Goal: Information Seeking & Learning: Find specific fact

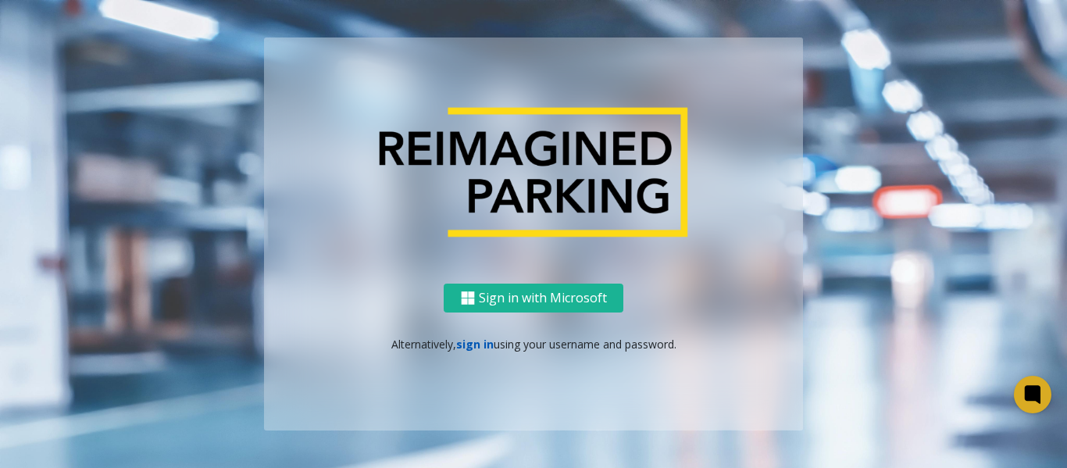
drag, startPoint x: 0, startPoint y: 0, endPoint x: 473, endPoint y: 342, distance: 584.0
click at [473, 342] on link "sign in" at bounding box center [474, 344] width 37 height 15
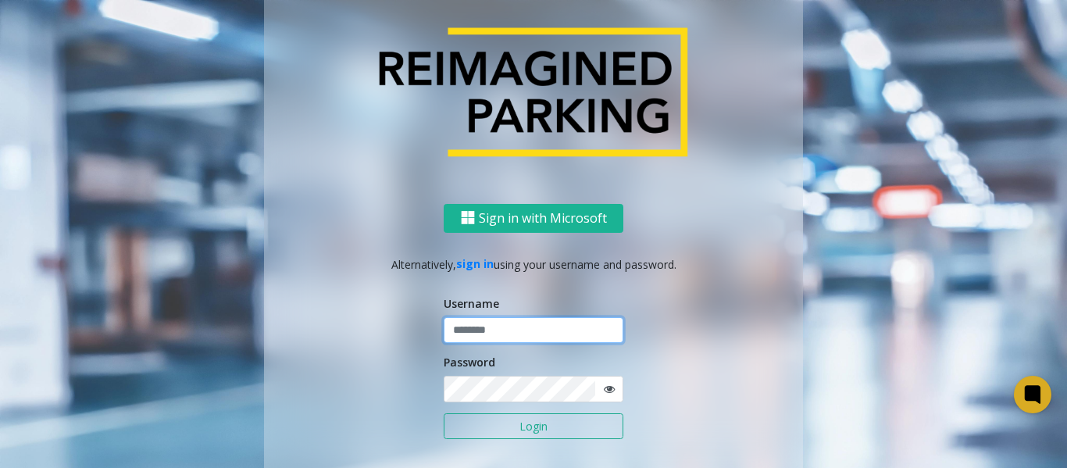
type input "*******"
click at [516, 433] on button "Login" at bounding box center [534, 426] width 180 height 27
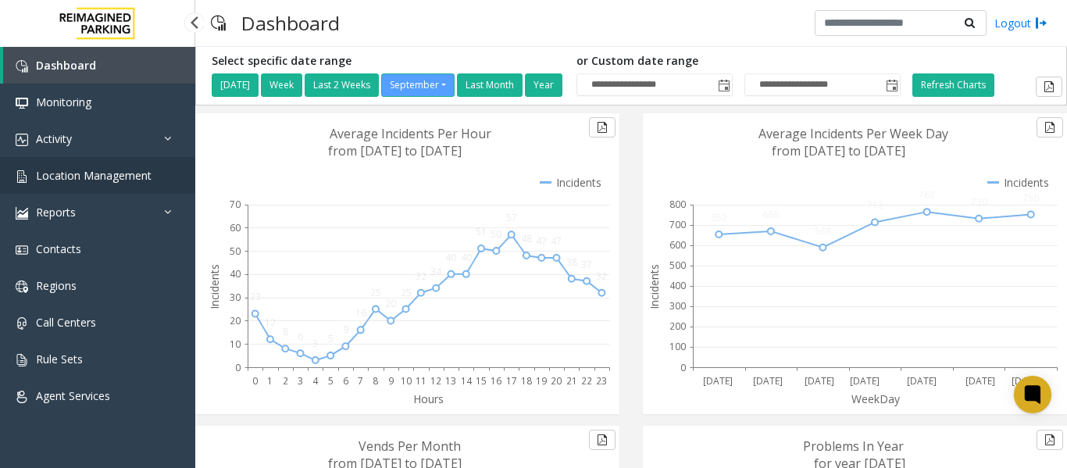
click at [83, 176] on span "Location Management" at bounding box center [94, 175] width 116 height 15
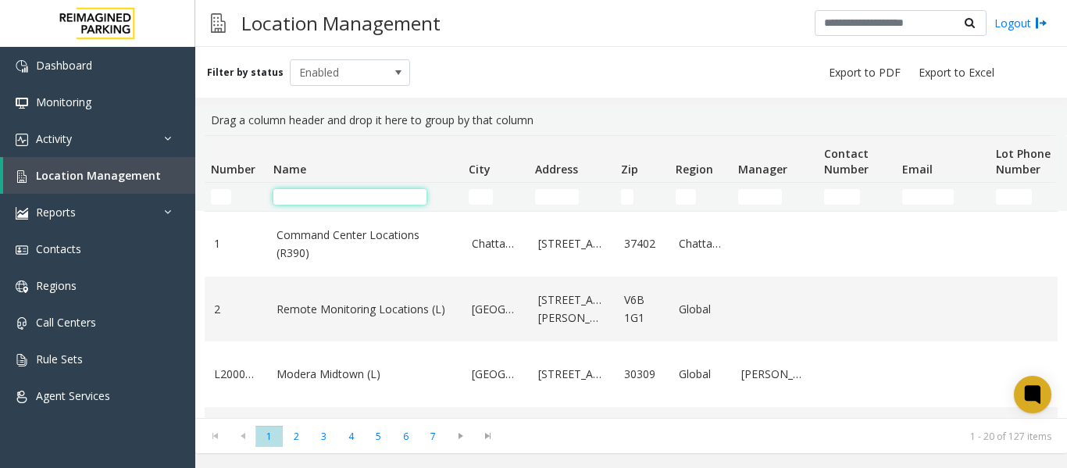
click at [322, 196] on input "Name Filter" at bounding box center [349, 197] width 153 height 16
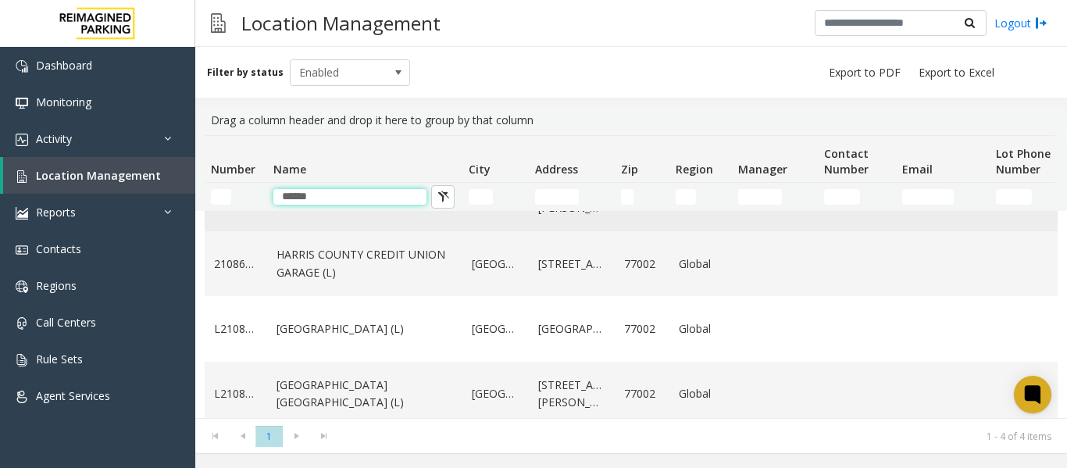
scroll to position [66, 0]
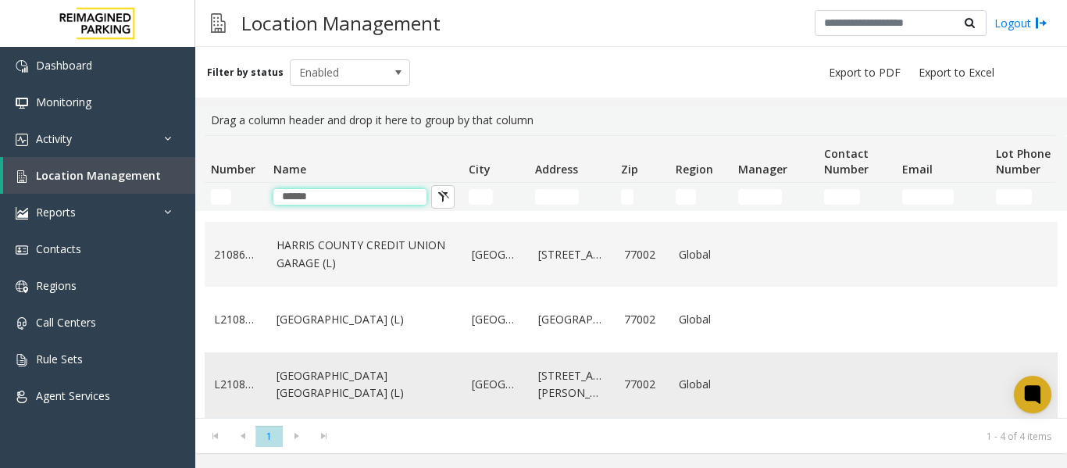
type input "******"
click at [376, 374] on link "[GEOGRAPHIC_DATA] [GEOGRAPHIC_DATA] (L)" at bounding box center [364, 384] width 177 height 35
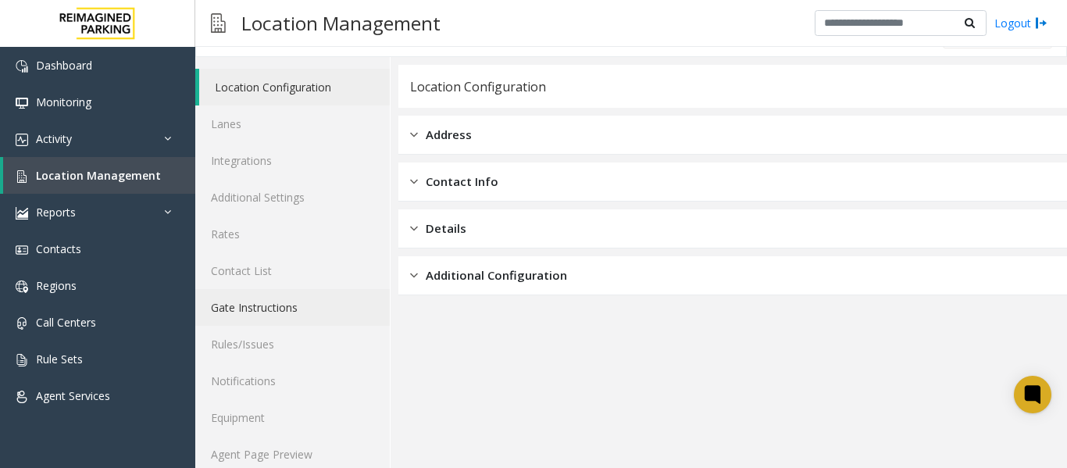
scroll to position [47, 0]
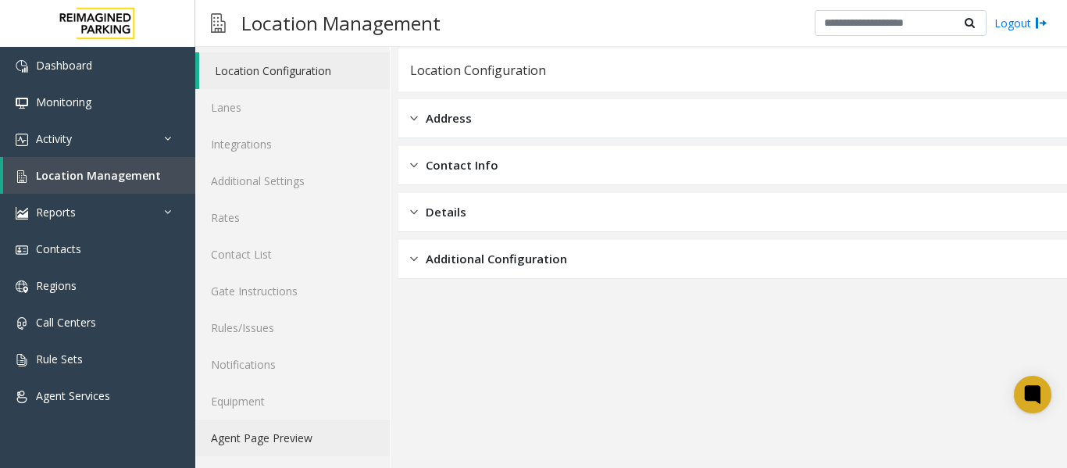
click at [287, 430] on link "Agent Page Preview" at bounding box center [292, 437] width 194 height 37
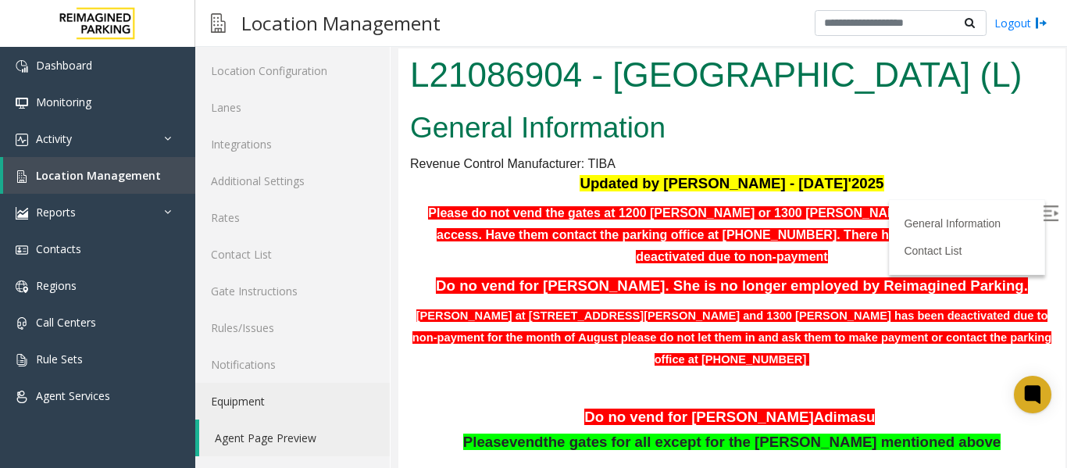
scroll to position [156, 0]
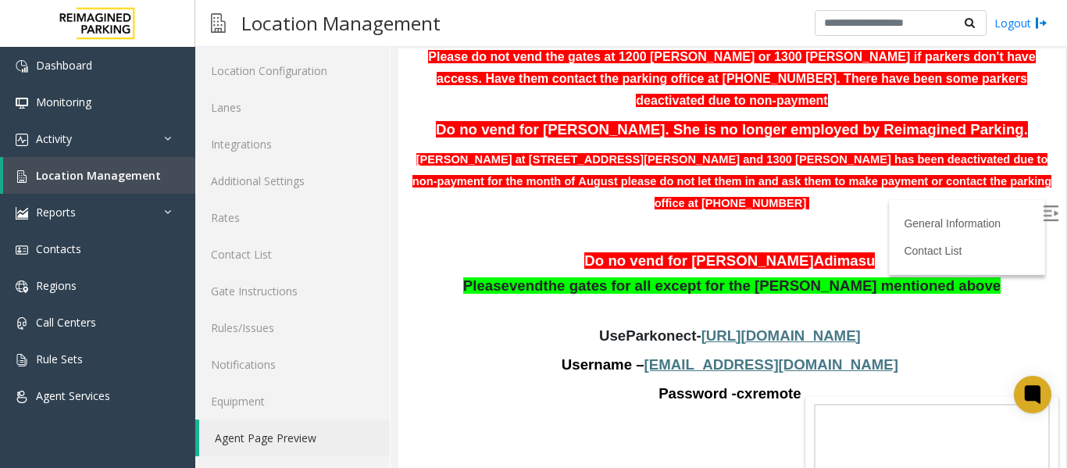
click at [1043, 211] on img at bounding box center [1051, 213] width 16 height 16
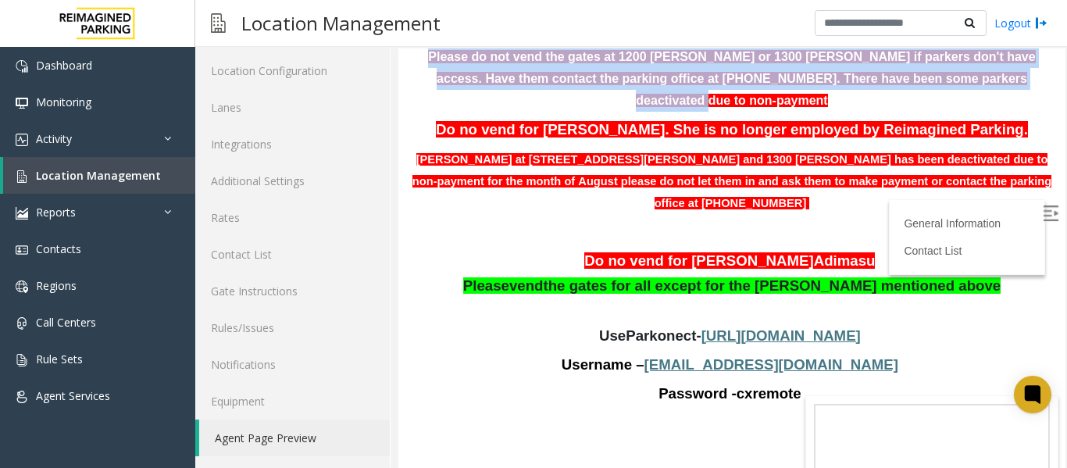
drag, startPoint x: 408, startPoint y: 105, endPoint x: 1015, endPoint y: 130, distance: 608.1
click at [1015, 130] on div "General Information Revenue Control Manufacturer: TIBA Updated by Sanjeev - 8th…" at bounding box center [731, 195] width 667 height 493
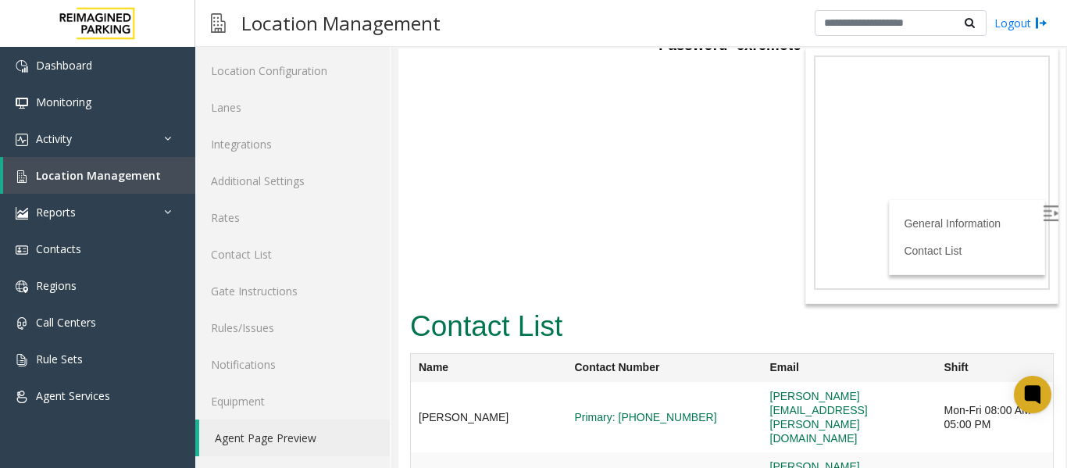
scroll to position [524, 0]
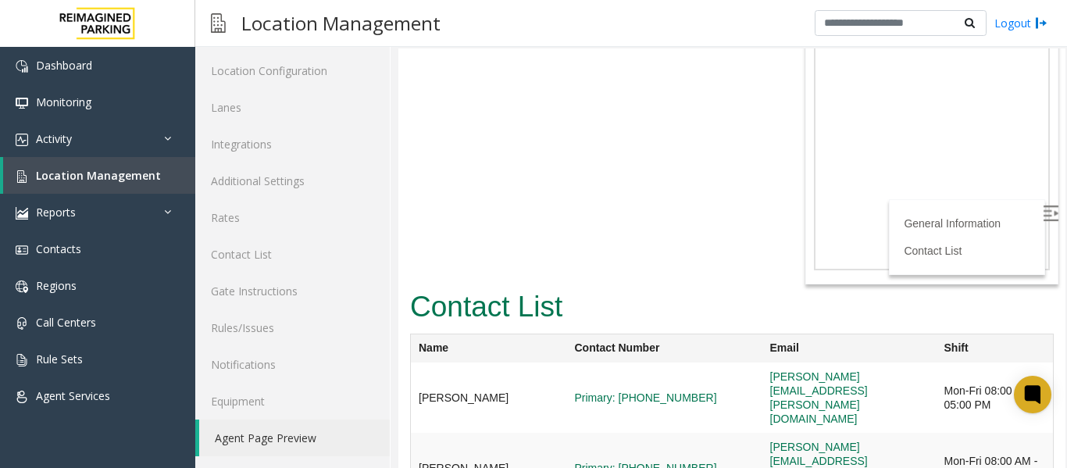
click at [252, 437] on link "Agent Page Preview" at bounding box center [294, 437] width 191 height 37
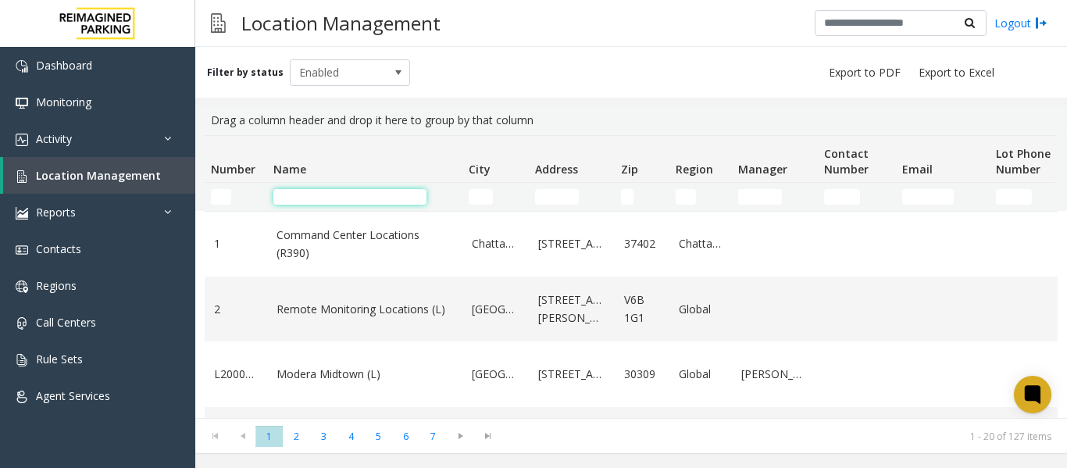
click at [320, 194] on input "Name Filter" at bounding box center [349, 197] width 153 height 16
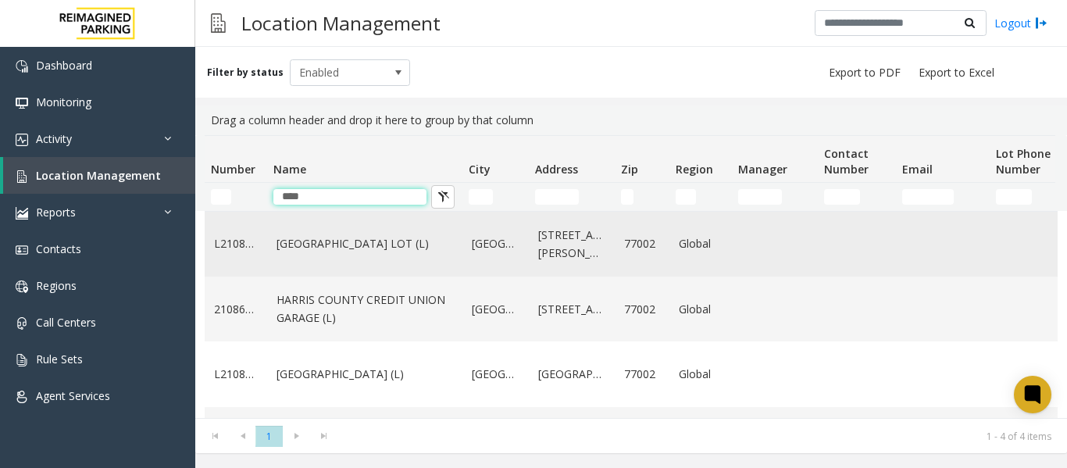
type input "****"
click at [325, 236] on link "[GEOGRAPHIC_DATA] LOT (L)" at bounding box center [364, 243] width 177 height 17
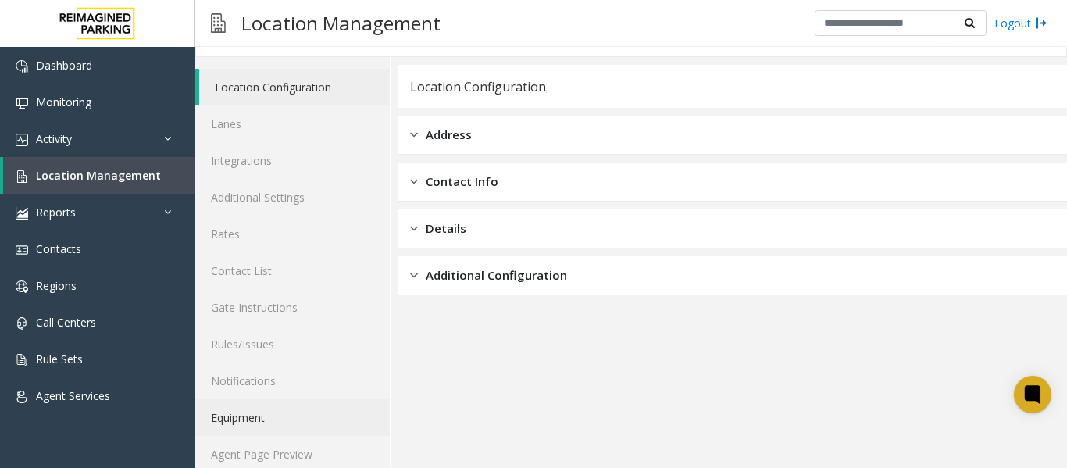
scroll to position [47, 0]
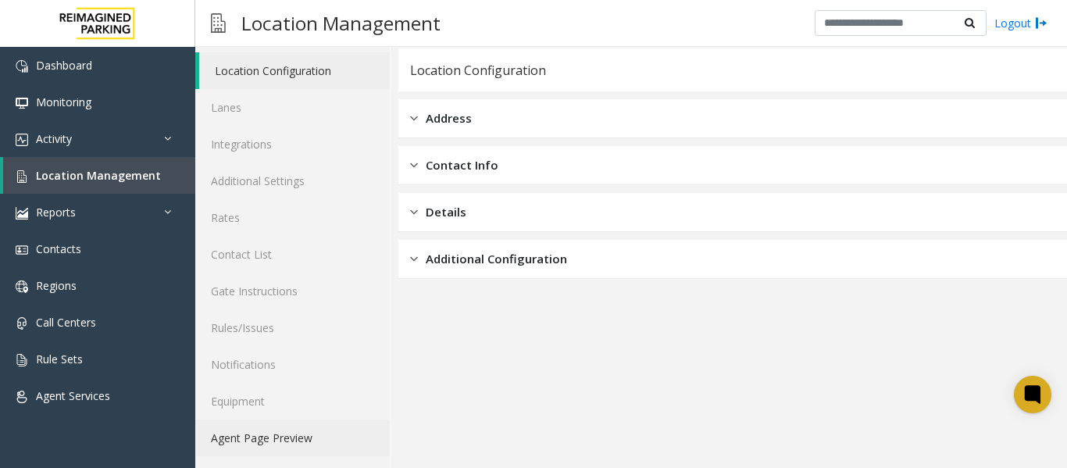
click at [299, 454] on link "Agent Page Preview" at bounding box center [292, 437] width 194 height 37
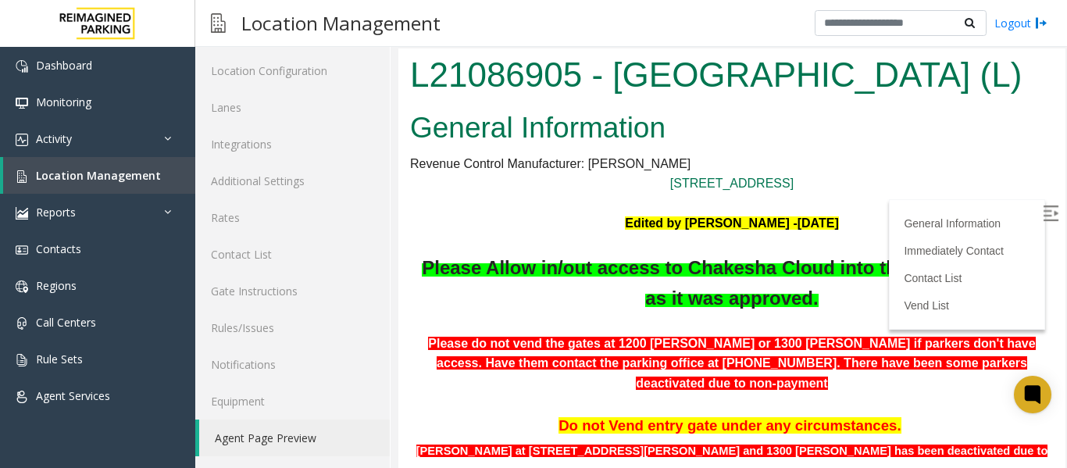
scroll to position [156, 0]
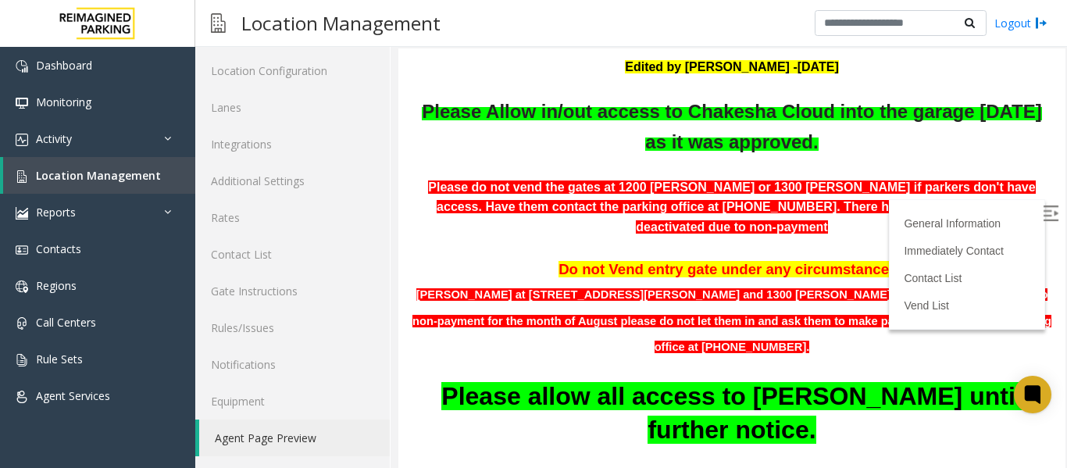
click at [1043, 205] on img at bounding box center [1051, 213] width 16 height 16
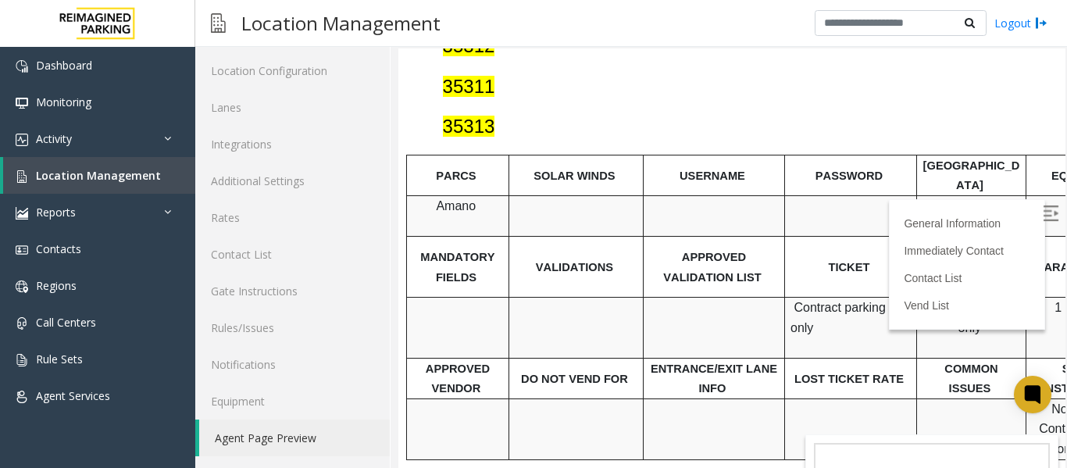
scroll to position [1952, 0]
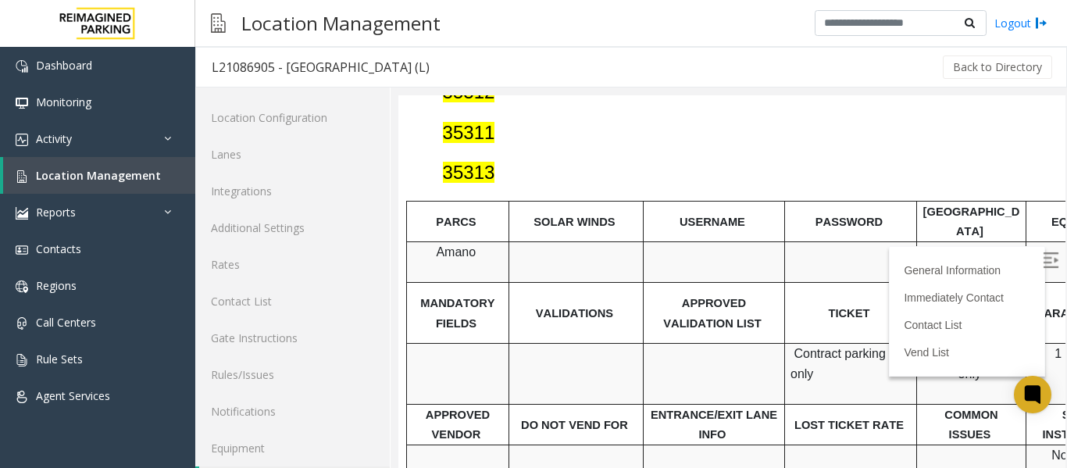
scroll to position [47, 0]
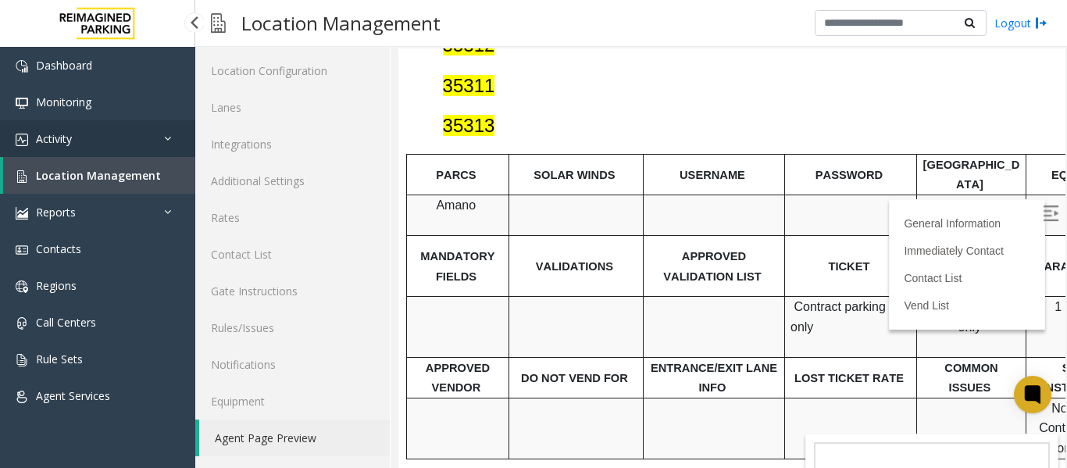
click at [53, 148] on link "Activity" at bounding box center [97, 138] width 195 height 37
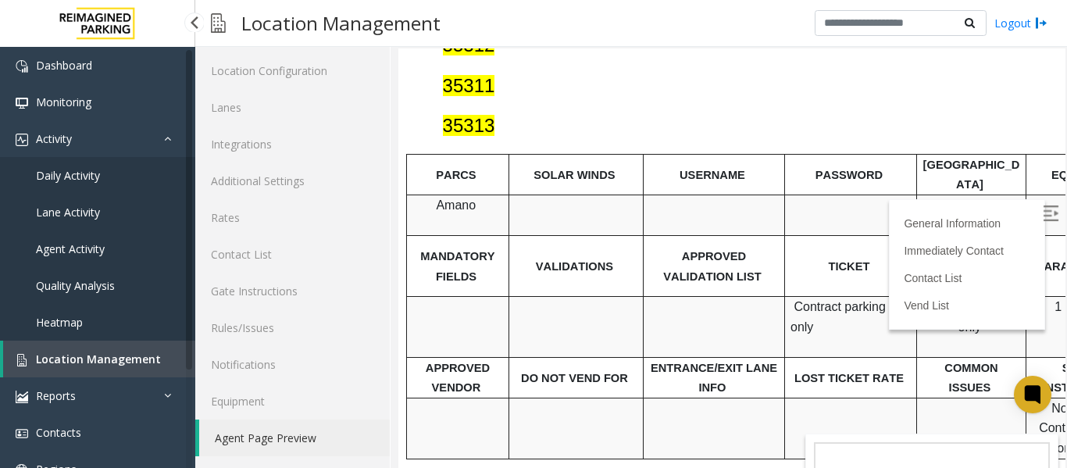
click at [58, 177] on span "Daily Activity" at bounding box center [68, 175] width 64 height 15
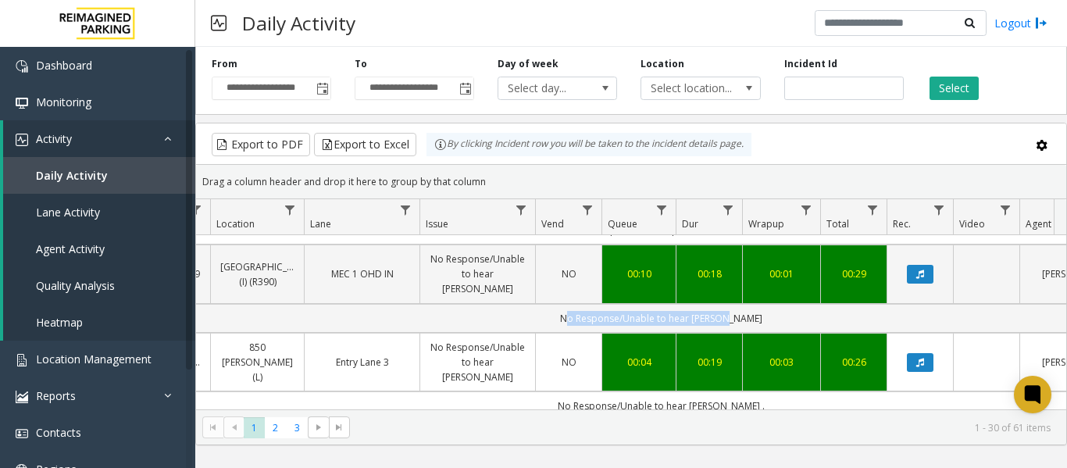
scroll to position [0, 575]
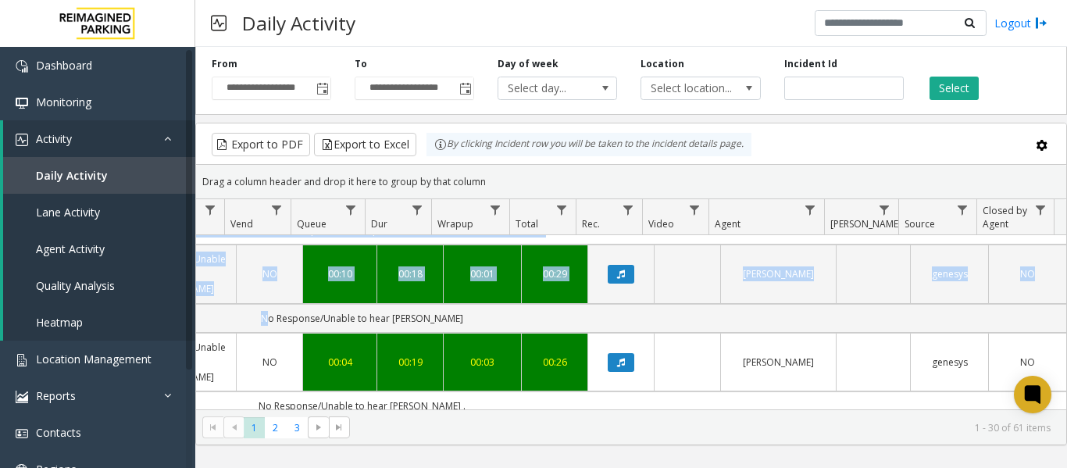
drag, startPoint x: 738, startPoint y: 305, endPoint x: 1083, endPoint y: 302, distance: 345.2
click at [1066, 302] on html "**********" at bounding box center [533, 234] width 1067 height 468
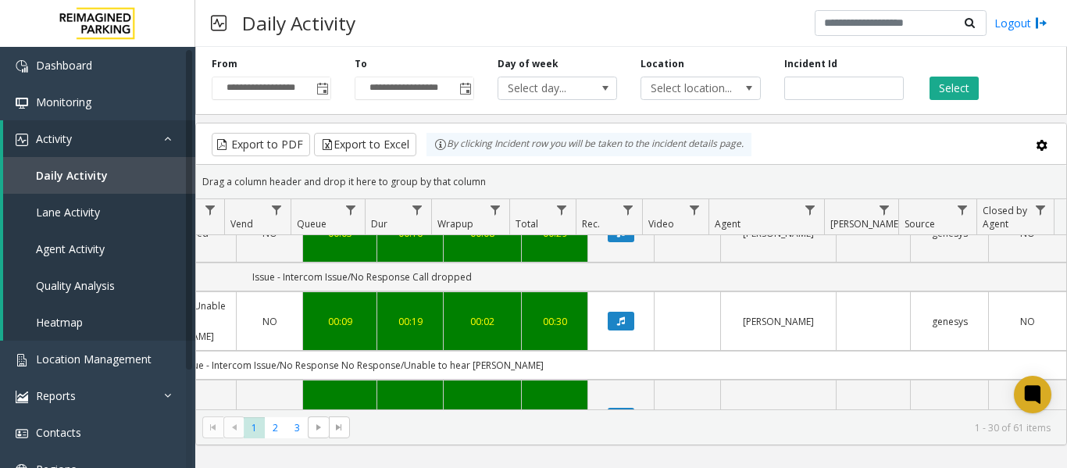
scroll to position [312, 575]
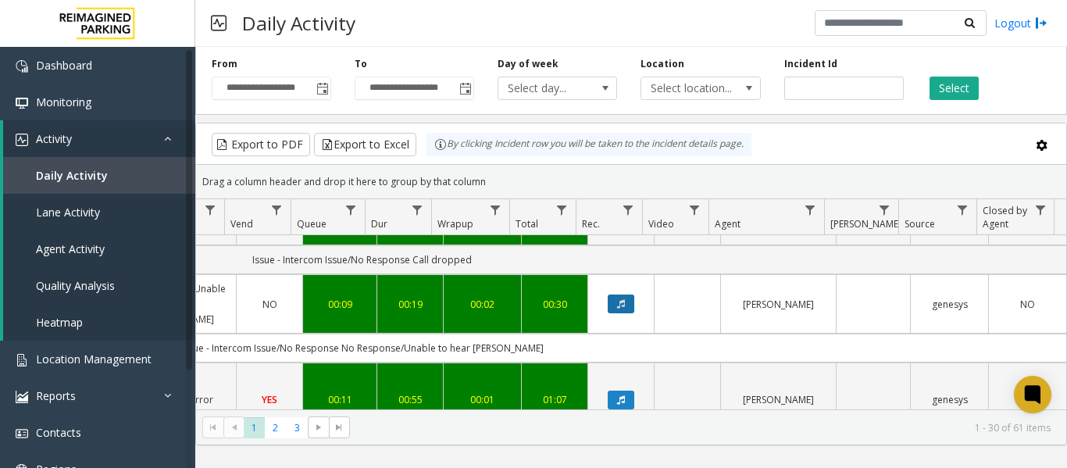
click at [608, 294] on button "Data table" at bounding box center [621, 303] width 27 height 19
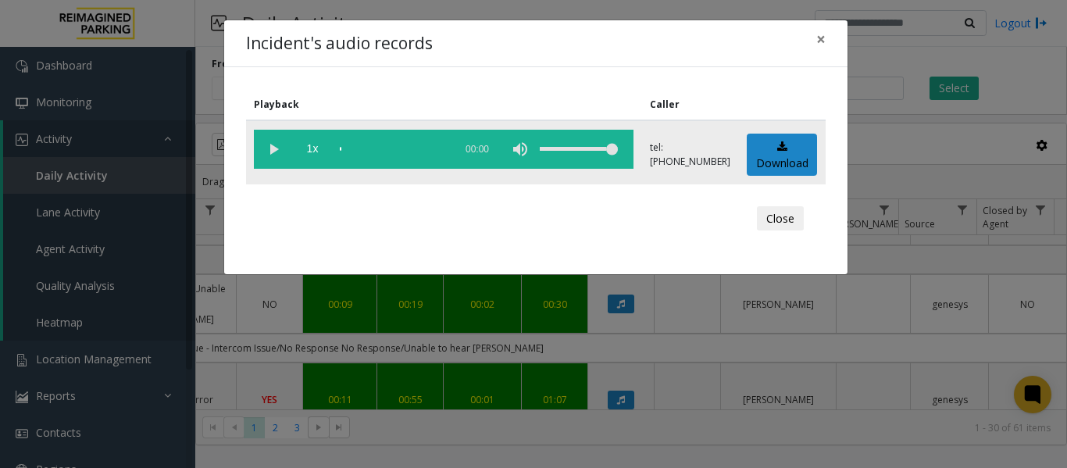
click at [267, 145] on vg-play-pause at bounding box center [273, 149] width 39 height 39
click at [263, 138] on vg-play-pause at bounding box center [273, 149] width 39 height 39
click at [274, 145] on vg-play-pause at bounding box center [273, 149] width 39 height 39
click at [821, 41] on span "×" at bounding box center [820, 39] width 9 height 22
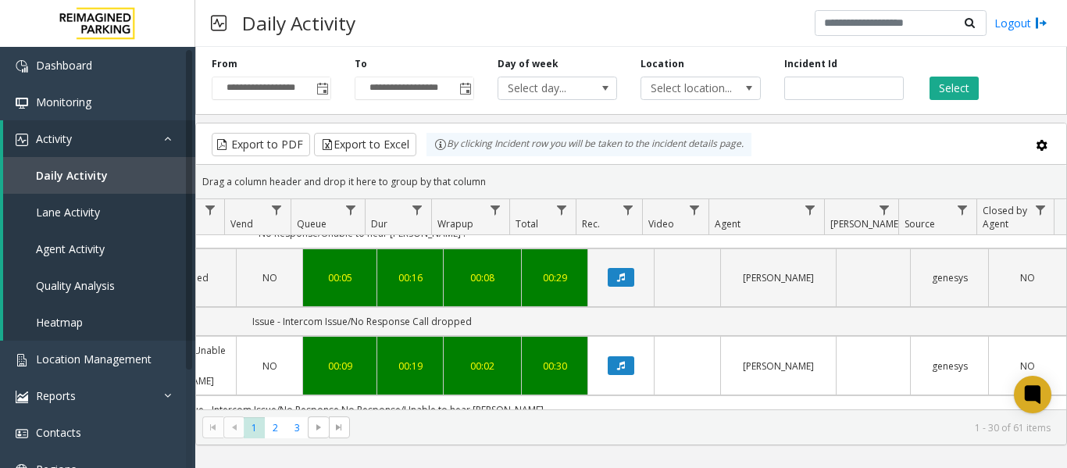
scroll to position [0, 575]
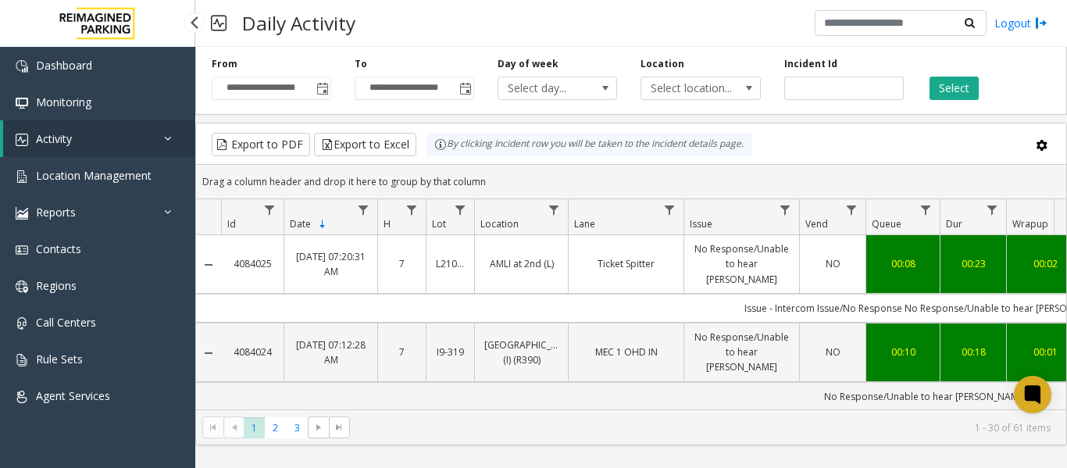
click at [86, 134] on link "Activity" at bounding box center [99, 138] width 192 height 37
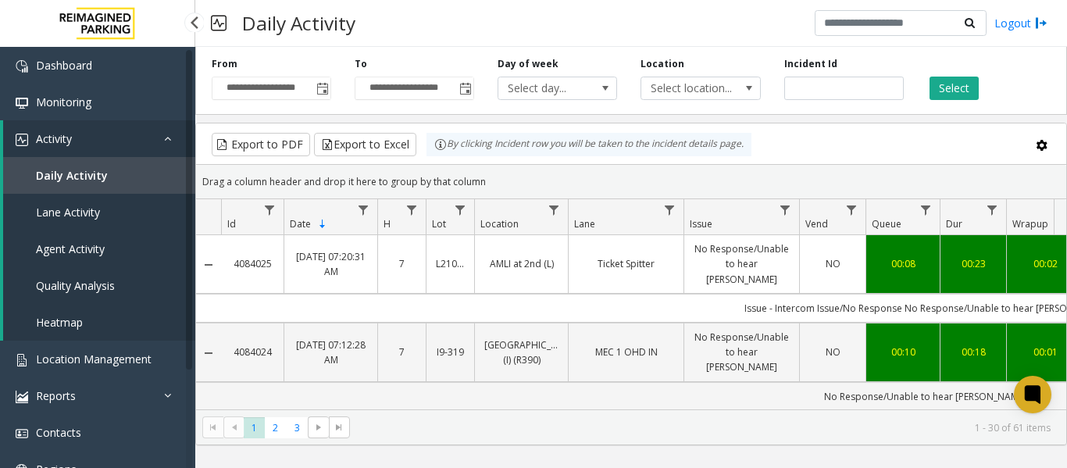
click at [70, 175] on span "Daily Activity" at bounding box center [72, 175] width 72 height 15
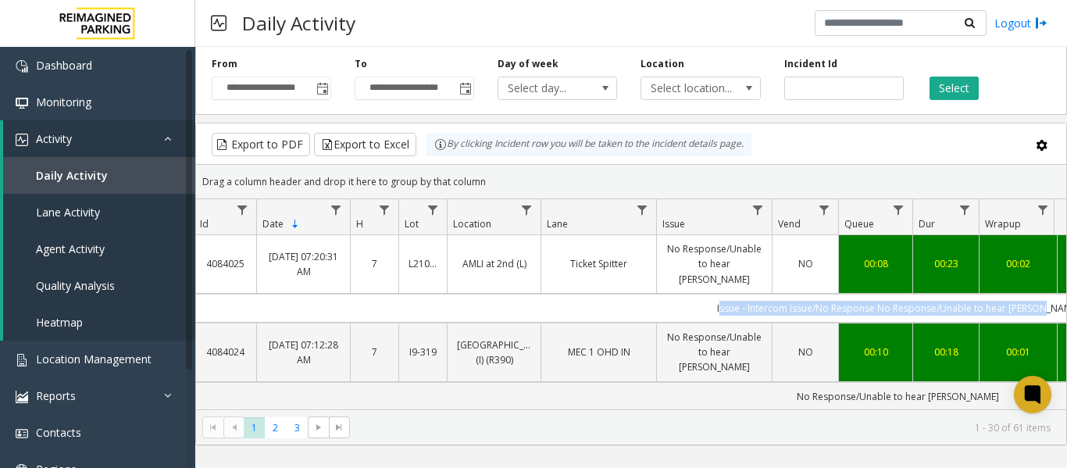
scroll to position [0, 442]
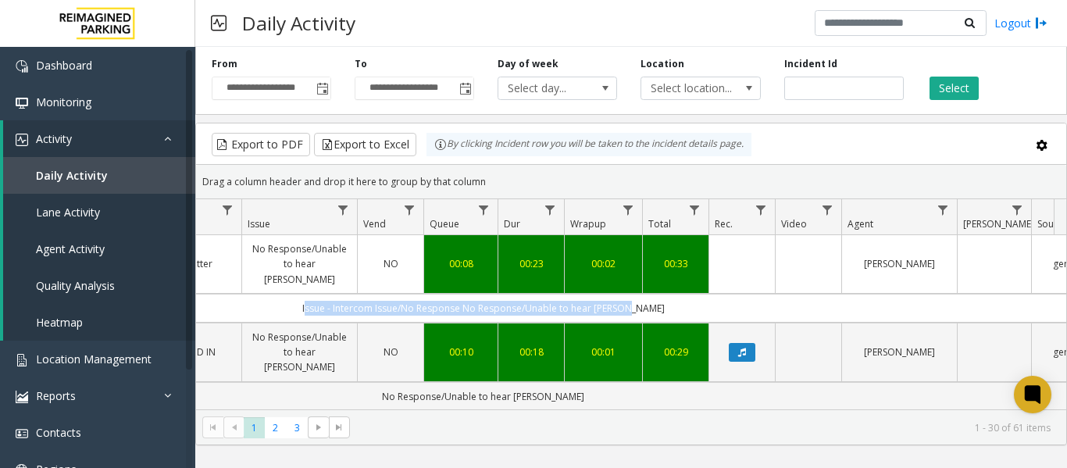
drag, startPoint x: 732, startPoint y: 284, endPoint x: 1073, endPoint y: 285, distance: 341.3
click at [1066, 285] on html "**********" at bounding box center [533, 234] width 1067 height 468
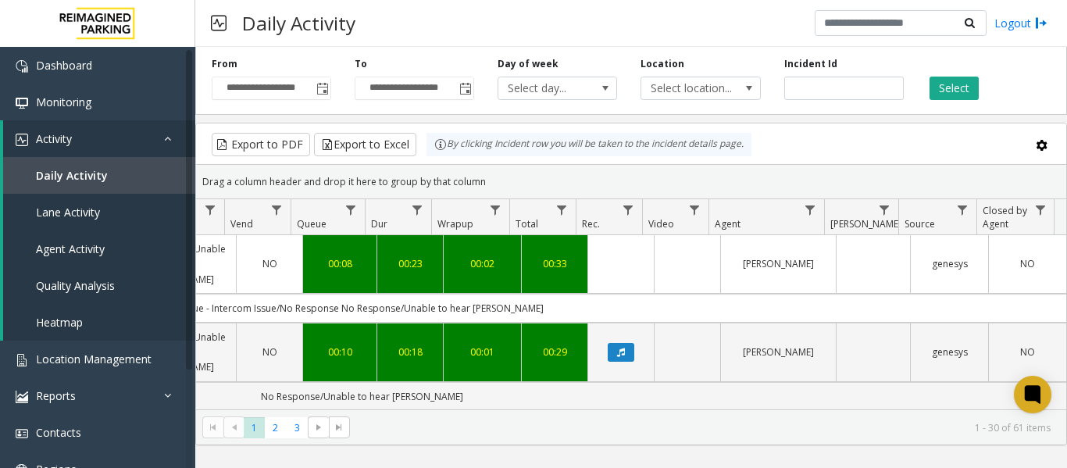
click at [615, 243] on td "Data table" at bounding box center [620, 264] width 66 height 59
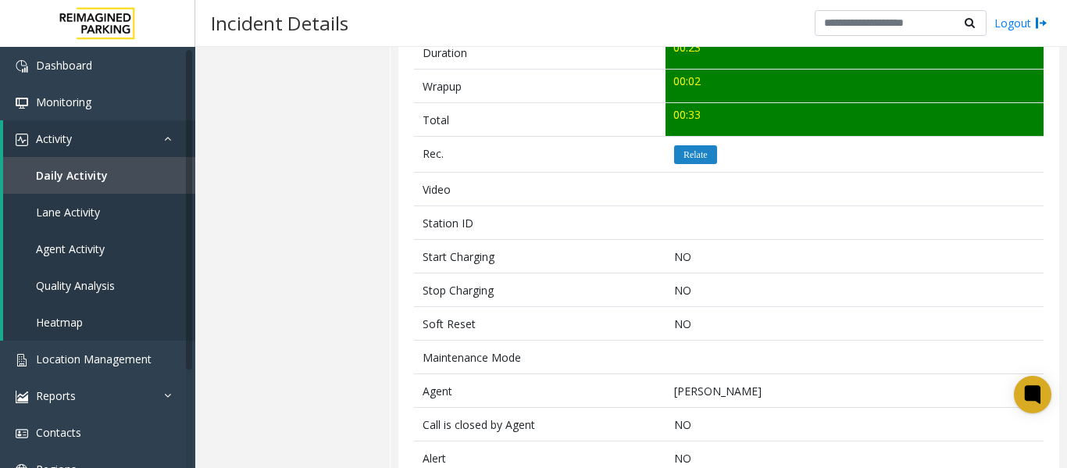
scroll to position [679, 0]
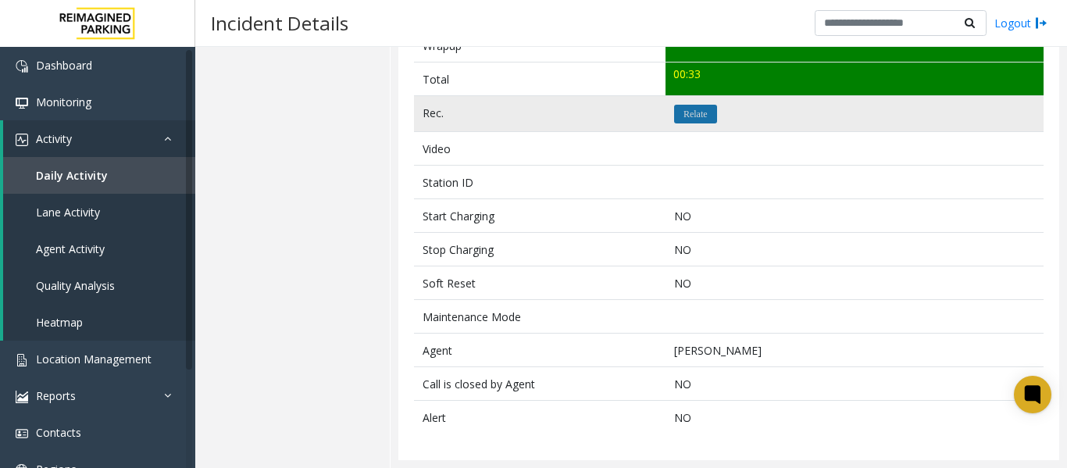
click at [681, 120] on button "Relate" at bounding box center [695, 114] width 43 height 19
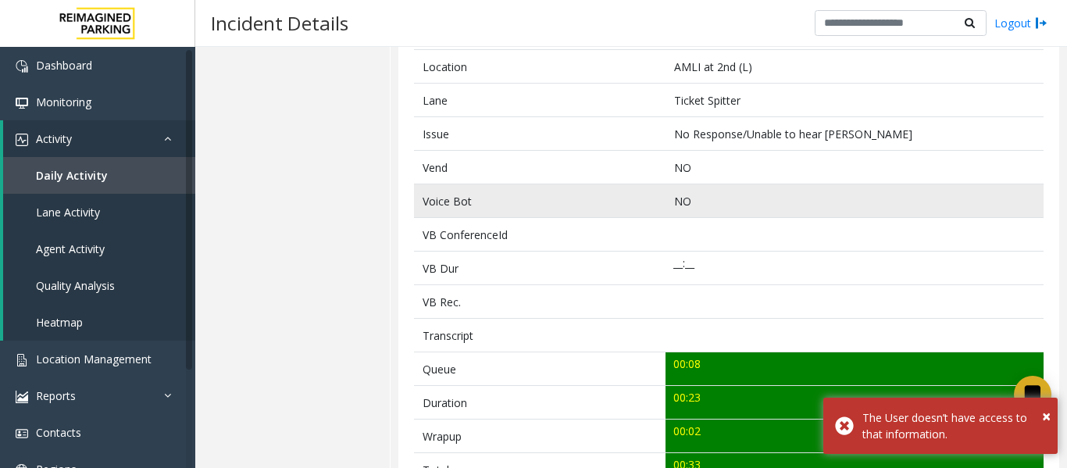
scroll to position [0, 0]
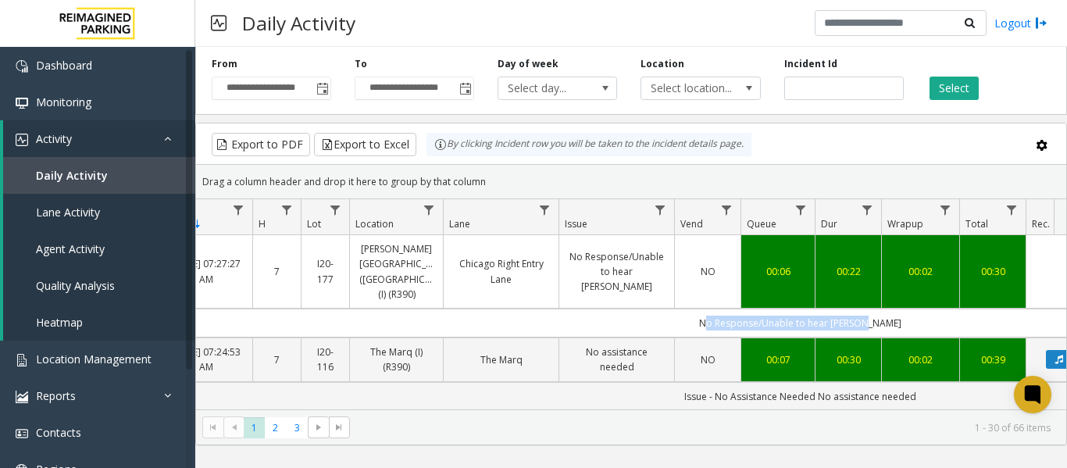
scroll to position [0, 245]
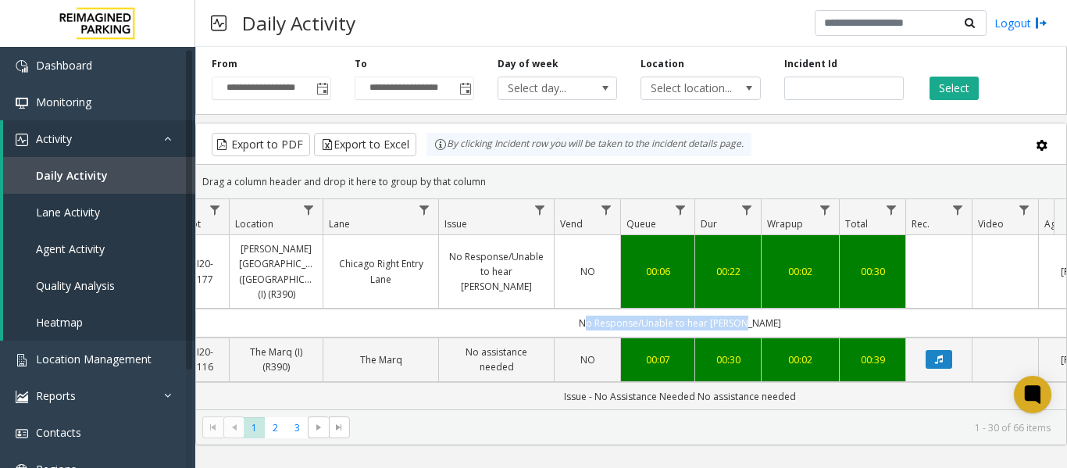
drag, startPoint x: 823, startPoint y: 315, endPoint x: 1047, endPoint y: 295, distance: 224.2
click at [1047, 308] on td "No Response/Unable to hear [PERSON_NAME]" at bounding box center [680, 322] width 1408 height 29
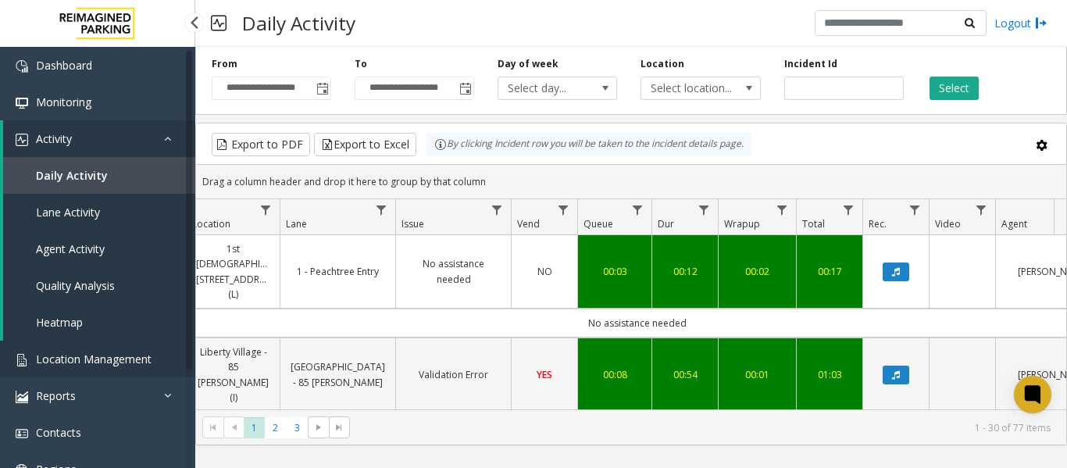
click at [84, 362] on span "Location Management" at bounding box center [94, 358] width 116 height 15
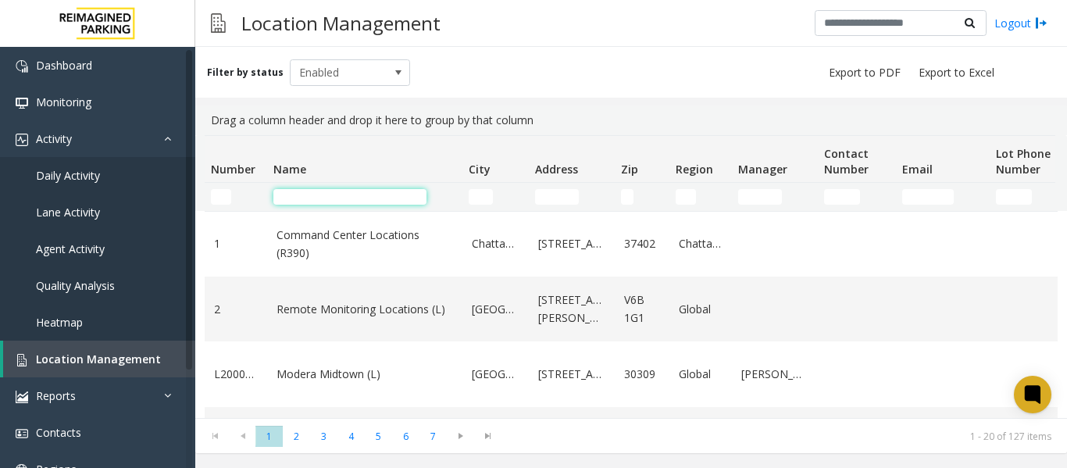
click at [309, 197] on input "Name Filter" at bounding box center [349, 197] width 153 height 16
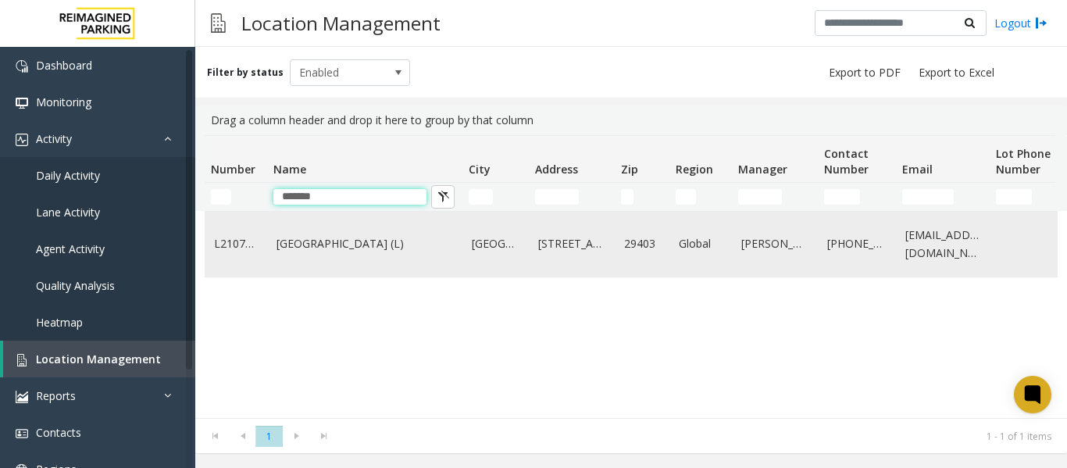
type input "*******"
click at [435, 241] on link "Courier Square (L)" at bounding box center [364, 243] width 177 height 17
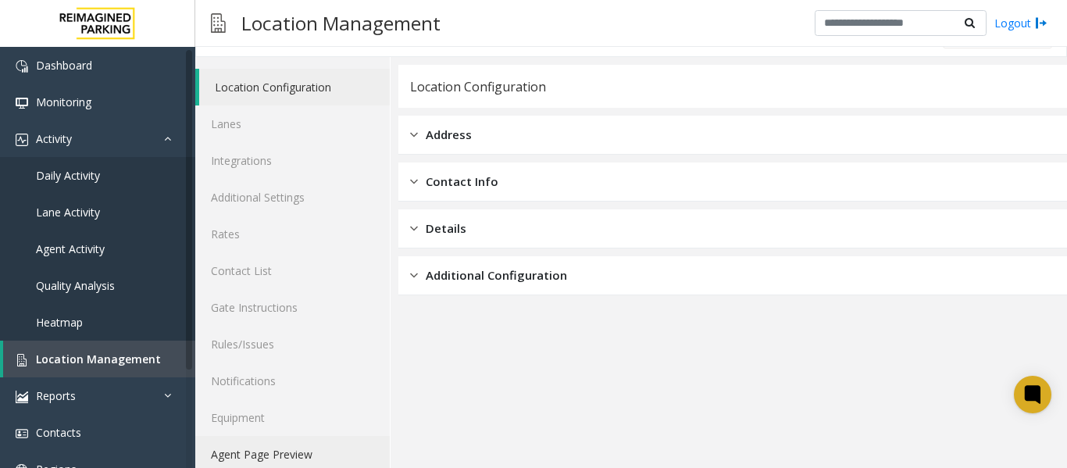
scroll to position [47, 0]
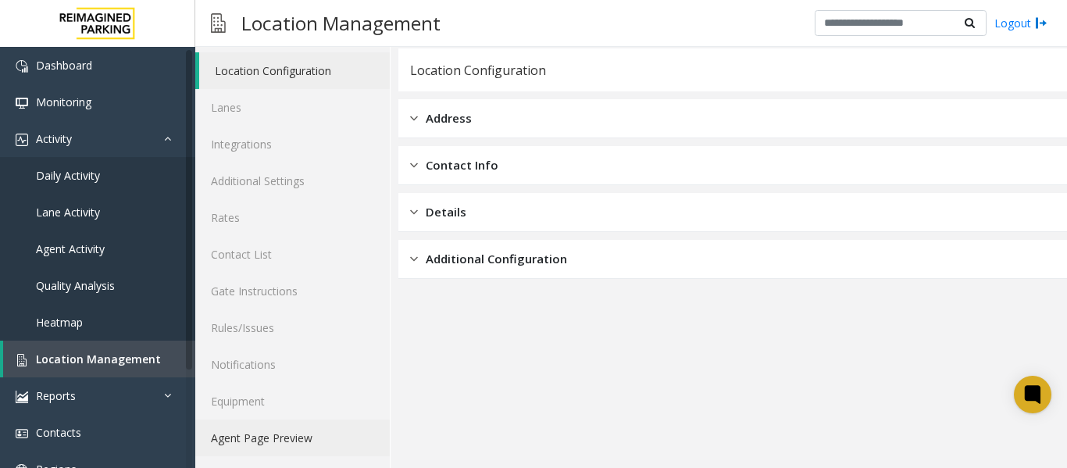
click at [291, 432] on link "Agent Page Preview" at bounding box center [292, 437] width 194 height 37
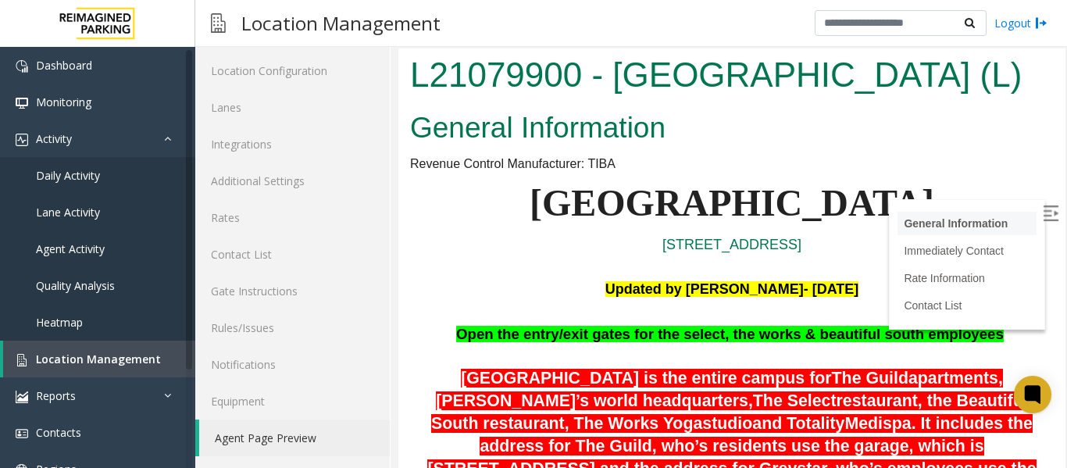
scroll to position [234, 0]
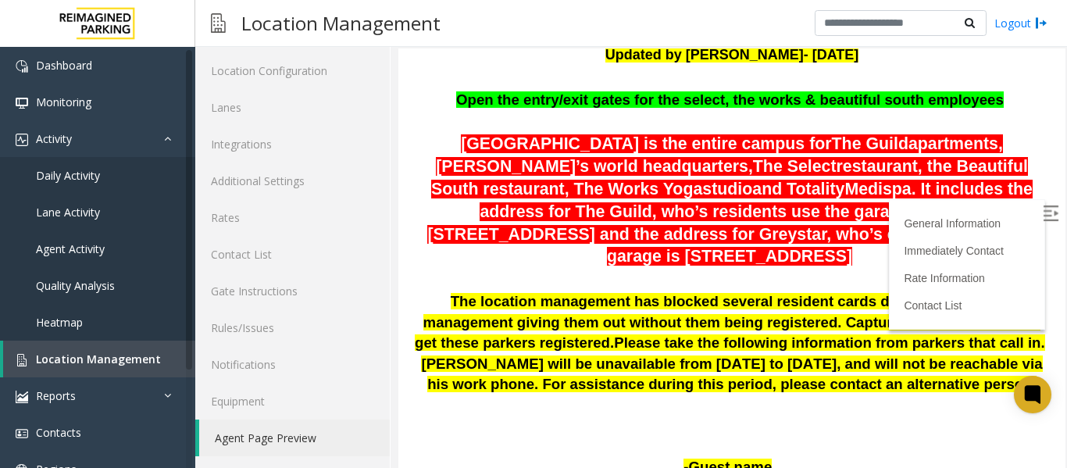
click at [1040, 214] on label at bounding box center [1051, 215] width 23 height 23
click at [131, 366] on link "Location Management" at bounding box center [99, 359] width 192 height 37
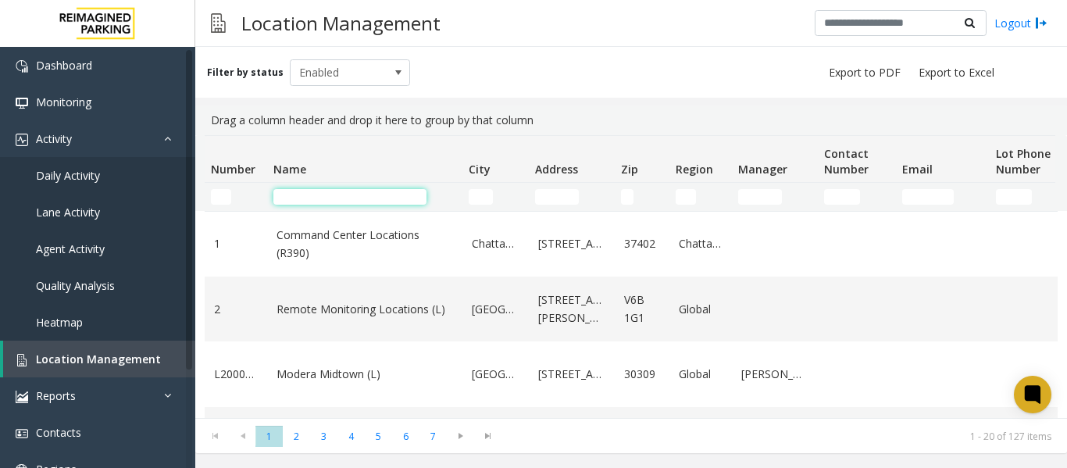
click at [333, 198] on input "Name Filter" at bounding box center [349, 197] width 153 height 16
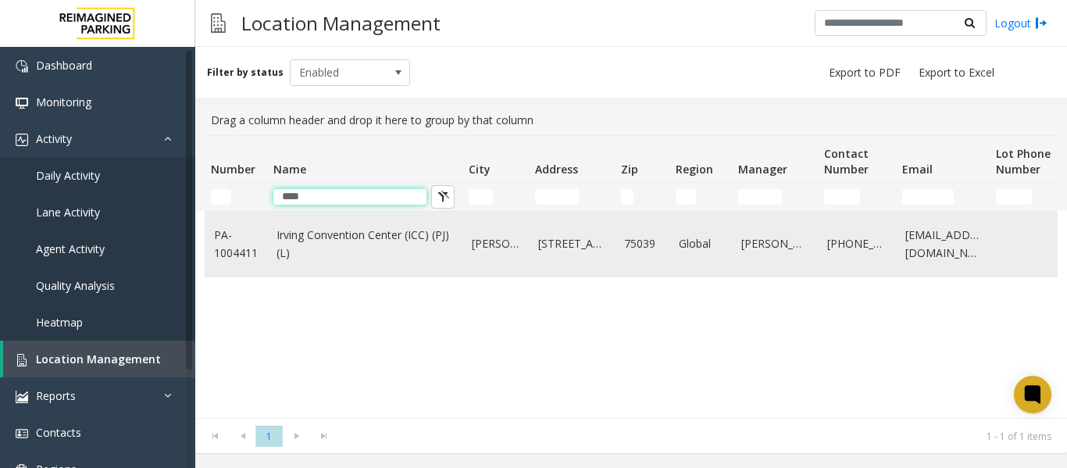
type input "****"
click at [362, 246] on link "Irving Convention Center (ICC) (PJ) (L)" at bounding box center [364, 243] width 177 height 35
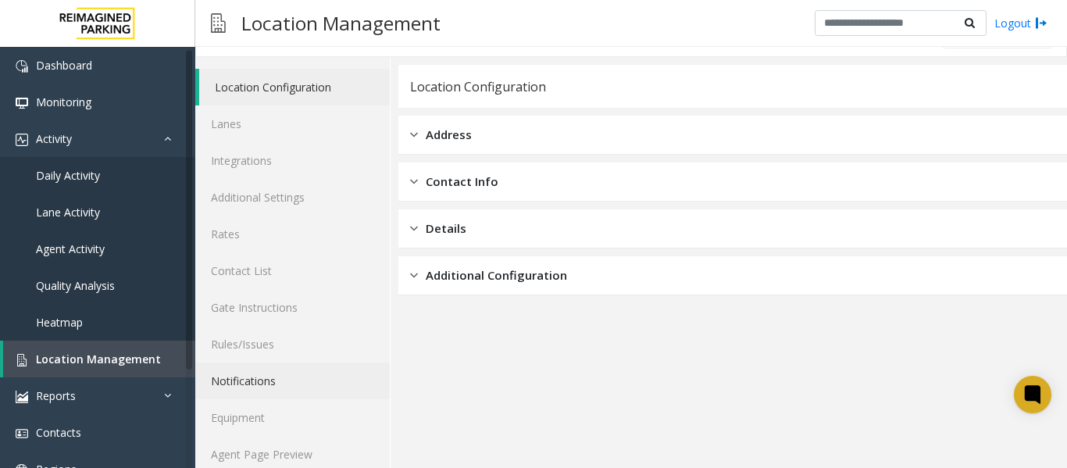
scroll to position [47, 0]
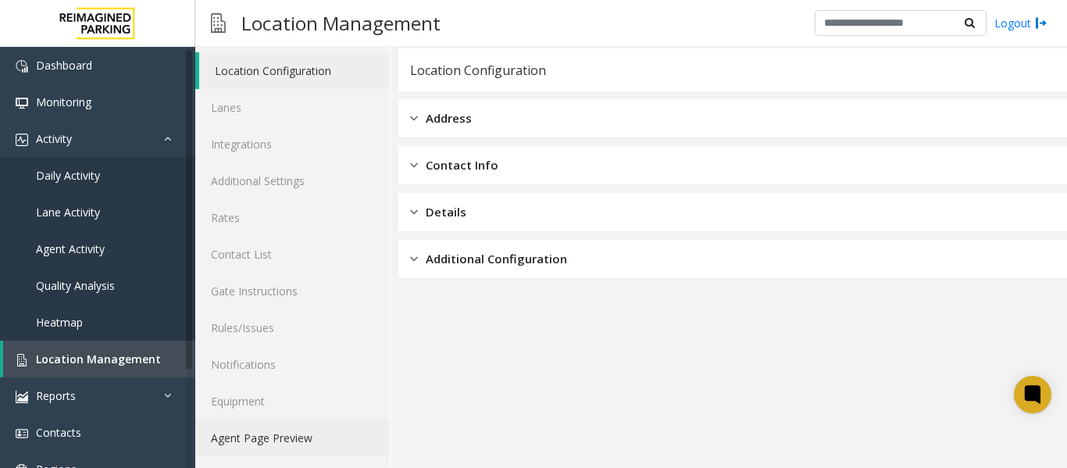
click at [282, 449] on link "Agent Page Preview" at bounding box center [292, 437] width 194 height 37
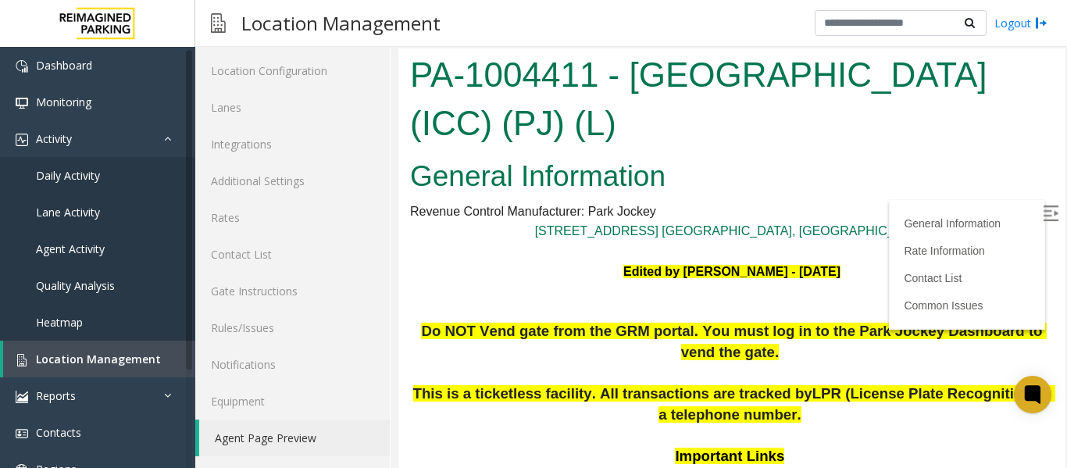
click at [1043, 206] on img at bounding box center [1051, 213] width 16 height 16
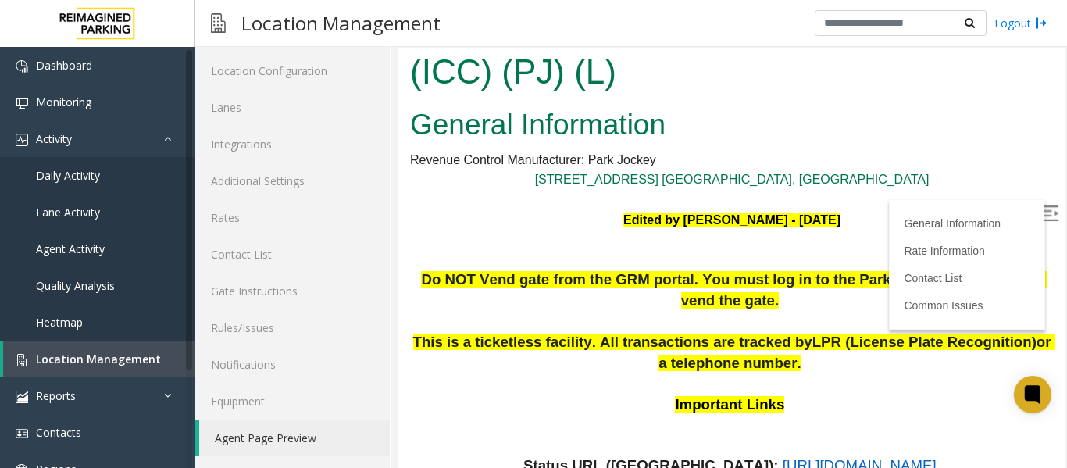
scroll to position [78, 0]
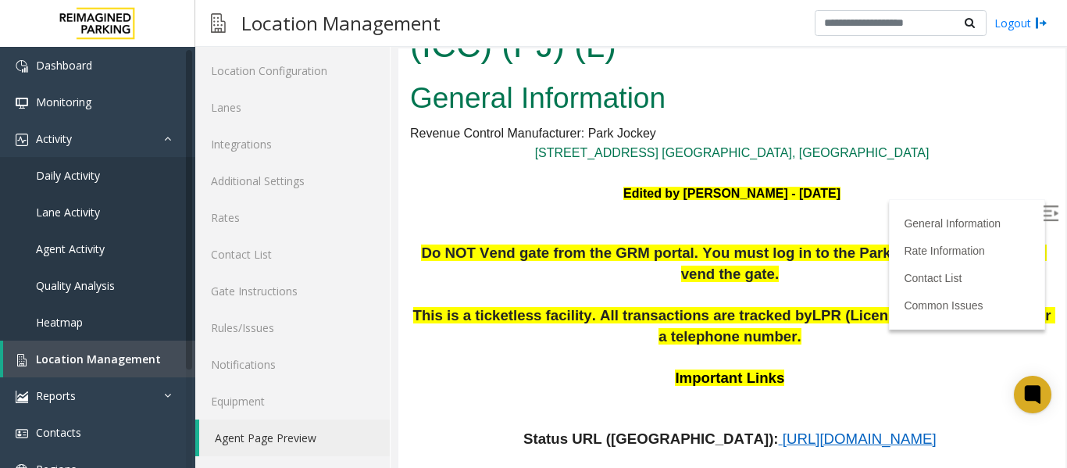
drag, startPoint x: 872, startPoint y: 193, endPoint x: 554, endPoint y: 194, distance: 318.6
click at [554, 194] on p "Edited by Pranav Babbar - 15 Jan 2024" at bounding box center [732, 194] width 644 height 20
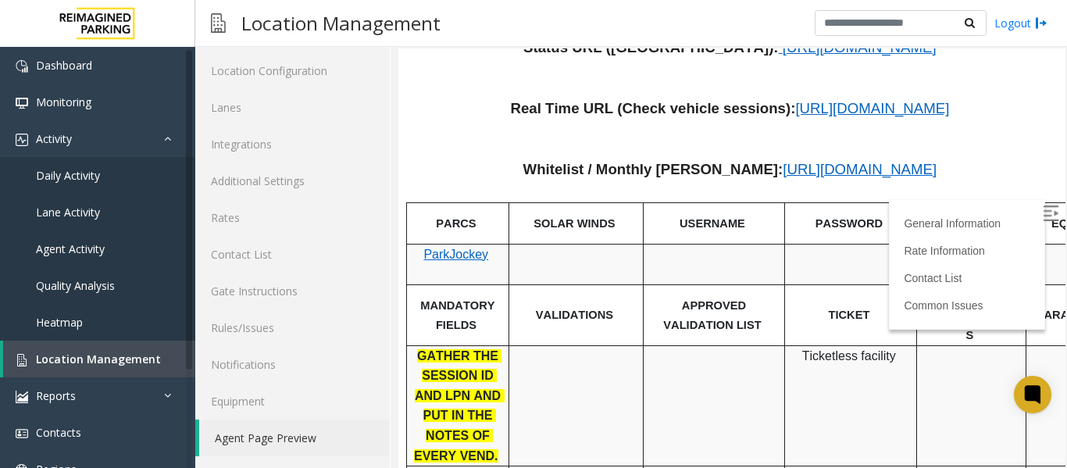
scroll to position [312, 0]
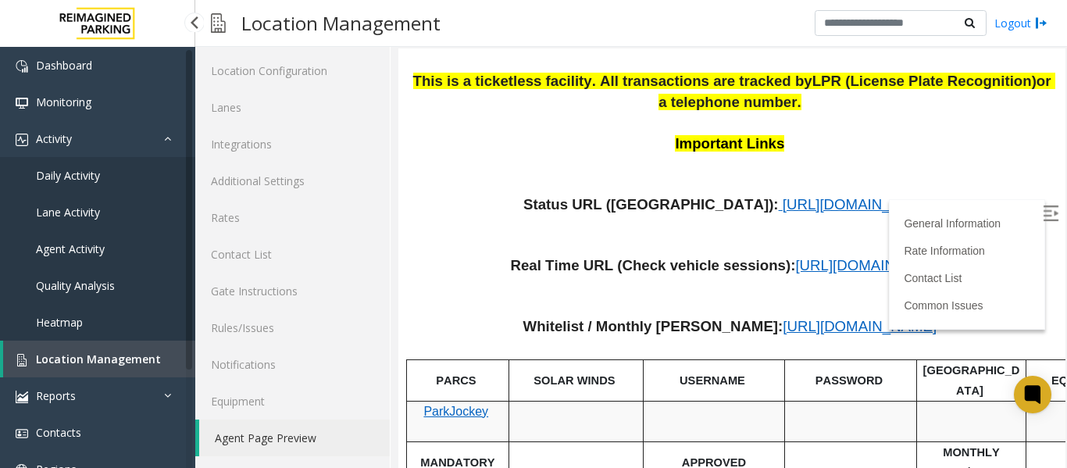
click at [41, 357] on span "Location Management" at bounding box center [98, 358] width 125 height 15
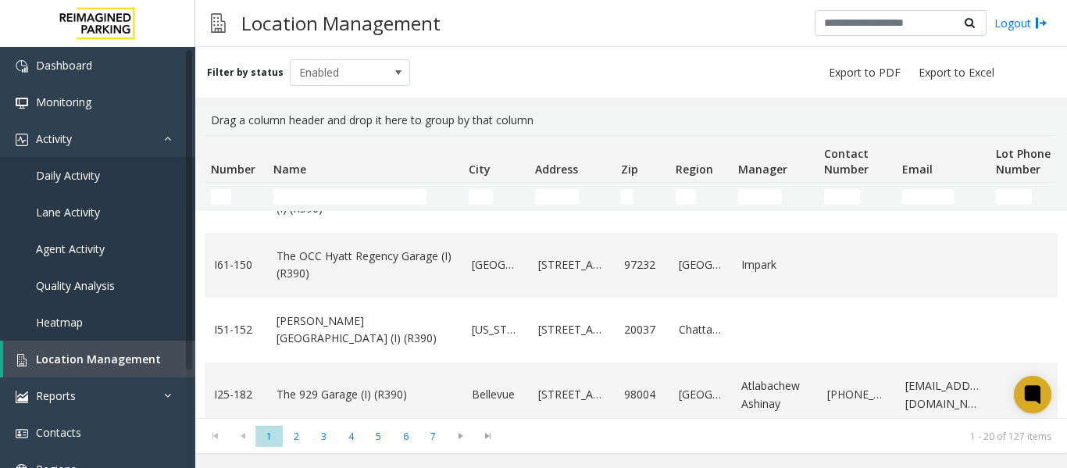
scroll to position [469, 0]
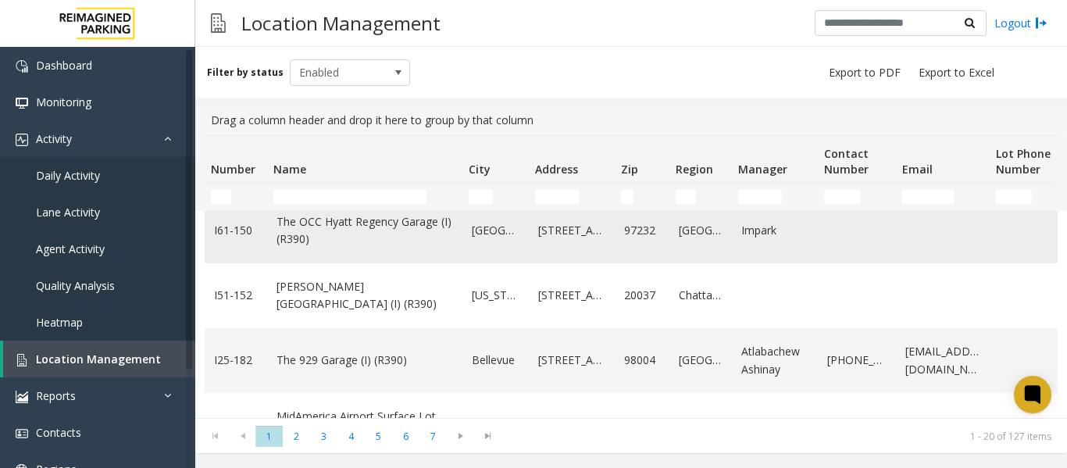
click at [412, 242] on link "The OCC Hyatt Regency Garage (I) (R390)" at bounding box center [364, 230] width 177 height 35
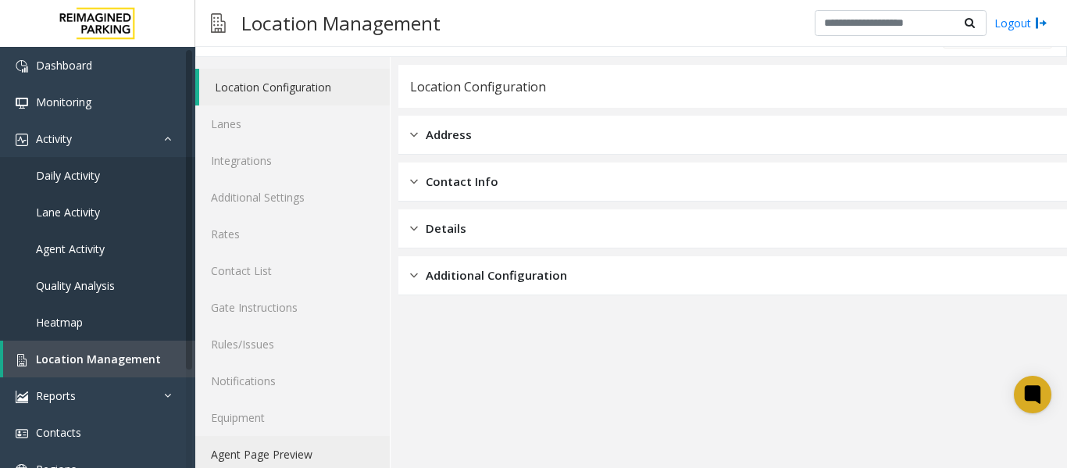
scroll to position [47, 0]
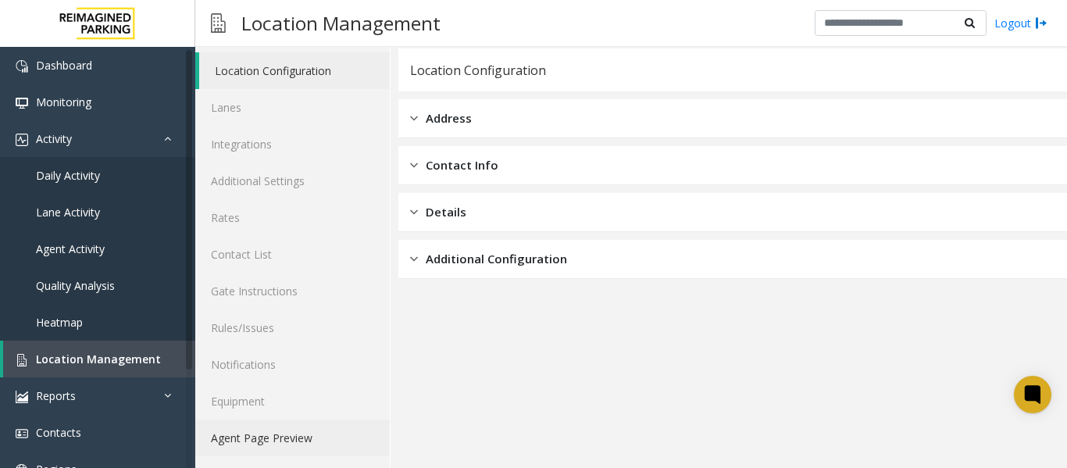
click at [270, 432] on link "Agent Page Preview" at bounding box center [292, 437] width 194 height 37
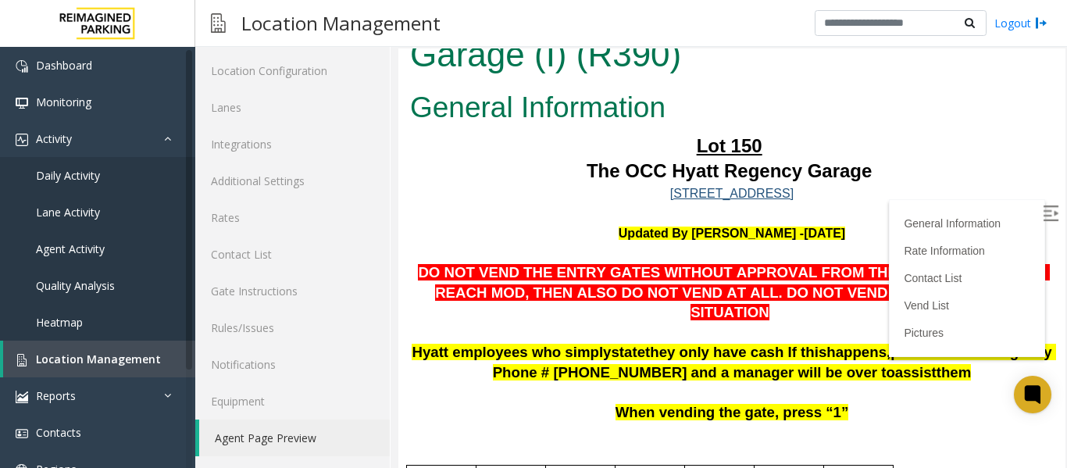
scroll to position [78, 0]
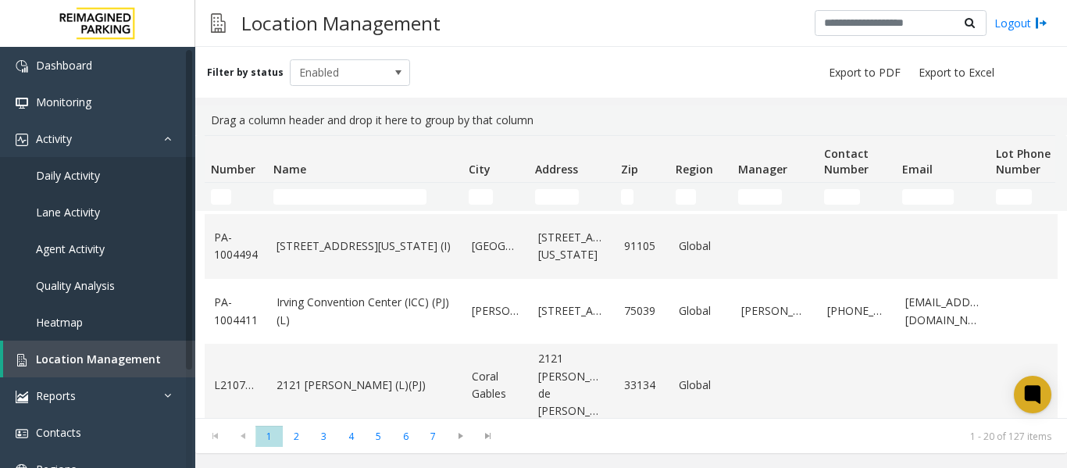
scroll to position [1106, 0]
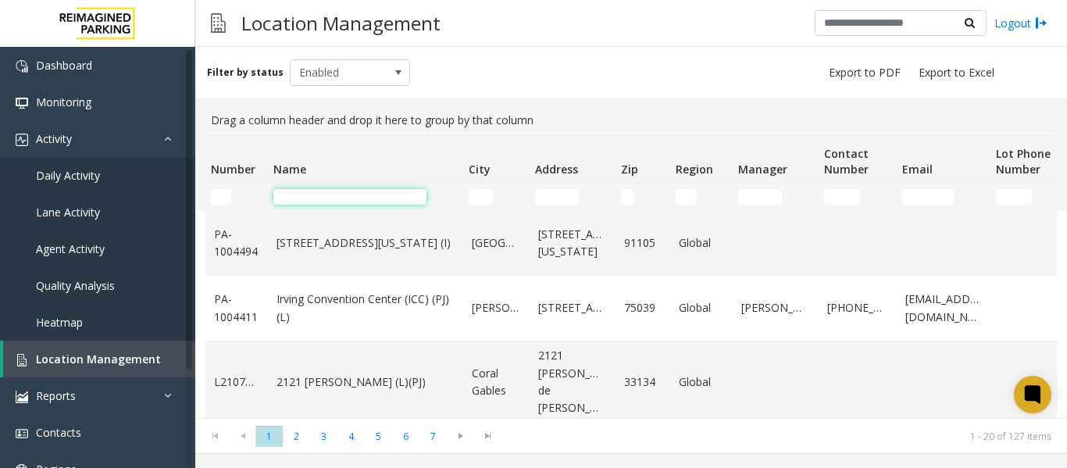
click at [357, 194] on input "Name Filter" at bounding box center [349, 197] width 153 height 16
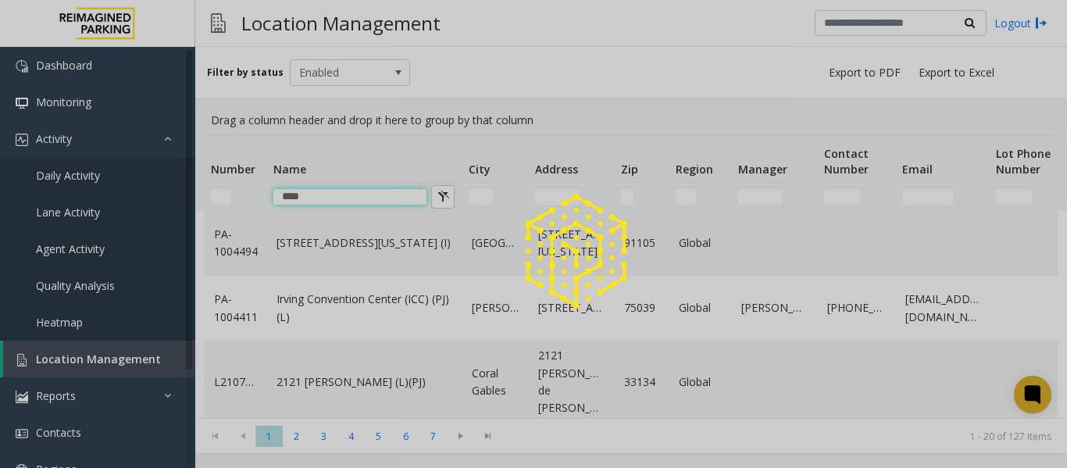
scroll to position [0, 0]
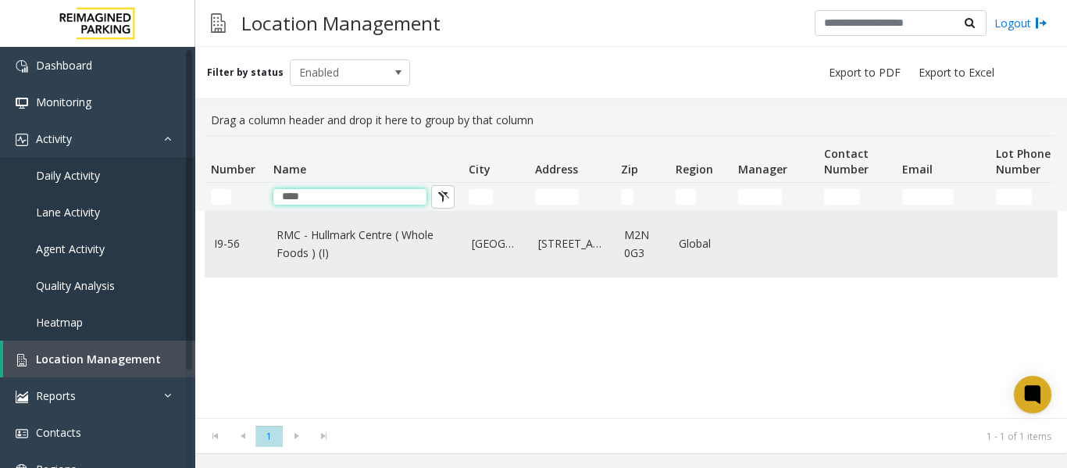
type input "****"
click at [347, 240] on link "RMC - Hullmark Centre ( Whole Foods ) (I)" at bounding box center [364, 243] width 177 height 35
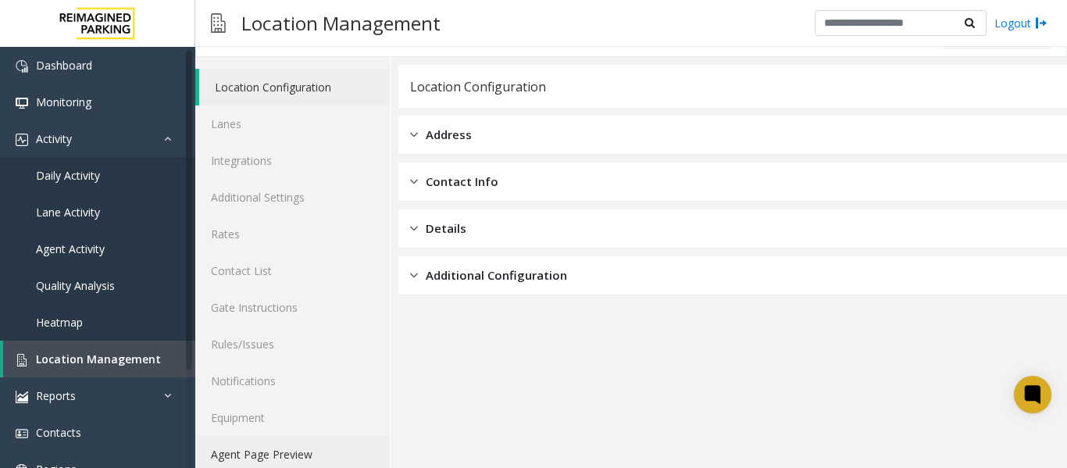
scroll to position [47, 0]
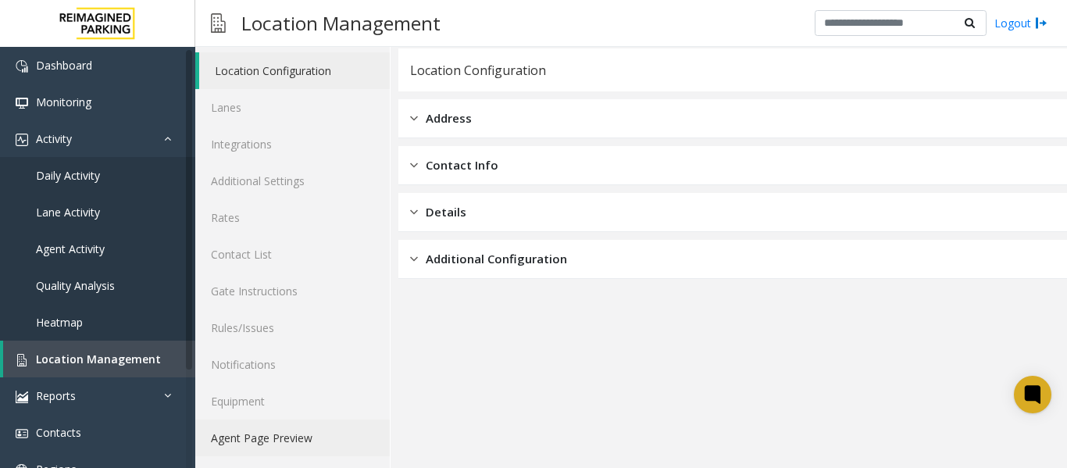
click at [259, 436] on link "Agent Page Preview" at bounding box center [292, 437] width 194 height 37
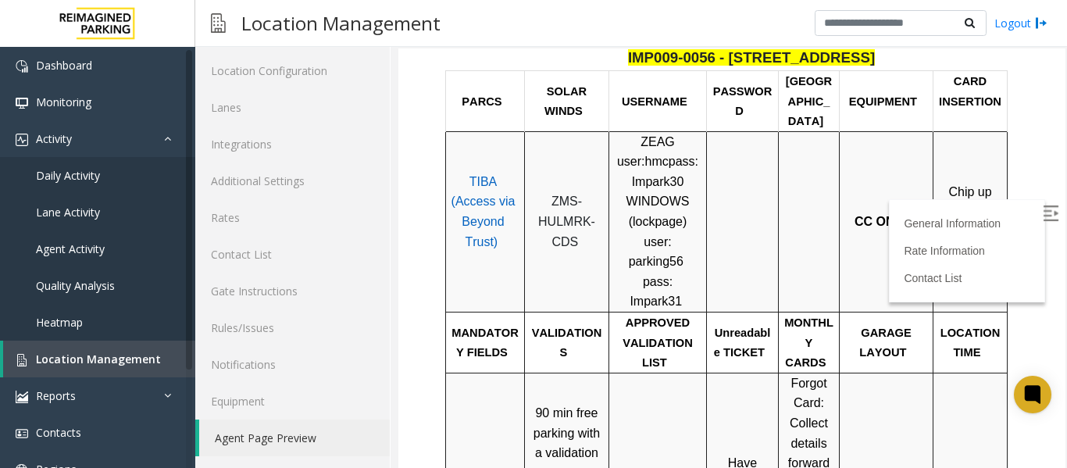
scroll to position [547, 0]
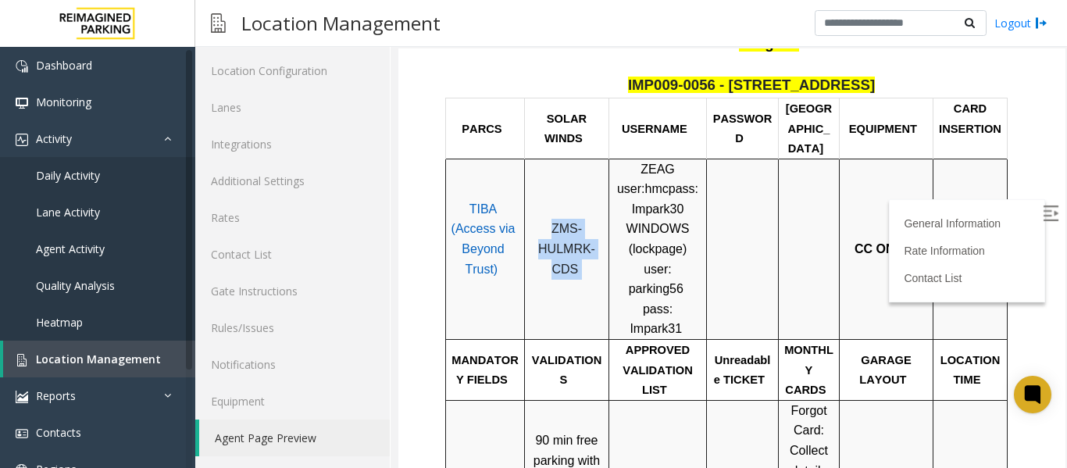
drag, startPoint x: 586, startPoint y: 219, endPoint x: 552, endPoint y: 166, distance: 62.8
click at [552, 219] on p "ZMS-HULMRK-CDS" at bounding box center [566, 249] width 73 height 60
copy p "ZMS-HULMRK-CDS"
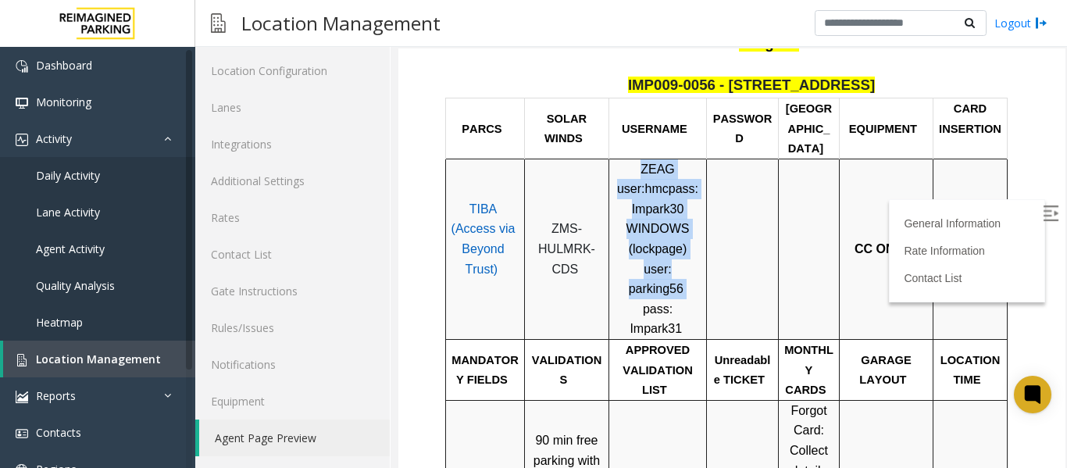
drag, startPoint x: 690, startPoint y: 219, endPoint x: 594, endPoint y: 220, distance: 95.3
click at [594, 220] on tr "TIBA (Access via Beyond Trust) ZMS-HULMRK-CDS ZEAG user: hmc pass: Impark30 WIN…" at bounding box center [727, 249] width 562 height 180
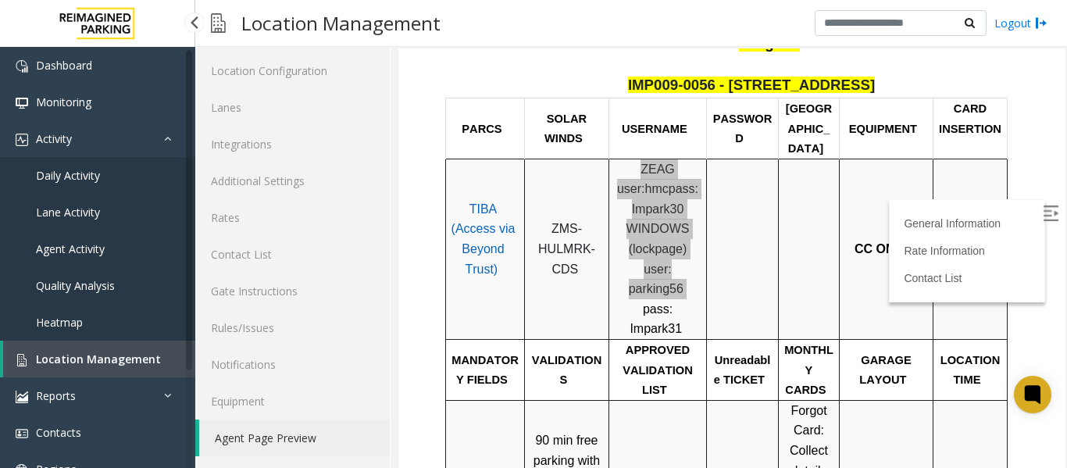
click at [108, 361] on span "Location Management" at bounding box center [98, 358] width 125 height 15
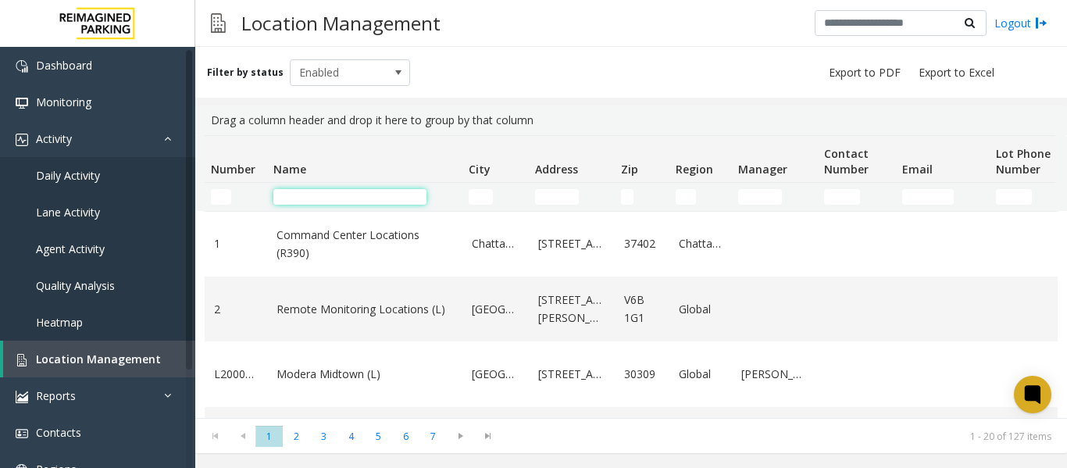
click at [333, 203] on input "Name Filter" at bounding box center [349, 197] width 153 height 16
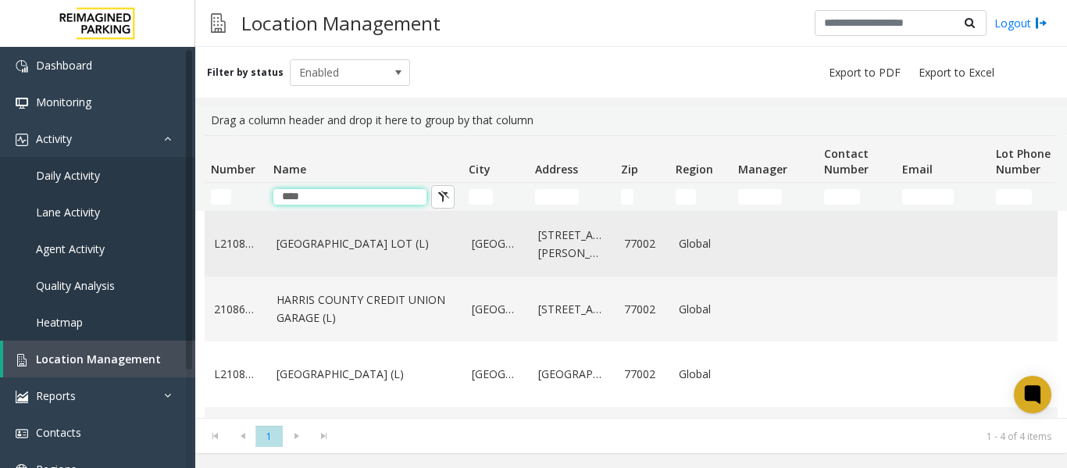
type input "****"
click at [348, 252] on link "[GEOGRAPHIC_DATA] LOT (L)" at bounding box center [364, 243] width 177 height 17
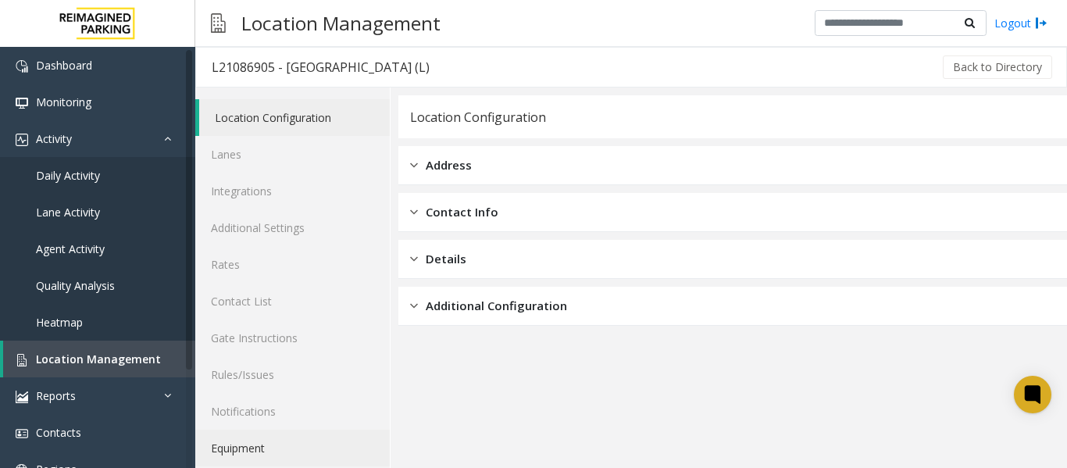
scroll to position [47, 0]
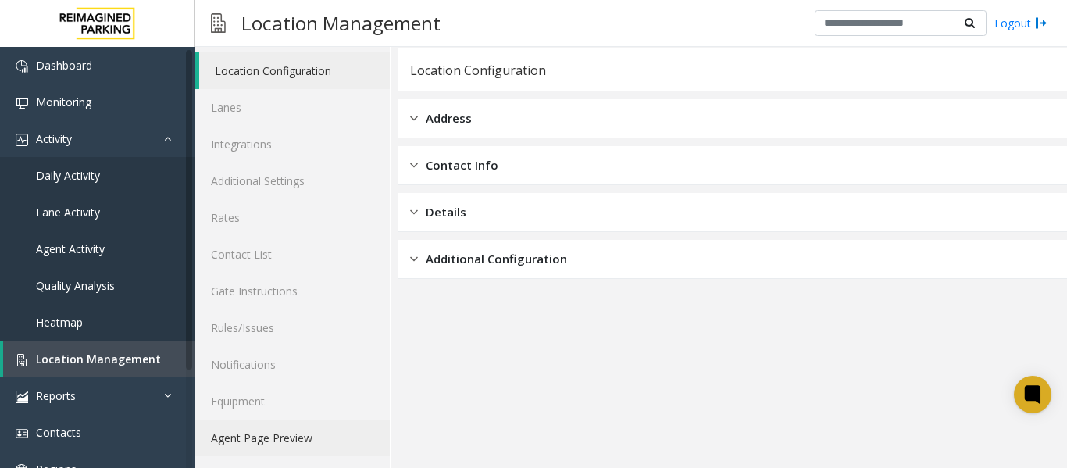
click at [270, 425] on link "Agent Page Preview" at bounding box center [292, 437] width 194 height 37
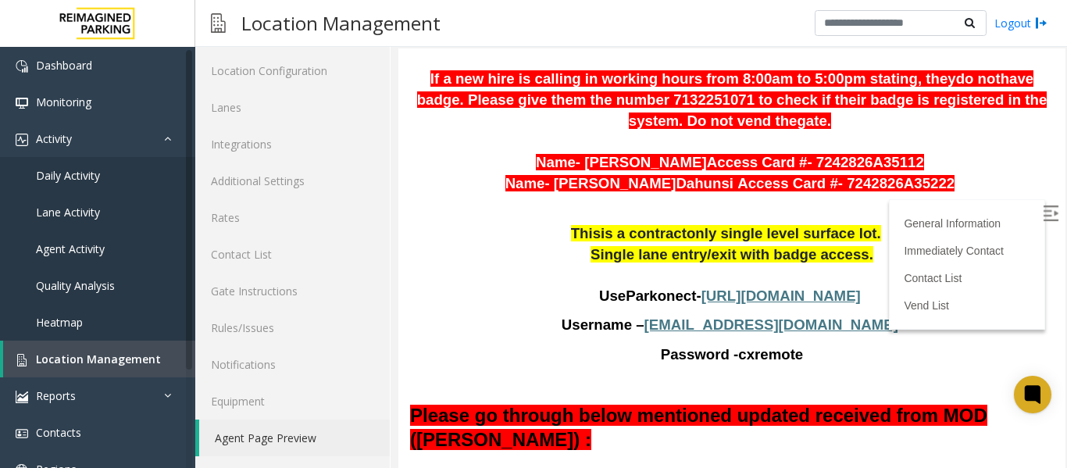
scroll to position [1093, 0]
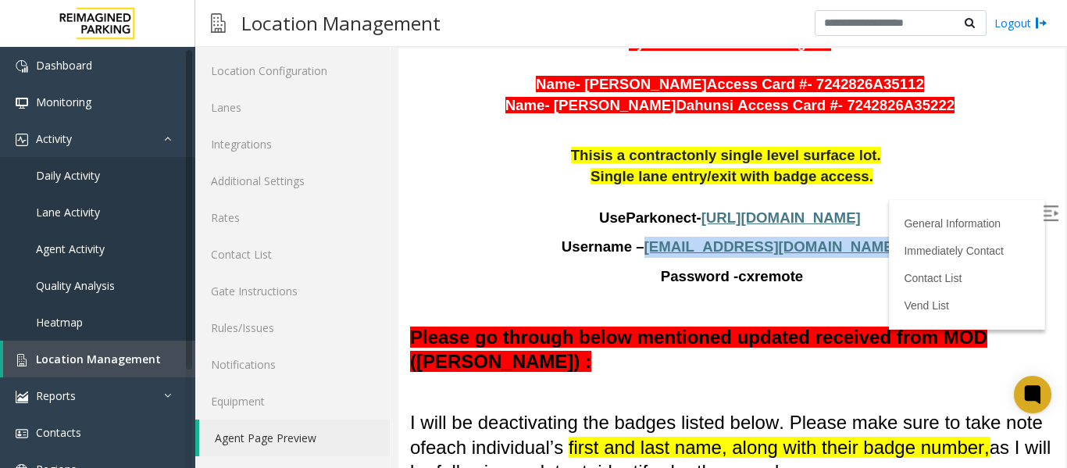
drag, startPoint x: 831, startPoint y: 229, endPoint x: 693, endPoint y: 233, distance: 138.3
click at [693, 237] on p "Username – cx@harriscounty.com" at bounding box center [732, 247] width 644 height 21
copy p "cx@harriscounty.com"
click at [840, 237] on p "Username – cx@harriscounty.com" at bounding box center [732, 247] width 644 height 21
drag, startPoint x: 835, startPoint y: 226, endPoint x: 690, endPoint y: 232, distance: 144.6
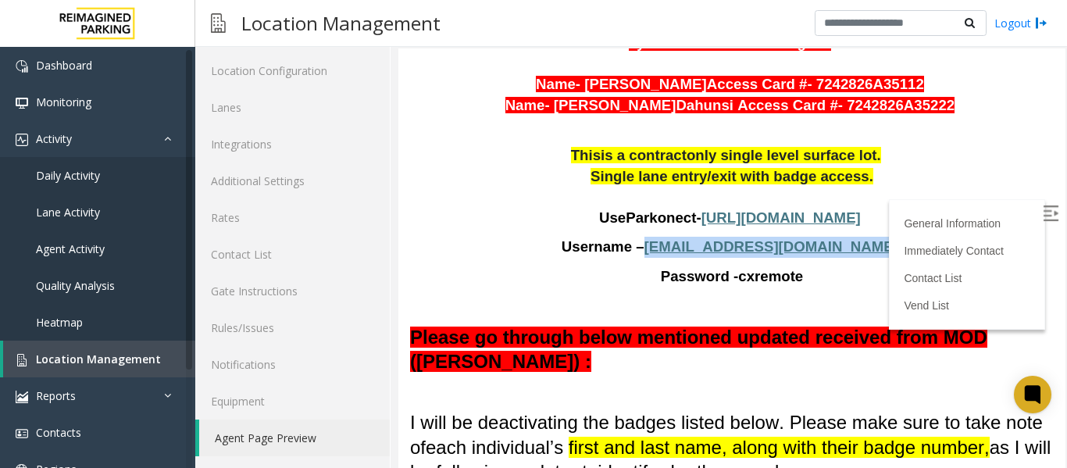
click at [690, 237] on p "Username – cx@harriscounty.com" at bounding box center [732, 247] width 644 height 21
copy p "cx@harriscounty.com"
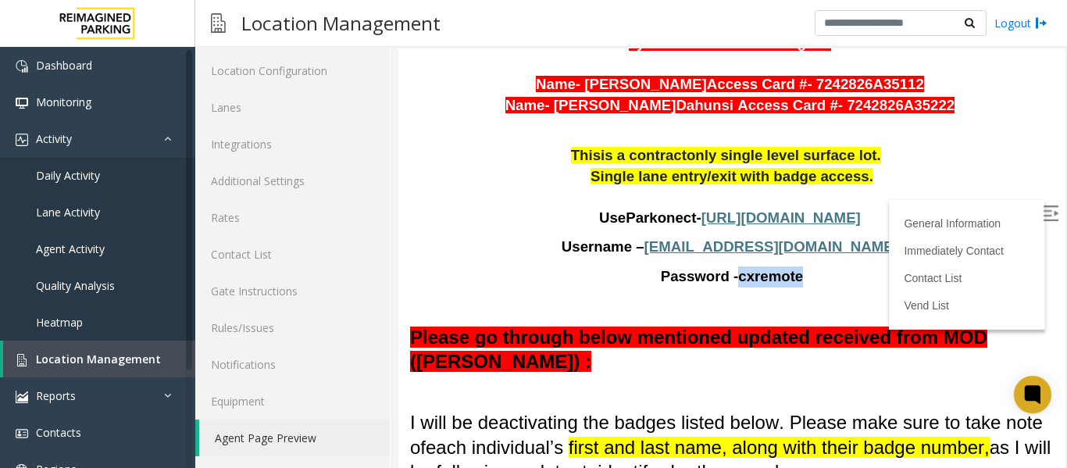
drag, startPoint x: 783, startPoint y: 258, endPoint x: 726, endPoint y: 266, distance: 57.5
click at [726, 268] on span "Password - cxremote" at bounding box center [732, 276] width 143 height 17
copy span "cxremote"
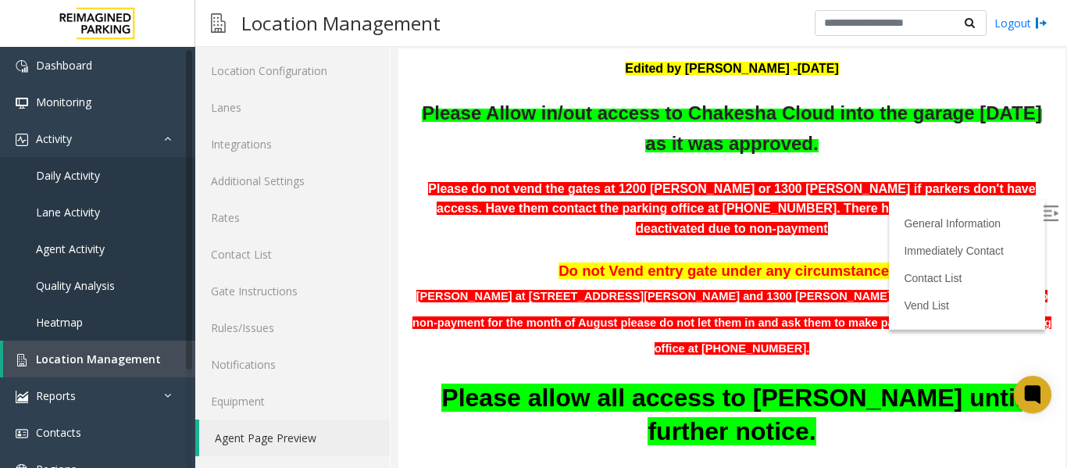
scroll to position [0, 0]
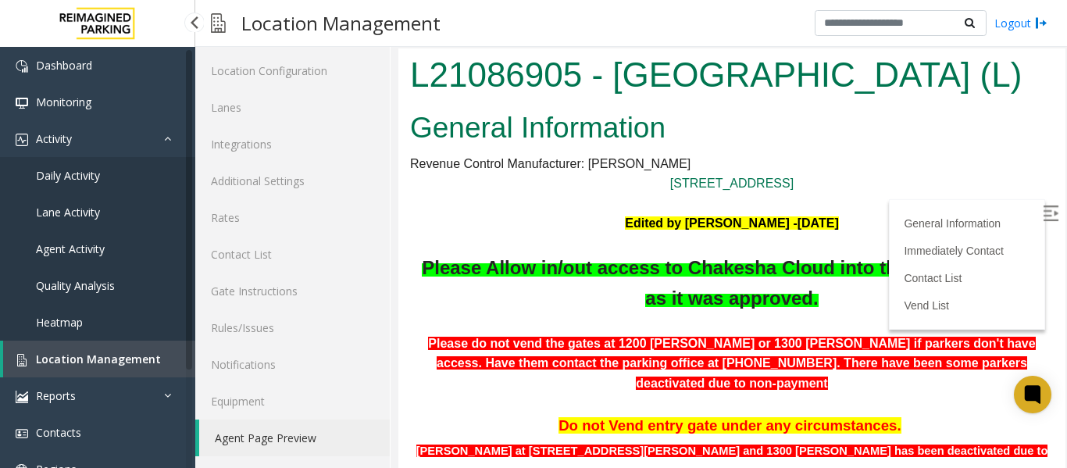
click at [80, 172] on span "Daily Activity" at bounding box center [68, 175] width 64 height 15
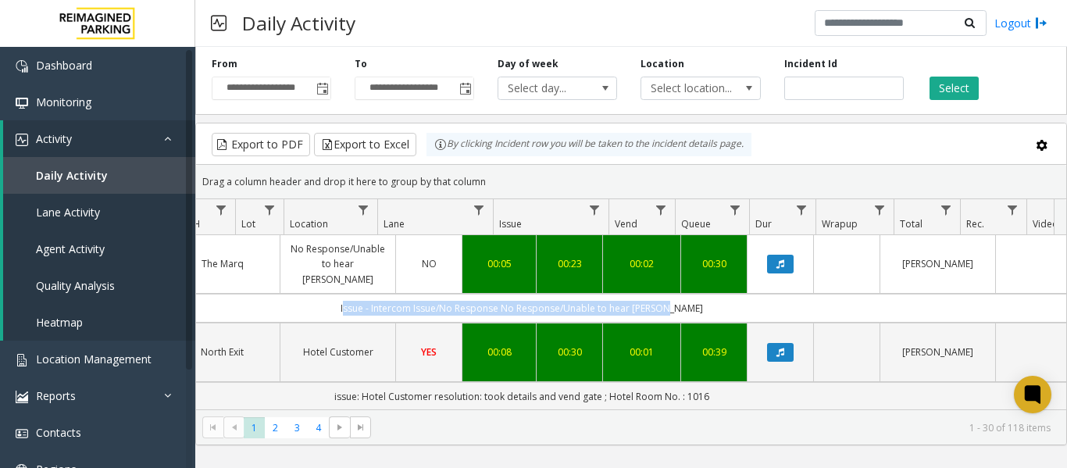
scroll to position [0, 404]
drag, startPoint x: 695, startPoint y: 294, endPoint x: 1068, endPoint y: 283, distance: 373.5
click at [1066, 283] on html "**********" at bounding box center [533, 234] width 1067 height 468
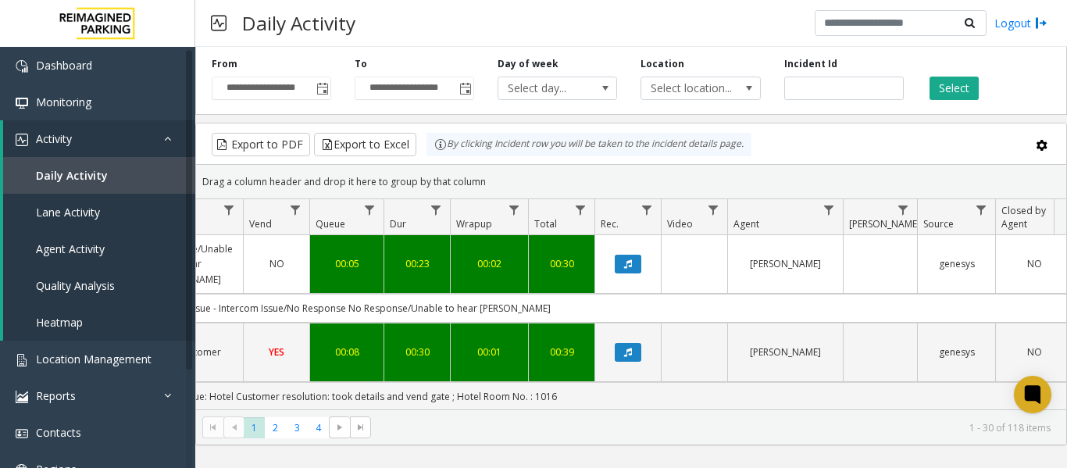
click at [632, 244] on td "Data table" at bounding box center [627, 264] width 66 height 59
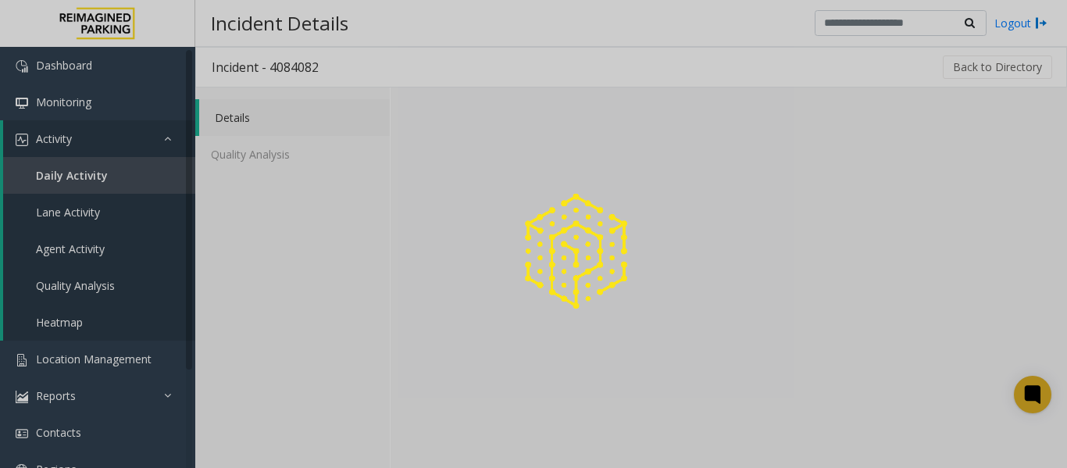
click at [629, 251] on img at bounding box center [575, 250] width 127 height 127
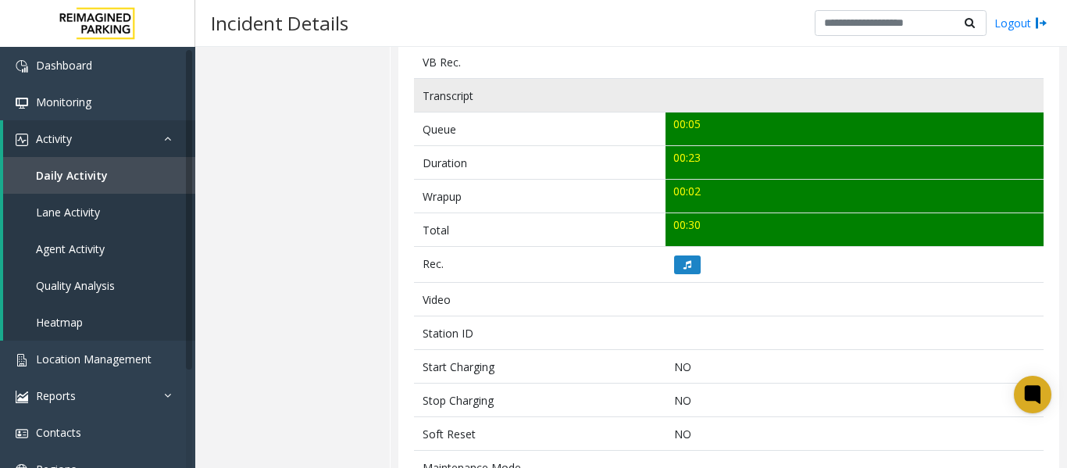
scroll to position [547, 0]
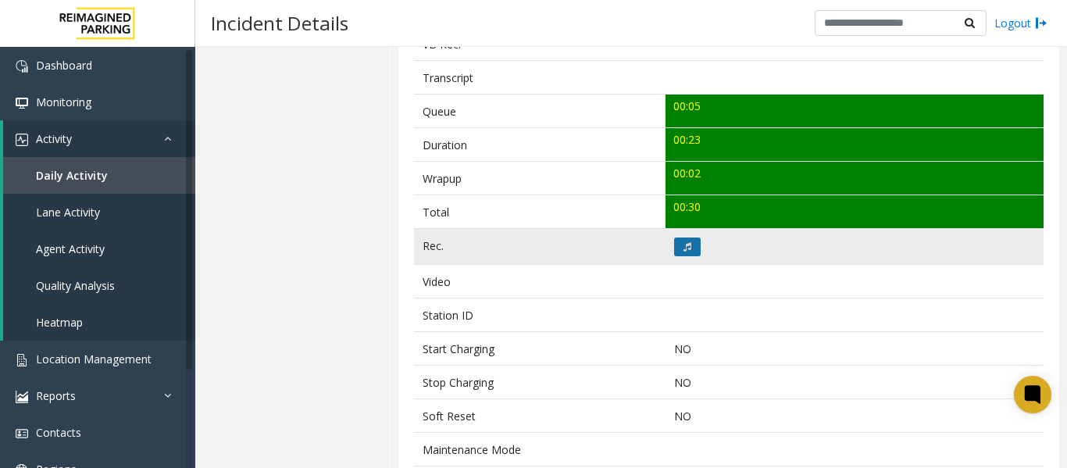
click at [676, 248] on button at bounding box center [687, 246] width 27 height 19
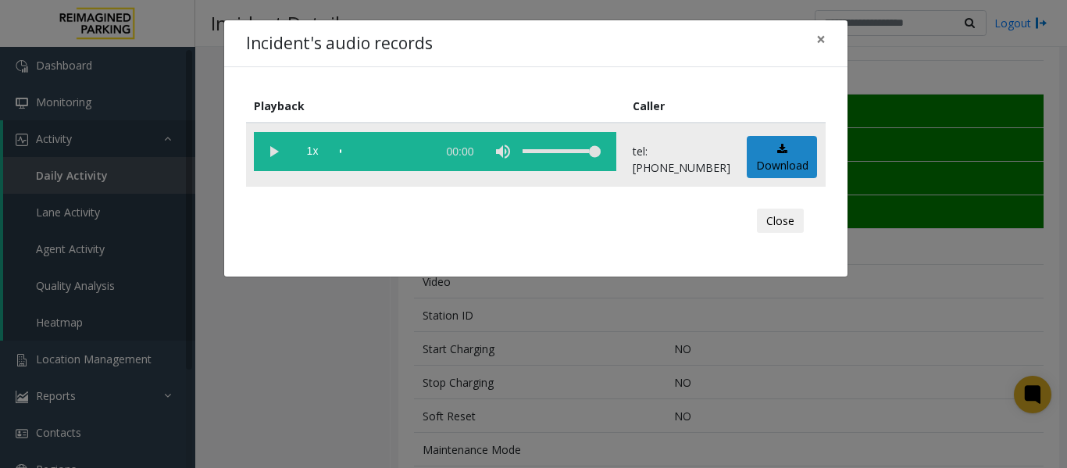
click at [276, 148] on vg-play-pause at bounding box center [273, 151] width 39 height 39
click at [816, 35] on span "×" at bounding box center [820, 39] width 9 height 22
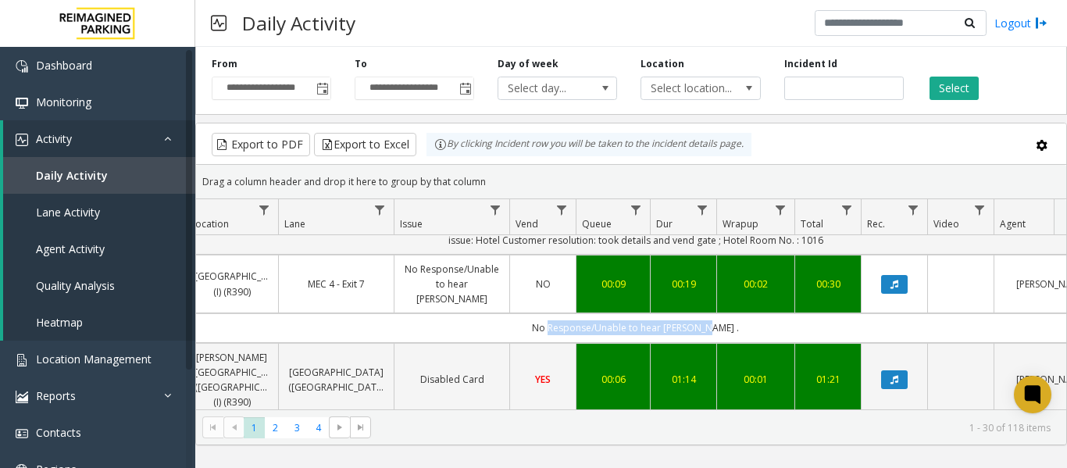
scroll to position [0, 521]
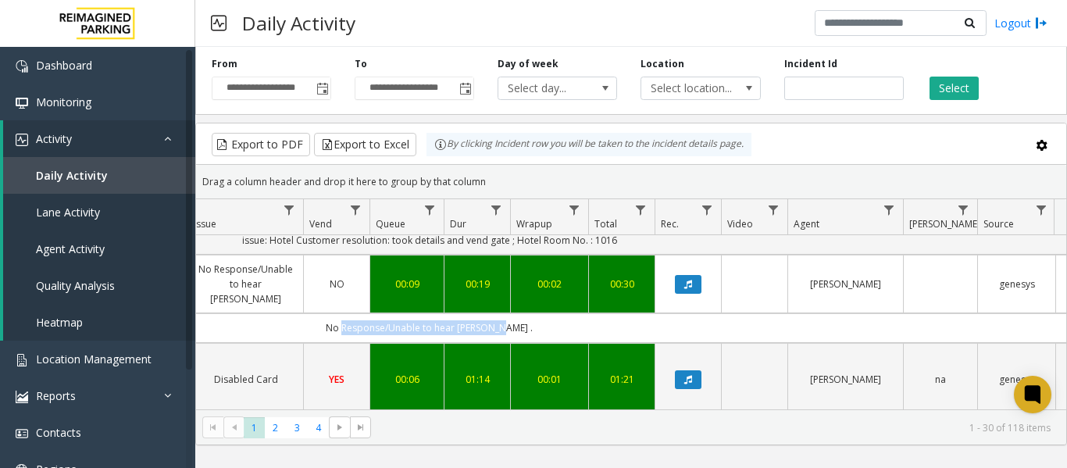
drag, startPoint x: 906, startPoint y: 289, endPoint x: 1067, endPoint y: 290, distance: 160.9
click at [1066, 290] on html "**********" at bounding box center [533, 234] width 1067 height 468
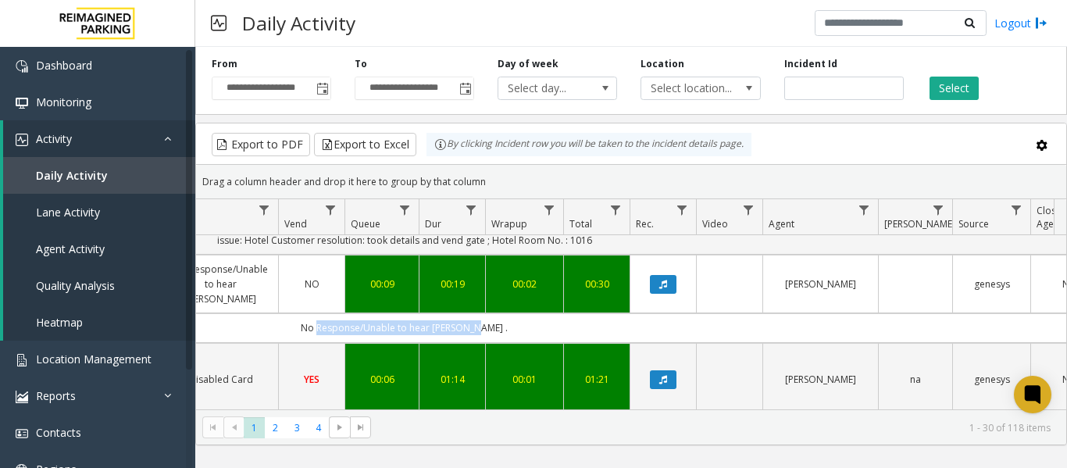
scroll to position [78, 521]
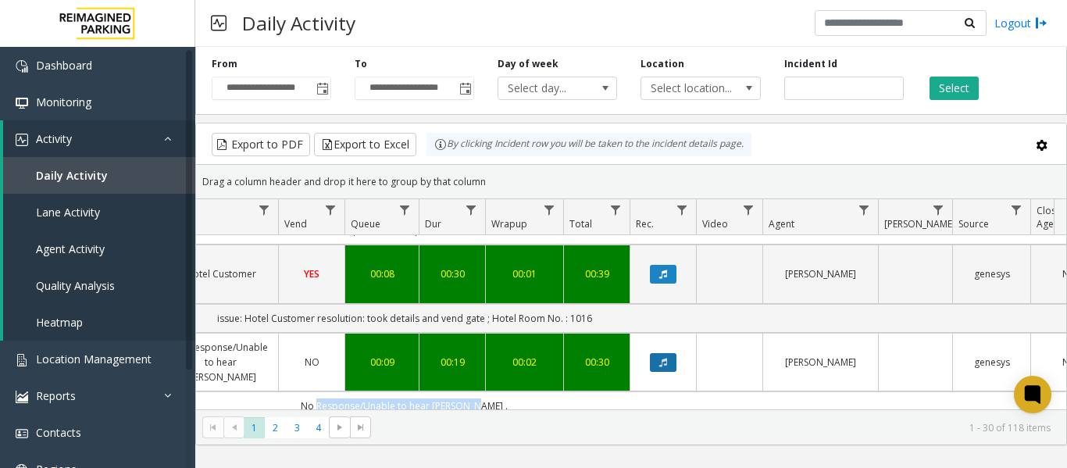
click at [658, 353] on button "Data table" at bounding box center [663, 362] width 27 height 19
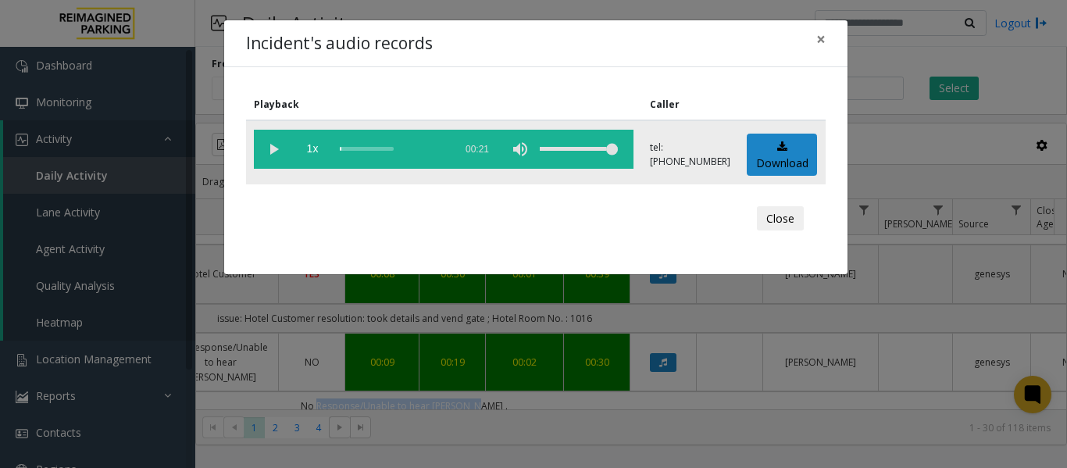
click at [273, 142] on vg-play-pause at bounding box center [273, 149] width 39 height 39
click at [822, 42] on span "×" at bounding box center [820, 39] width 9 height 22
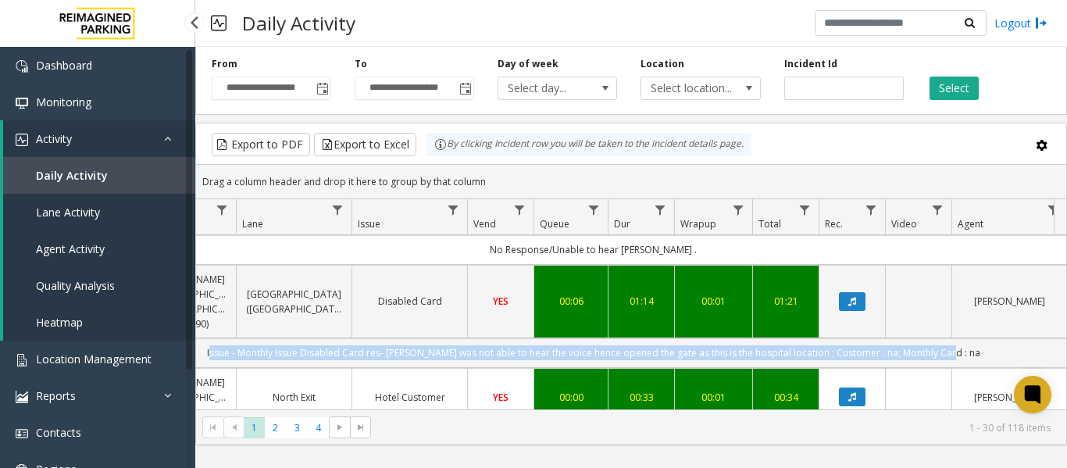
scroll to position [0, 152]
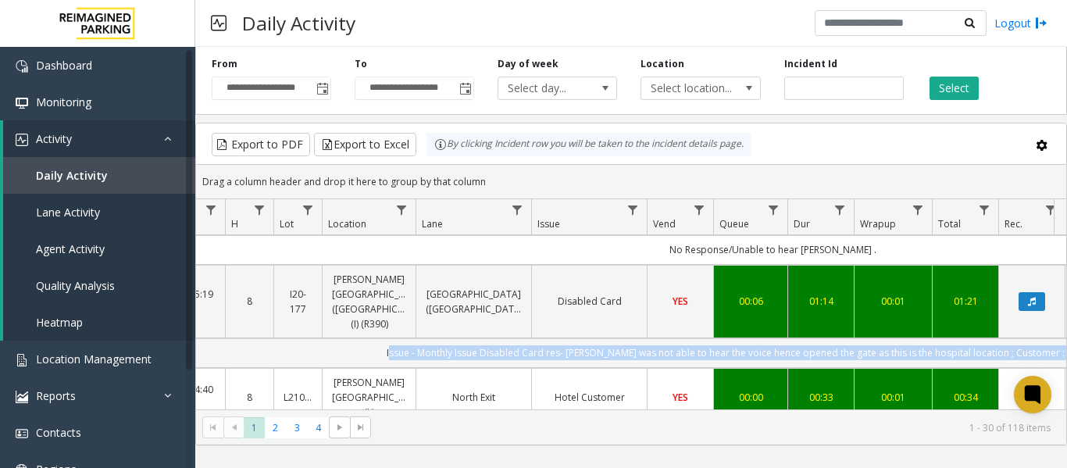
drag, startPoint x: 829, startPoint y: 305, endPoint x: 318, endPoint y: 307, distance: 510.8
click at [318, 338] on td "Issue - Monthly Issue Disabled Card res- Parker was not able to hear the voice …" at bounding box center [773, 352] width 1408 height 29
drag, startPoint x: 587, startPoint y: 309, endPoint x: 982, endPoint y: 306, distance: 395.2
click at [982, 338] on td "Issue - Monthly Issue Disabled Card res- Parker was not able to hear the voice …" at bounding box center [773, 352] width 1408 height 29
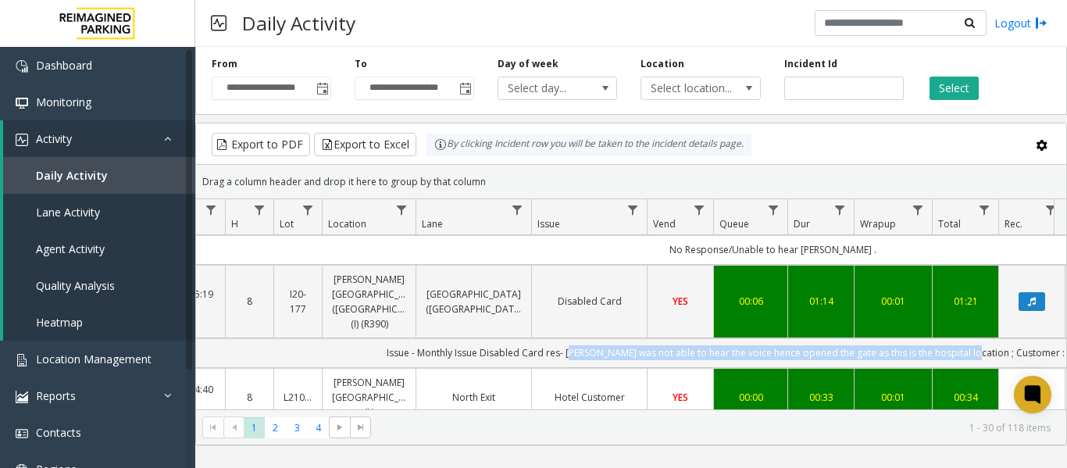
copy td "Parker was not able to hear the voice hence opened the gate as this is the hosp…"
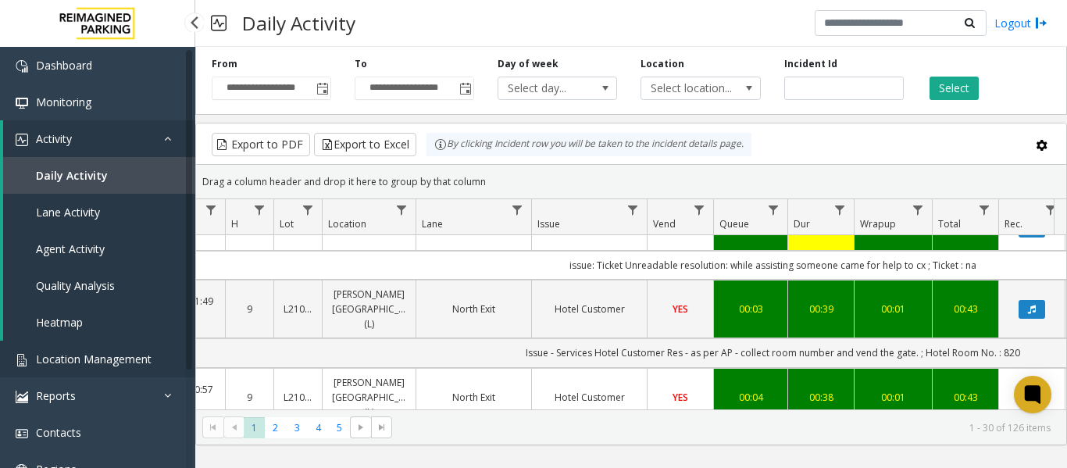
click at [91, 358] on span "Location Management" at bounding box center [94, 358] width 116 height 15
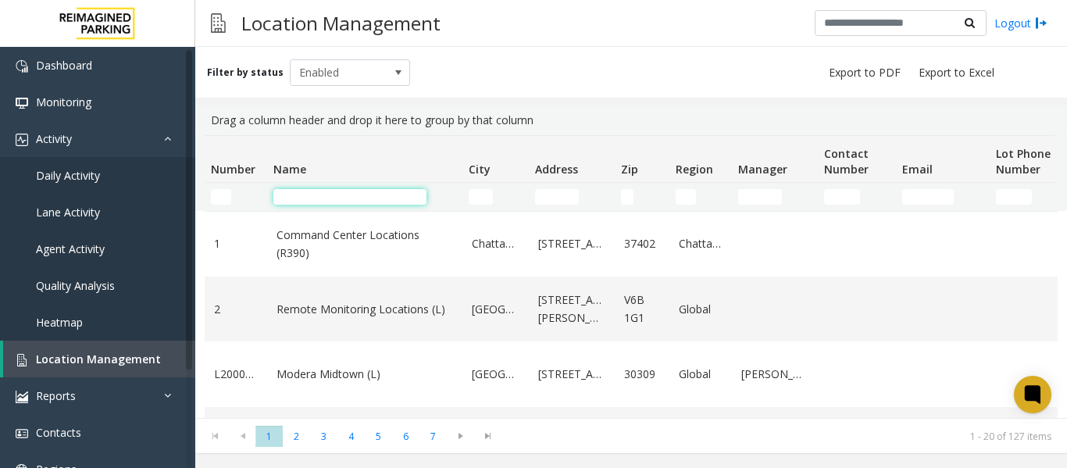
click at [323, 193] on input "Name Filter" at bounding box center [349, 197] width 153 height 16
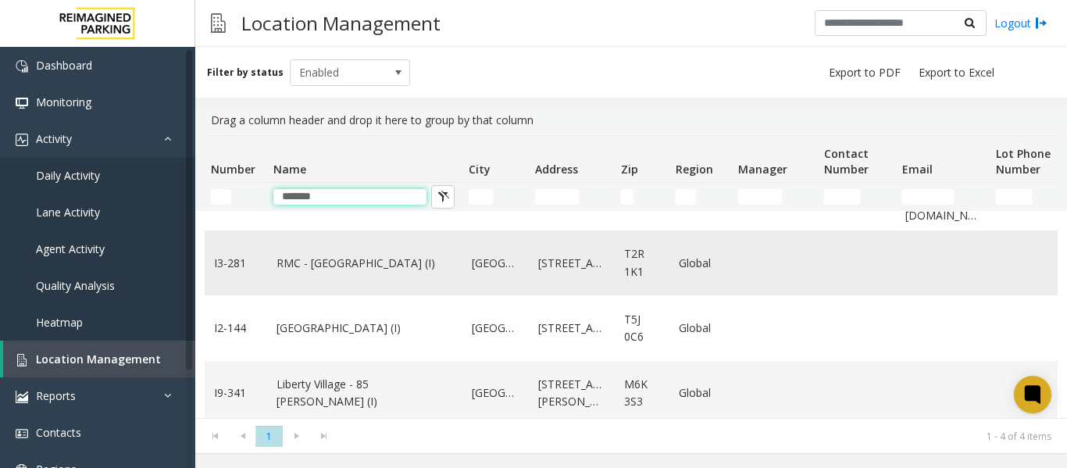
scroll to position [66, 0]
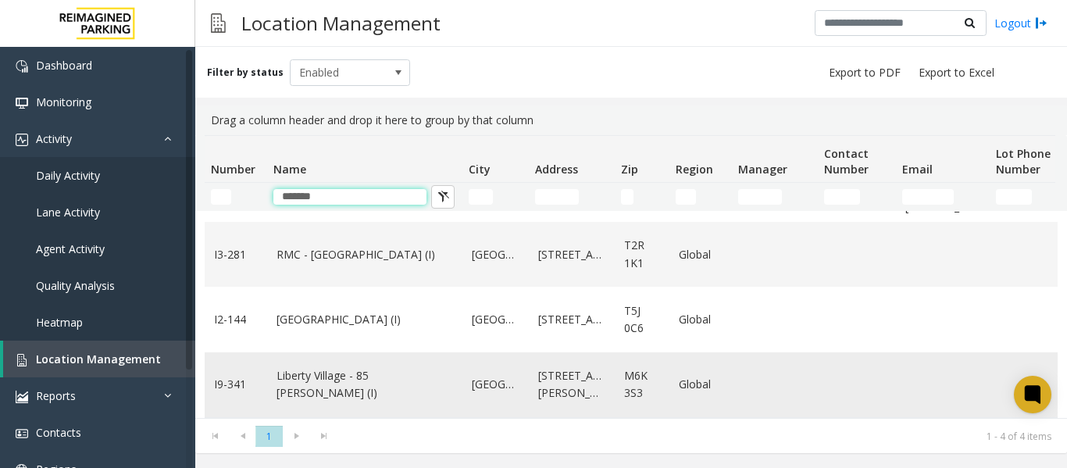
type input "*******"
click at [311, 382] on td "Liberty Village - 85 Hanna (I)" at bounding box center [364, 384] width 195 height 65
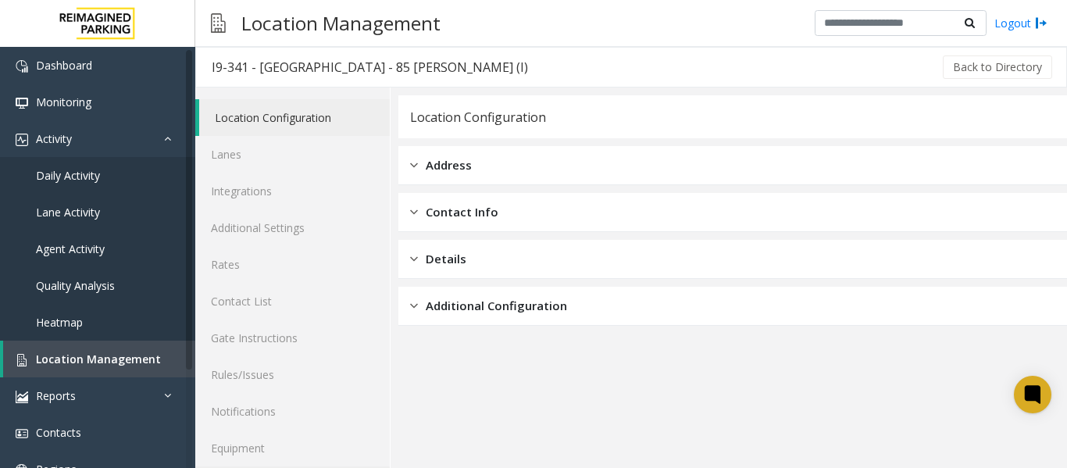
scroll to position [47, 0]
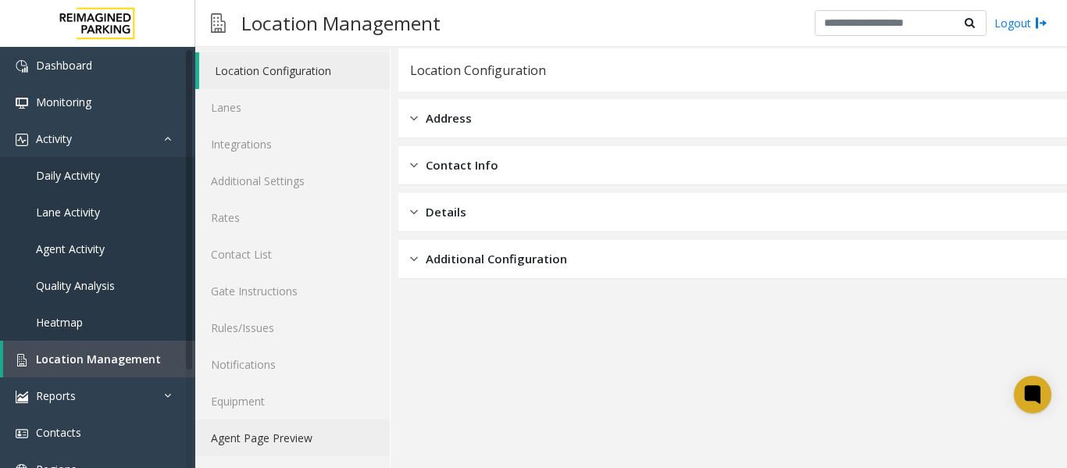
click at [272, 432] on link "Agent Page Preview" at bounding box center [292, 437] width 194 height 37
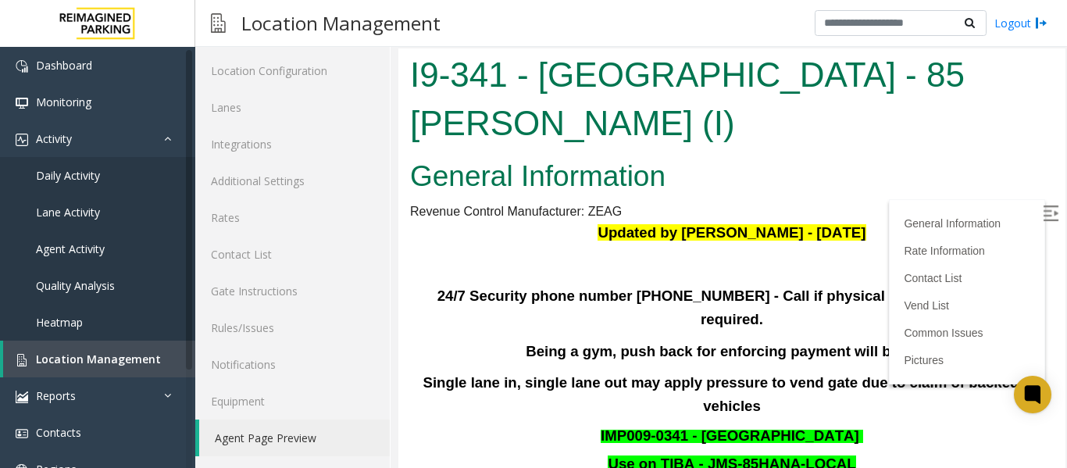
scroll to position [156, 0]
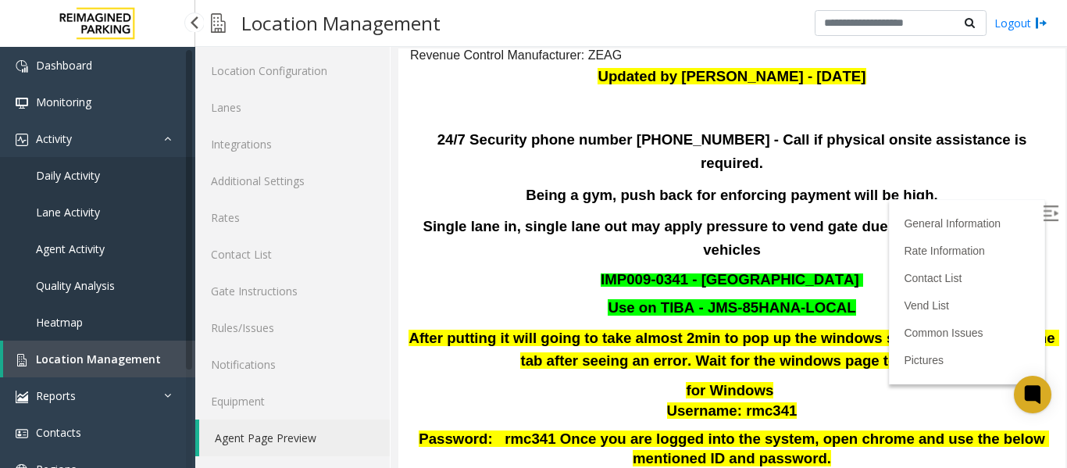
click at [64, 177] on span "Daily Activity" at bounding box center [68, 175] width 64 height 15
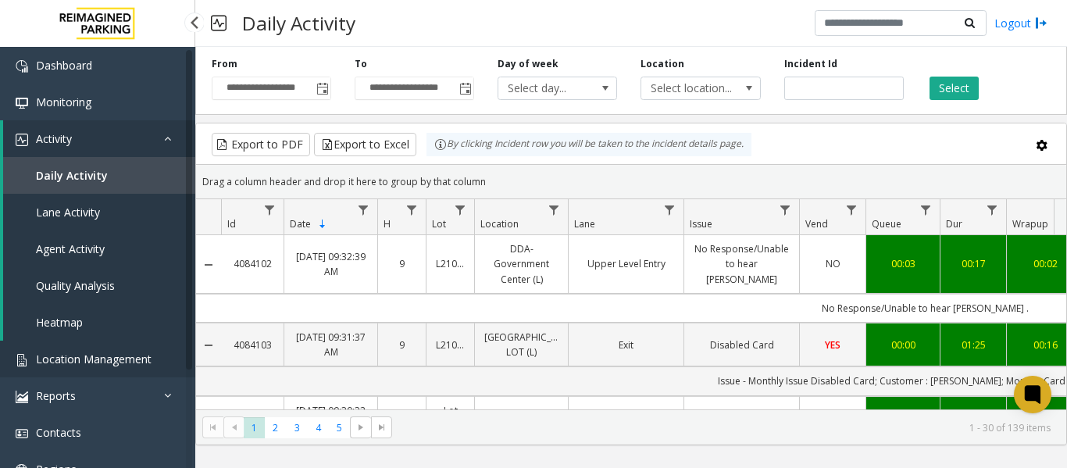
click at [123, 357] on span "Location Management" at bounding box center [94, 358] width 116 height 15
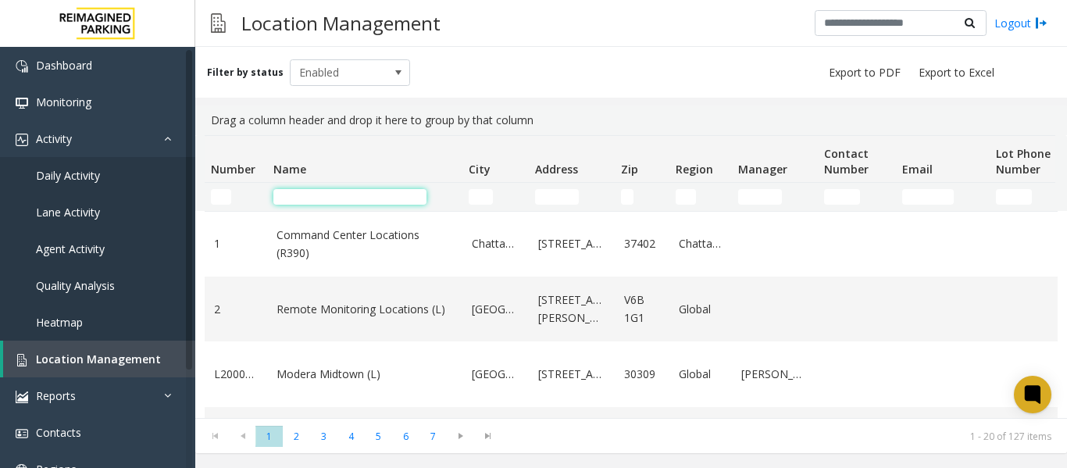
click at [340, 198] on input "Name Filter" at bounding box center [349, 197] width 153 height 16
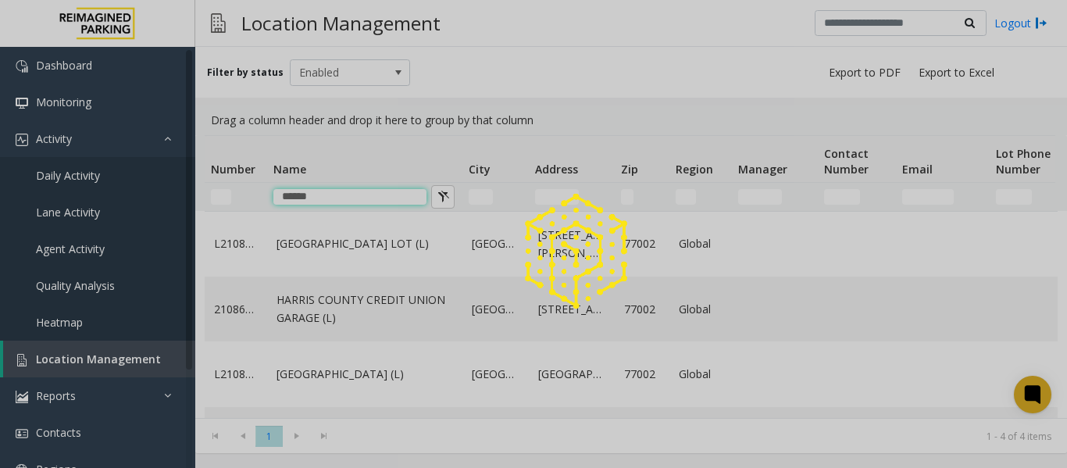
type input "******"
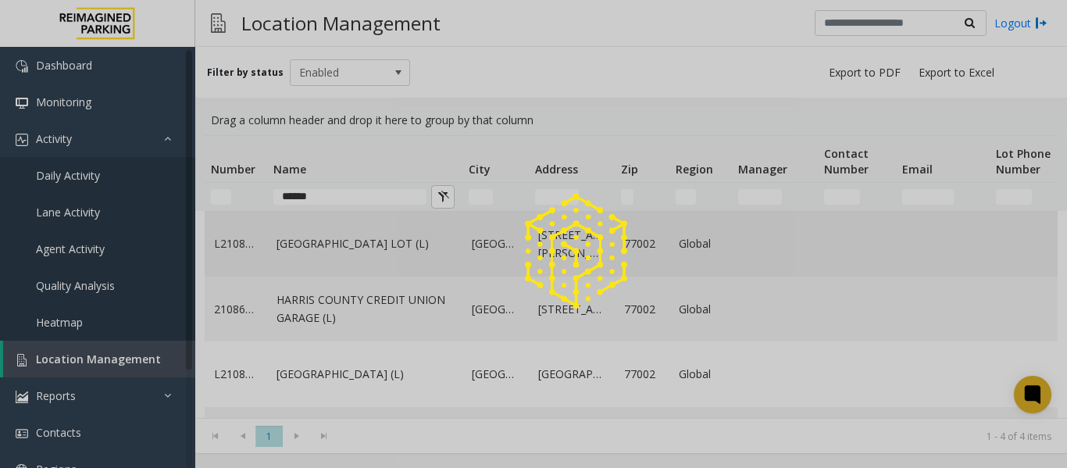
click at [386, 245] on link "[GEOGRAPHIC_DATA] LOT (L)" at bounding box center [364, 243] width 177 height 17
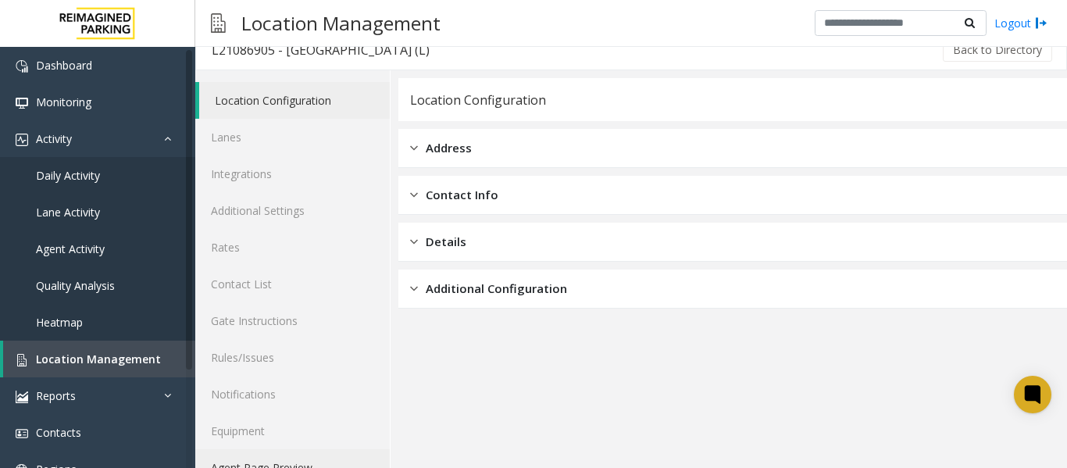
scroll to position [47, 0]
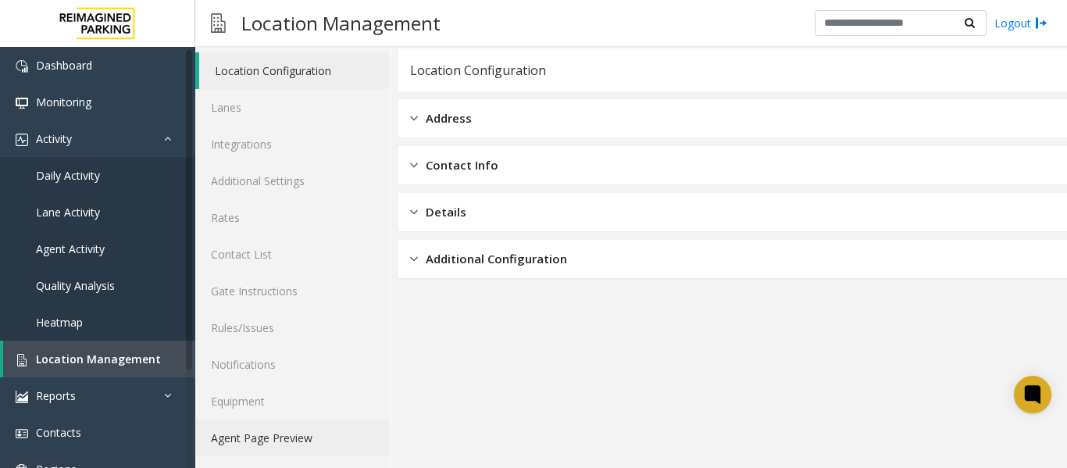
click at [292, 437] on link "Agent Page Preview" at bounding box center [292, 437] width 194 height 37
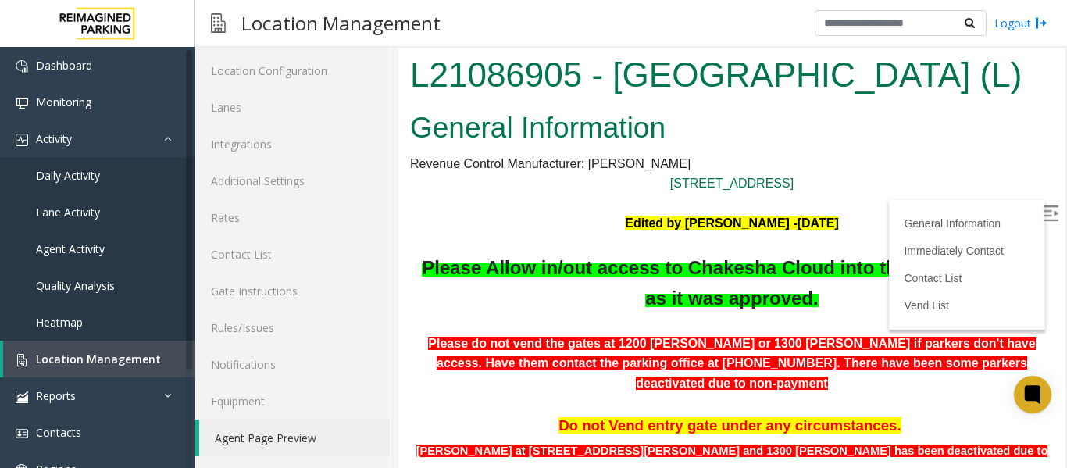
scroll to position [78, 0]
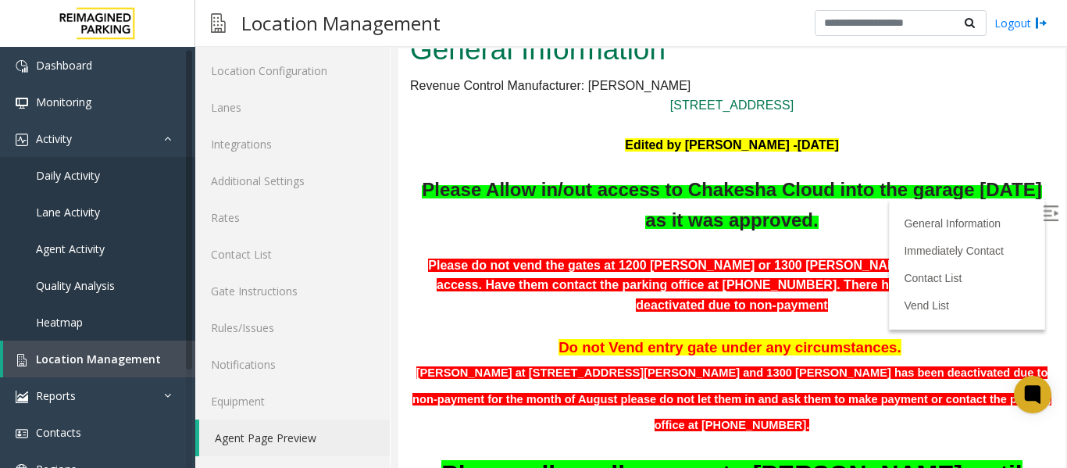
click at [1040, 205] on label at bounding box center [1051, 215] width 23 height 23
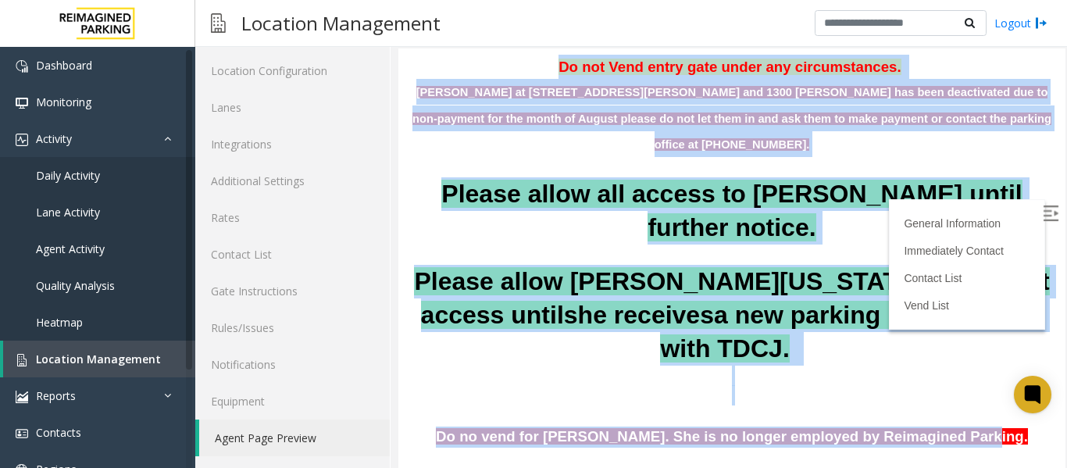
drag, startPoint x: 413, startPoint y: 165, endPoint x: 937, endPoint y: 448, distance: 595.8
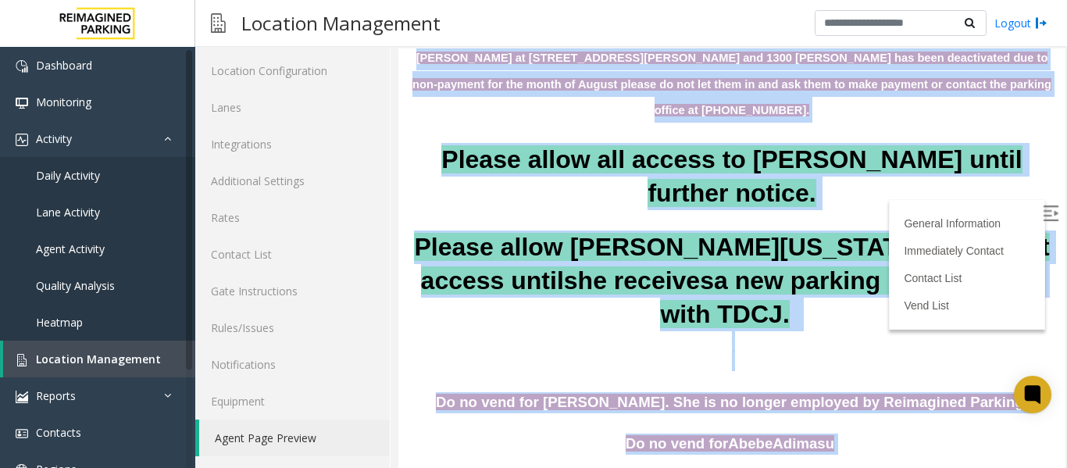
click at [847, 337] on p at bounding box center [732, 341] width 644 height 20
click at [813, 341] on p at bounding box center [732, 341] width 644 height 20
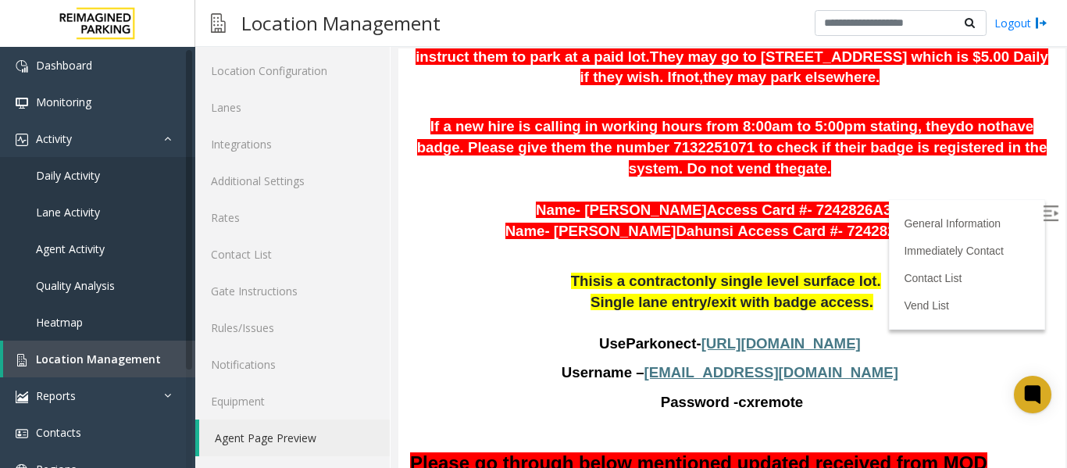
scroll to position [1096, 0]
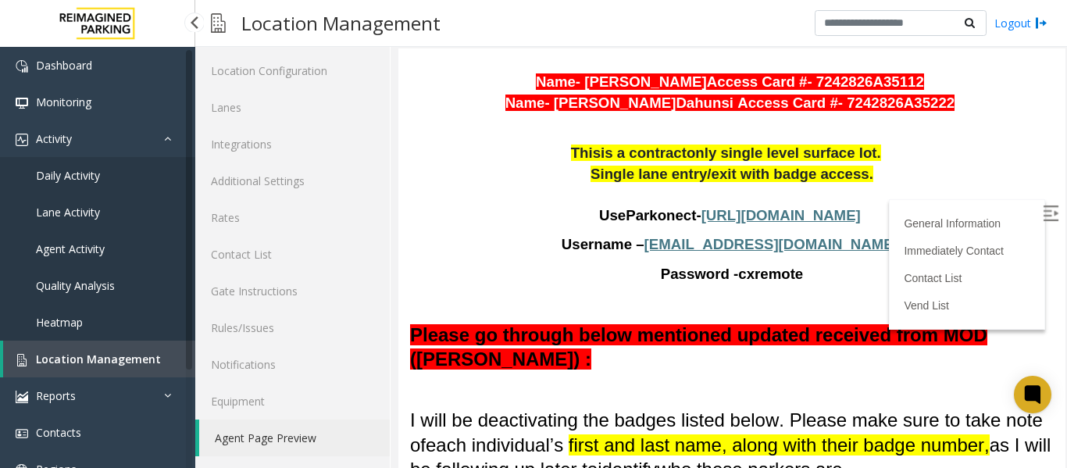
click at [129, 359] on span "Location Management" at bounding box center [98, 358] width 125 height 15
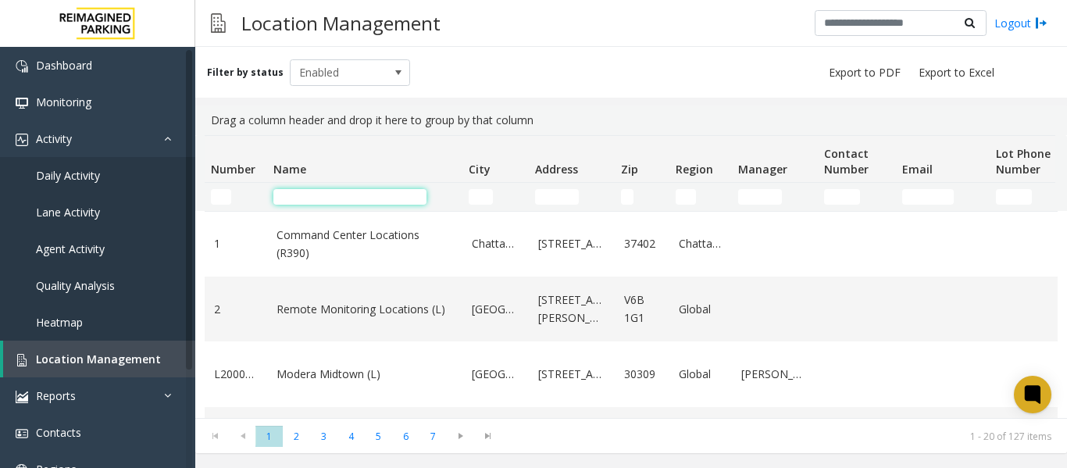
click at [316, 191] on input "Name Filter" at bounding box center [349, 197] width 153 height 16
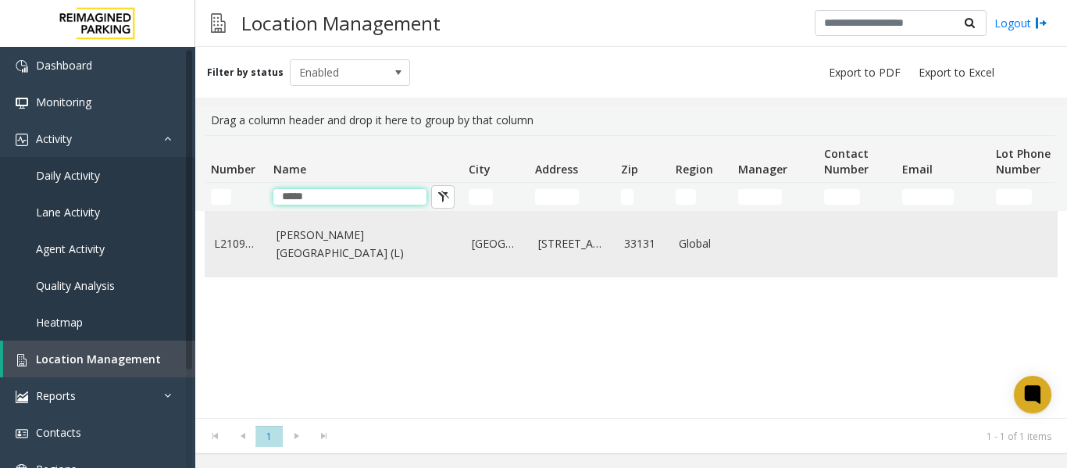
type input "*****"
click at [322, 255] on td "Wells Fargo Center (L)" at bounding box center [364, 244] width 195 height 65
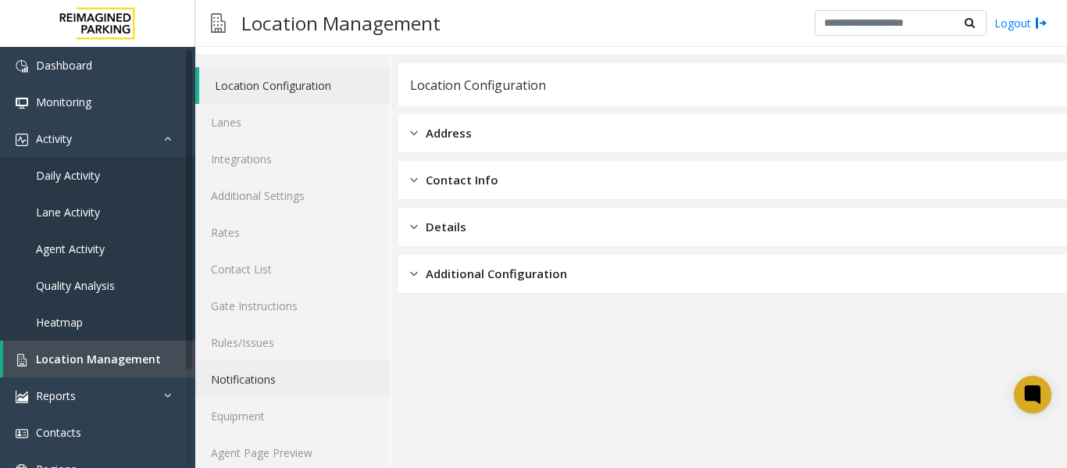
scroll to position [47, 0]
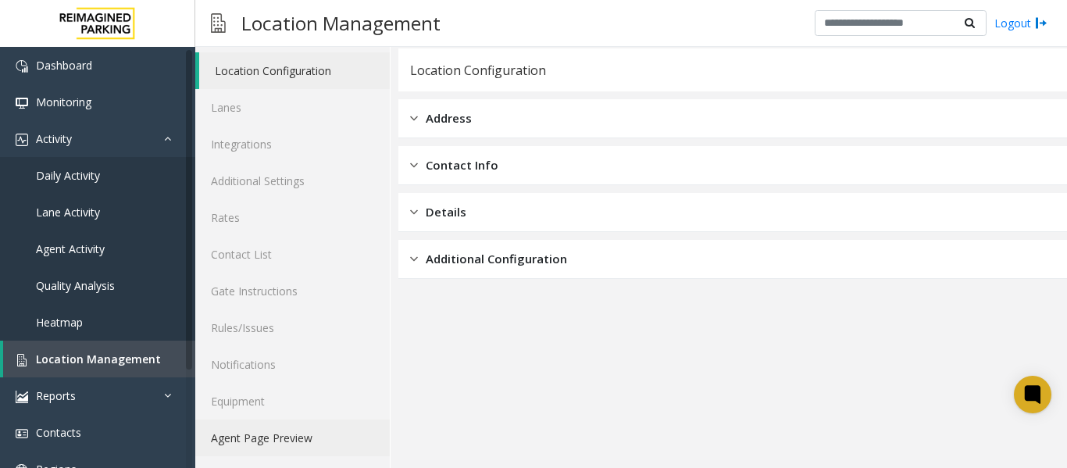
click at [298, 447] on link "Agent Page Preview" at bounding box center [292, 437] width 194 height 37
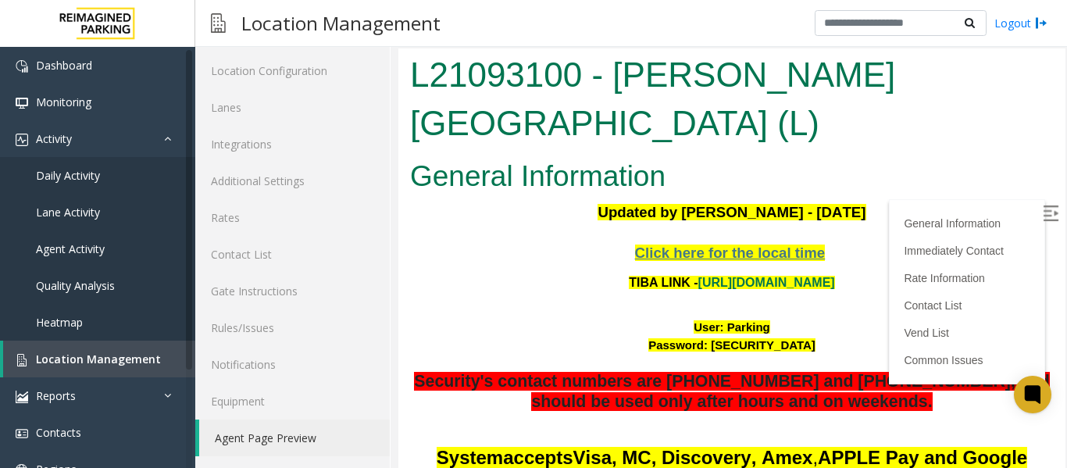
click at [1043, 209] on img at bounding box center [1051, 213] width 16 height 16
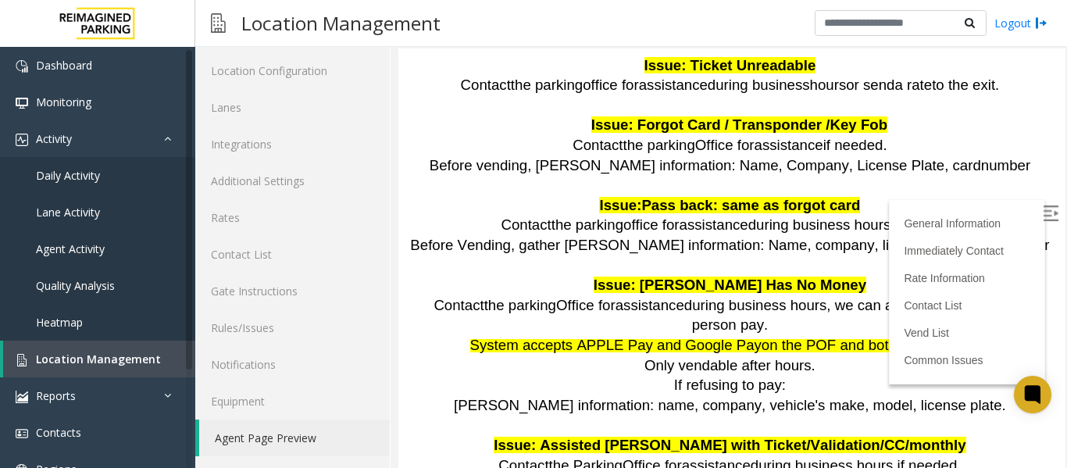
scroll to position [1562, 0]
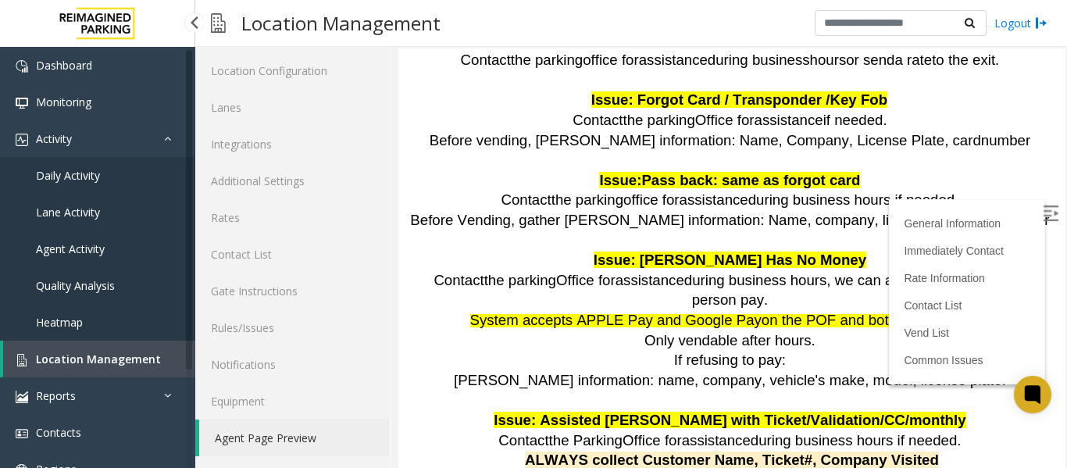
click at [87, 364] on span "Location Management" at bounding box center [98, 358] width 125 height 15
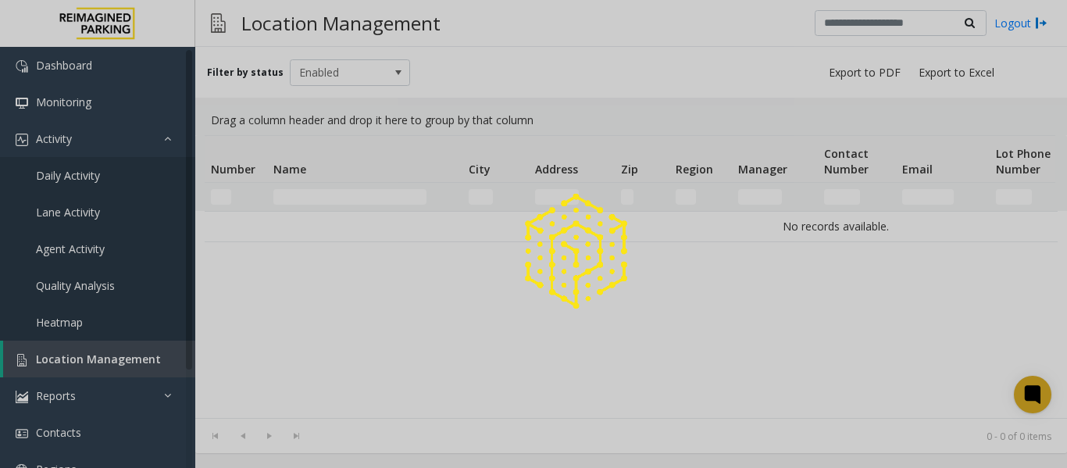
click at [314, 193] on div at bounding box center [533, 234] width 1067 height 468
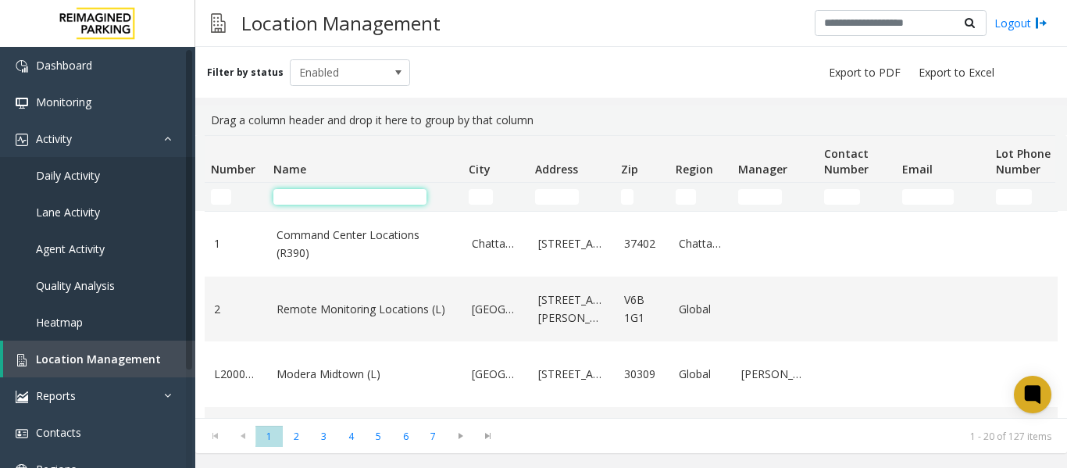
click at [308, 199] on input "Name Filter" at bounding box center [349, 197] width 153 height 16
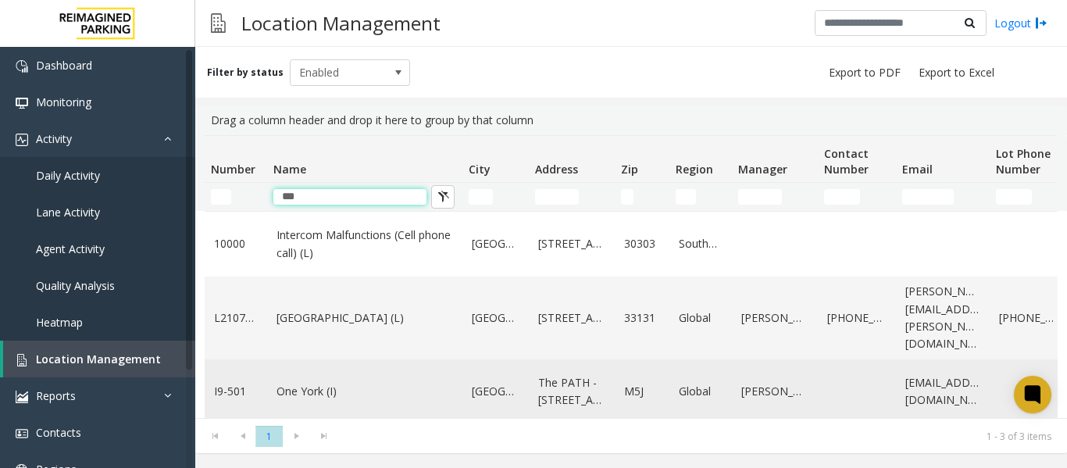
type input "***"
click at [297, 387] on link "One York (I)" at bounding box center [364, 391] width 177 height 17
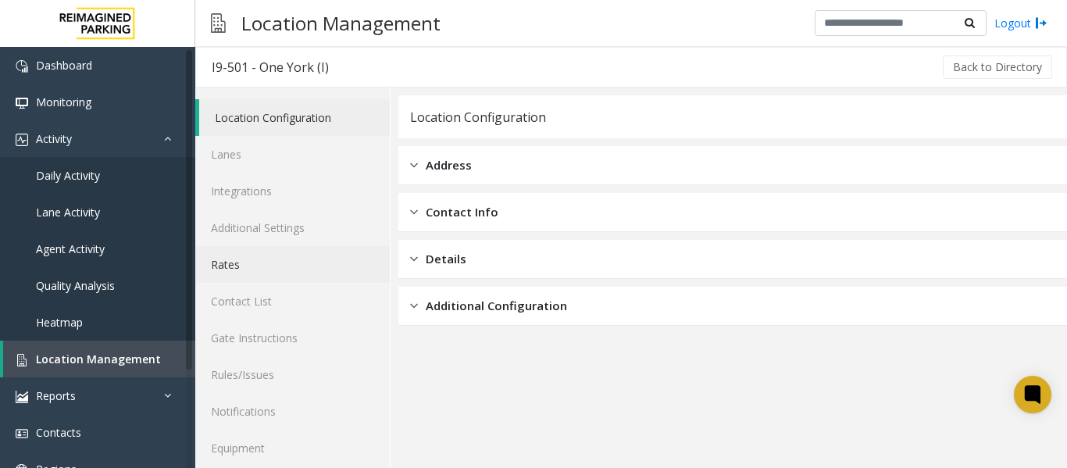
click at [238, 259] on link "Rates" at bounding box center [292, 264] width 194 height 37
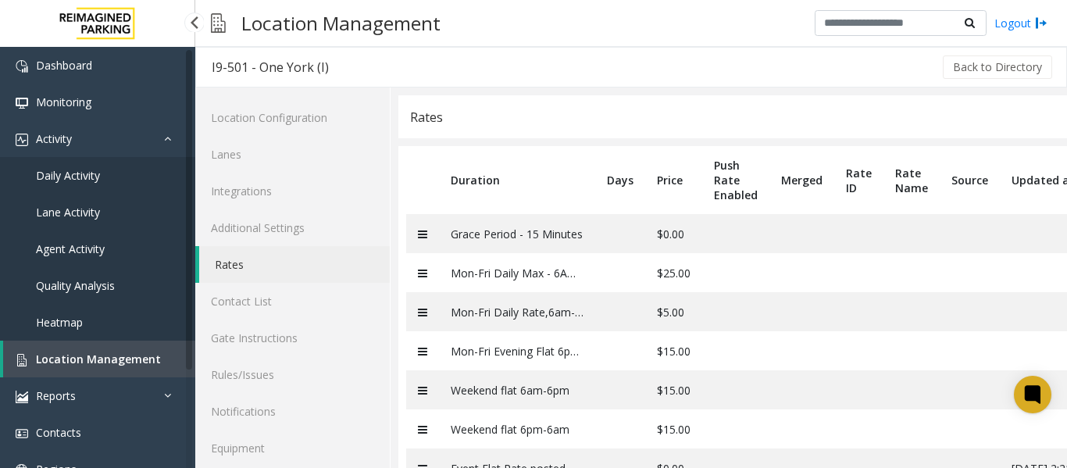
click at [109, 364] on span "Location Management" at bounding box center [98, 358] width 125 height 15
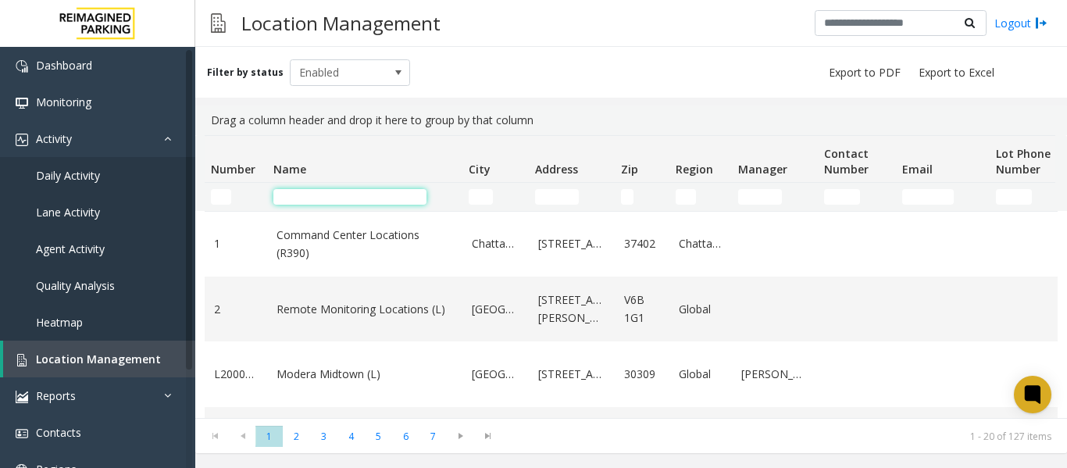
click at [299, 196] on input "Name Filter" at bounding box center [349, 197] width 153 height 16
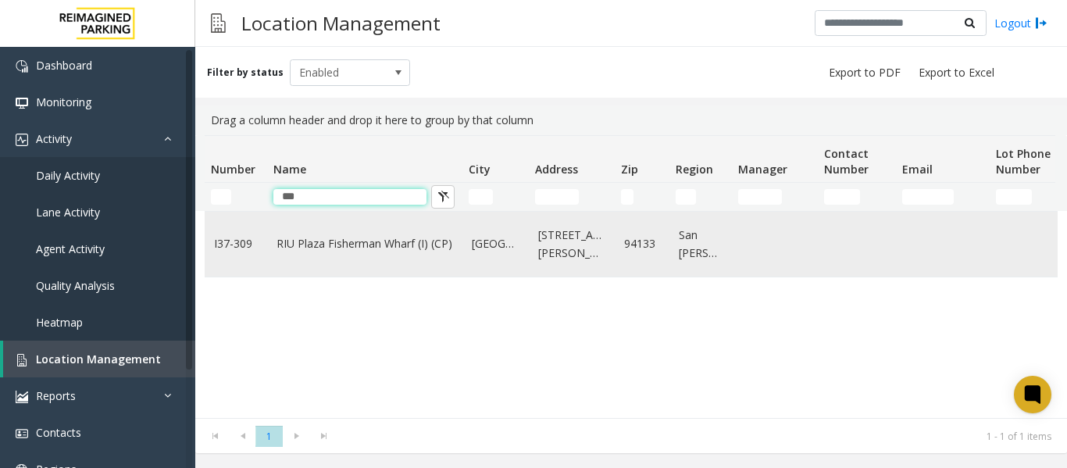
type input "***"
click at [317, 235] on link "RIU Plaza Fisherman Wharf (I) (CP)" at bounding box center [364, 243] width 177 height 17
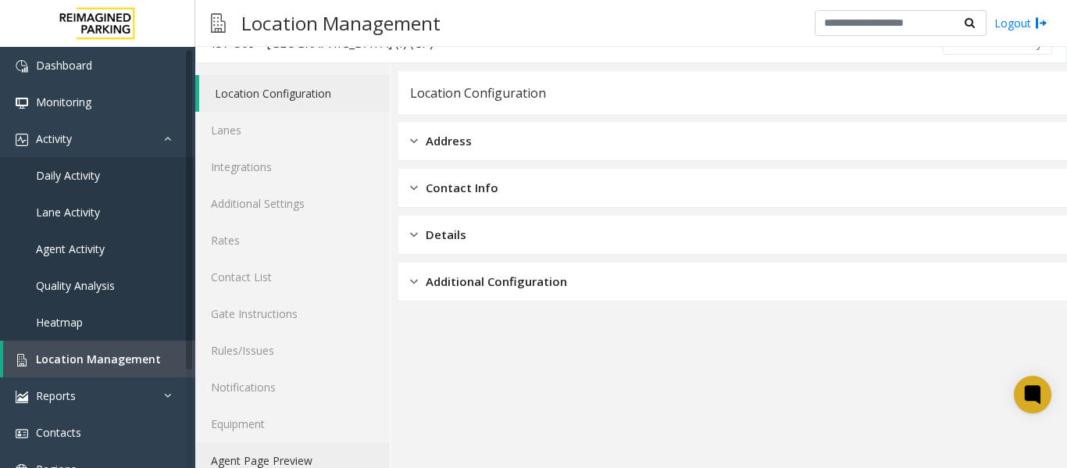
scroll to position [47, 0]
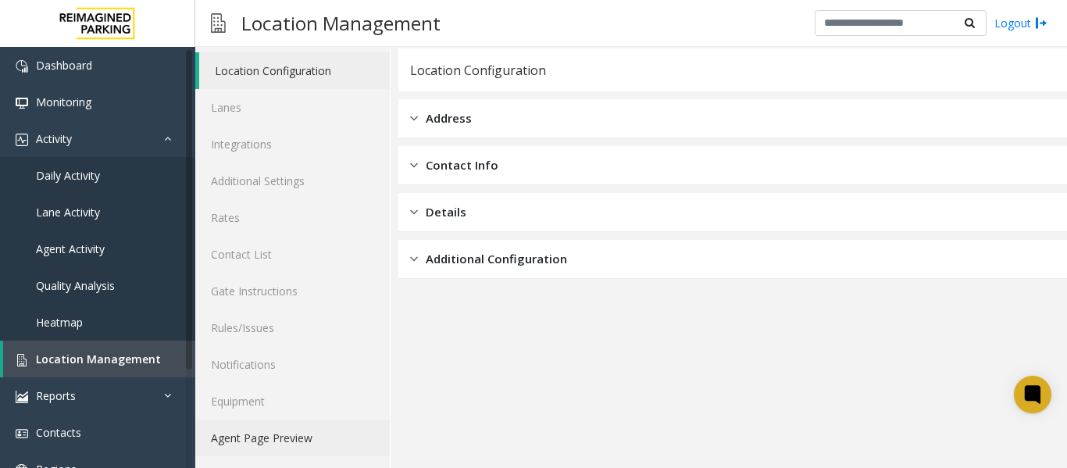
click at [280, 445] on link "Agent Page Preview" at bounding box center [292, 437] width 194 height 37
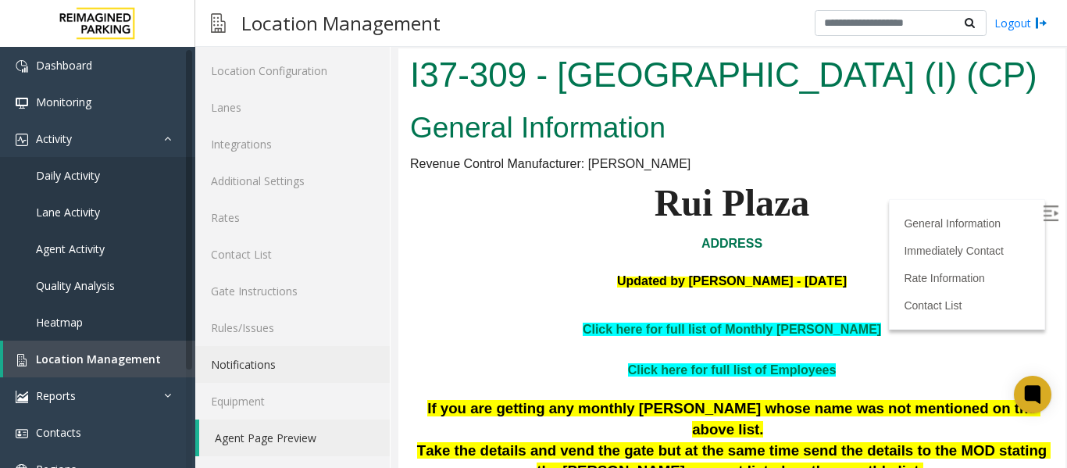
scroll to position [156, 0]
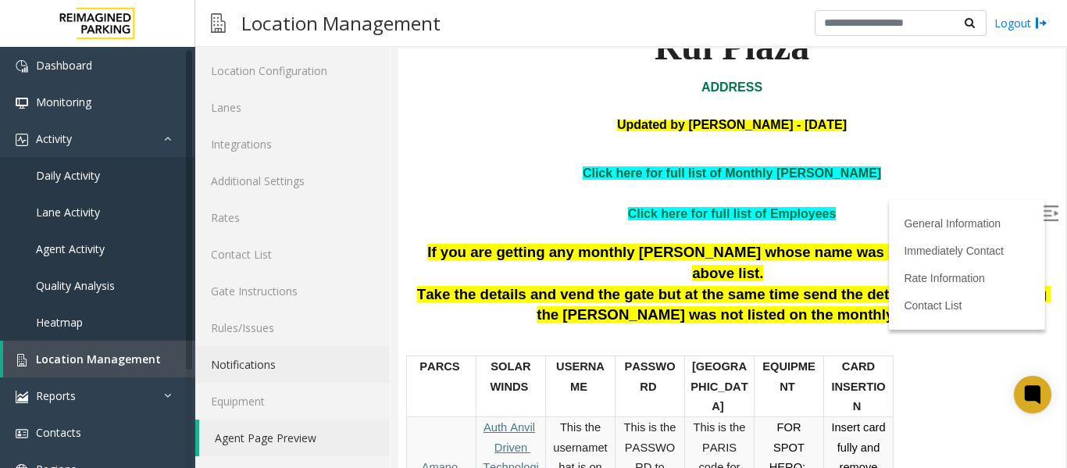
click at [754, 180] on link "Click here for full list of Monthly Parker" at bounding box center [732, 172] width 298 height 13
click at [680, 220] on link "Click here for full list of Employees" at bounding box center [732, 213] width 209 height 13
click at [701, 180] on link "Click here for full list of Monthly Parker" at bounding box center [732, 172] width 298 height 13
click at [124, 348] on link "Location Management" at bounding box center [99, 359] width 192 height 37
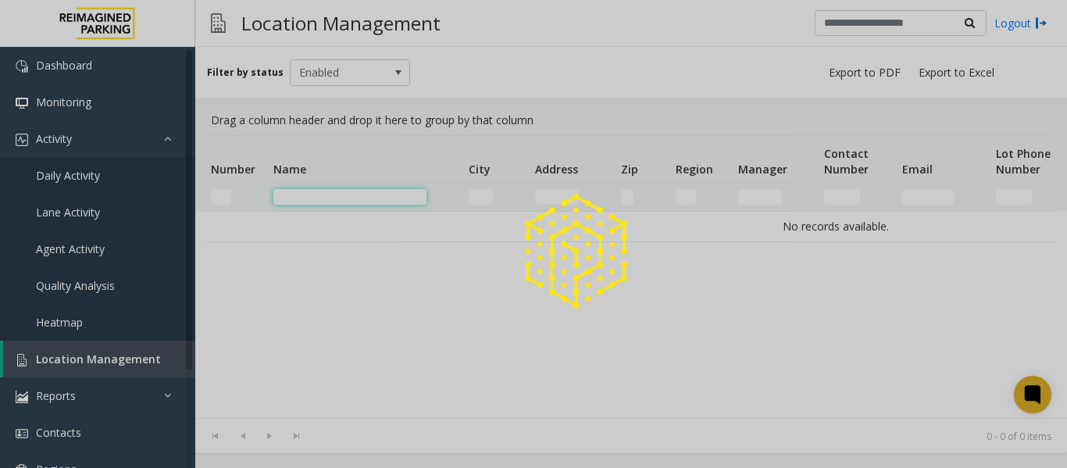
click at [333, 192] on input "Name Filter" at bounding box center [349, 197] width 153 height 16
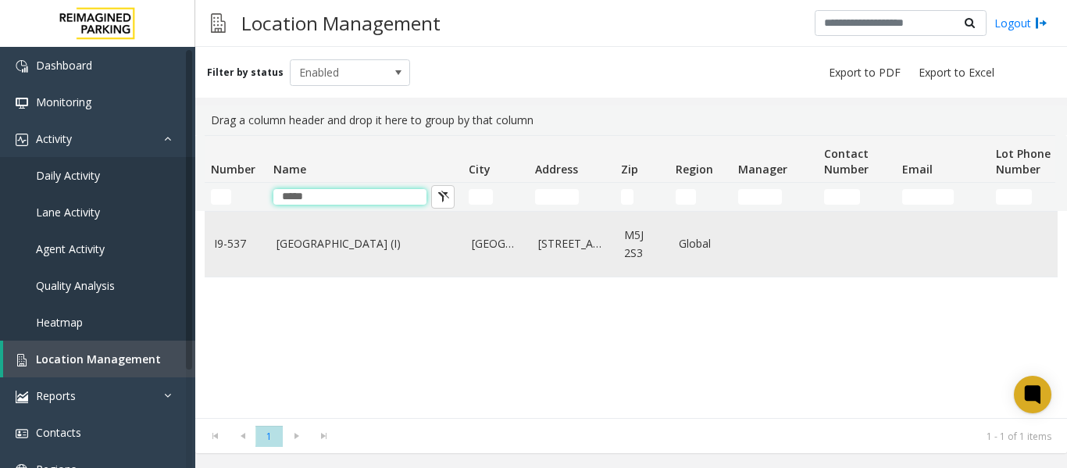
type input "*****"
click at [363, 251] on link "[GEOGRAPHIC_DATA] (I)" at bounding box center [364, 243] width 177 height 17
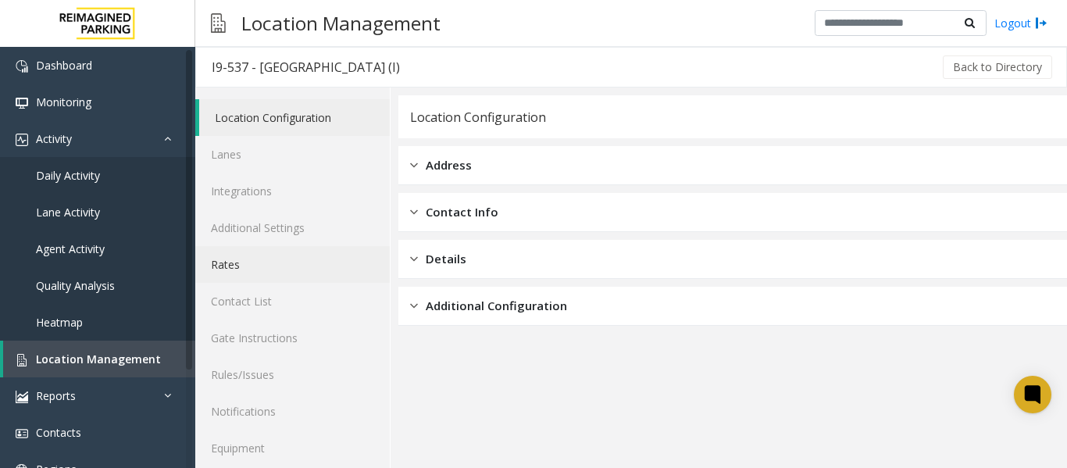
click at [241, 270] on link "Rates" at bounding box center [292, 264] width 194 height 37
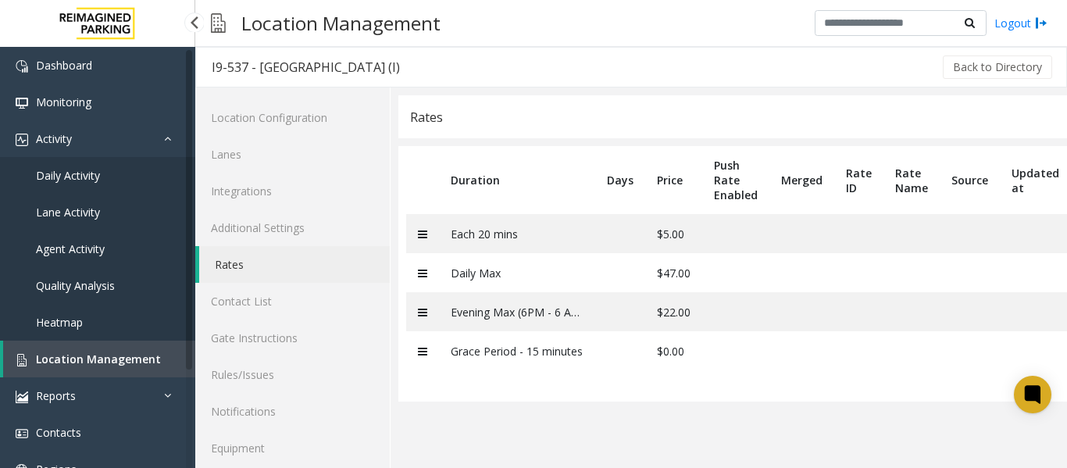
click at [91, 169] on span "Daily Activity" at bounding box center [68, 175] width 64 height 15
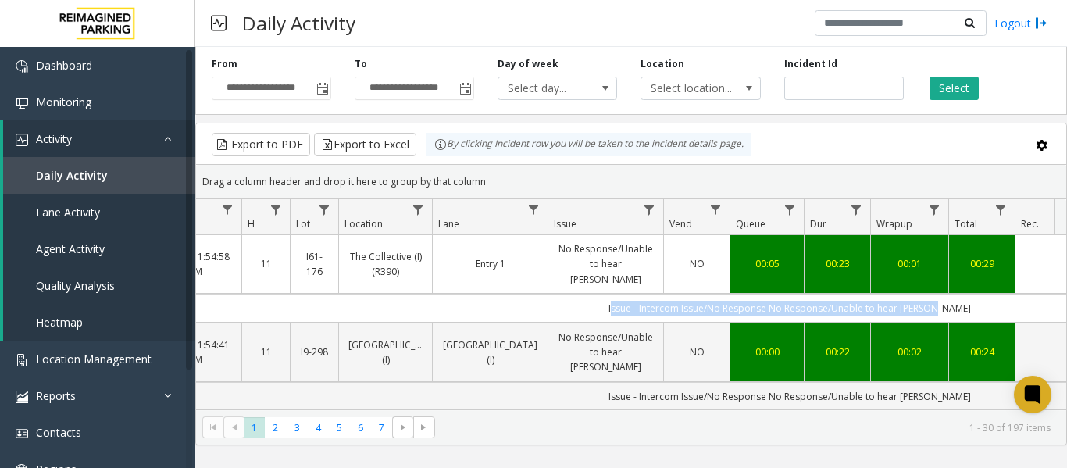
scroll to position [0, 575]
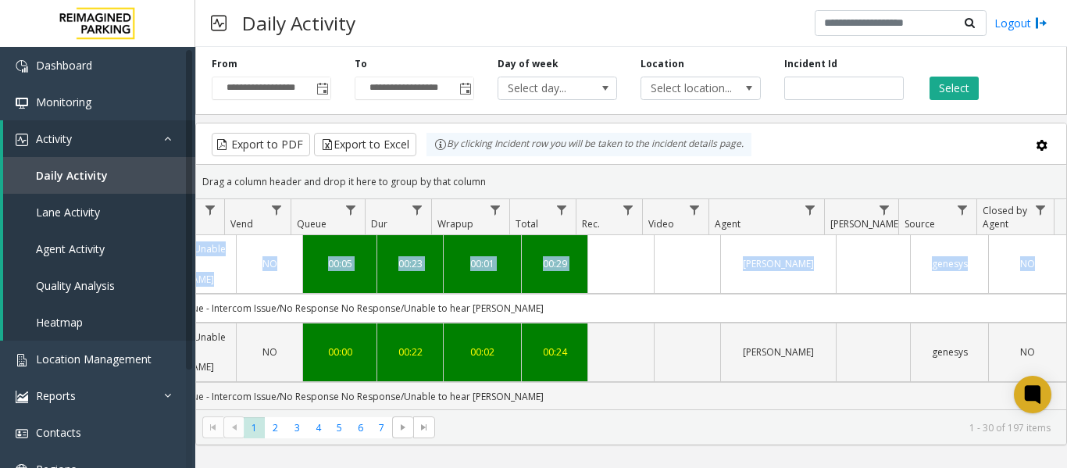
drag, startPoint x: 699, startPoint y: 294, endPoint x: 1094, endPoint y: 291, distance: 395.2
click at [1066, 291] on html "**********" at bounding box center [533, 234] width 1067 height 468
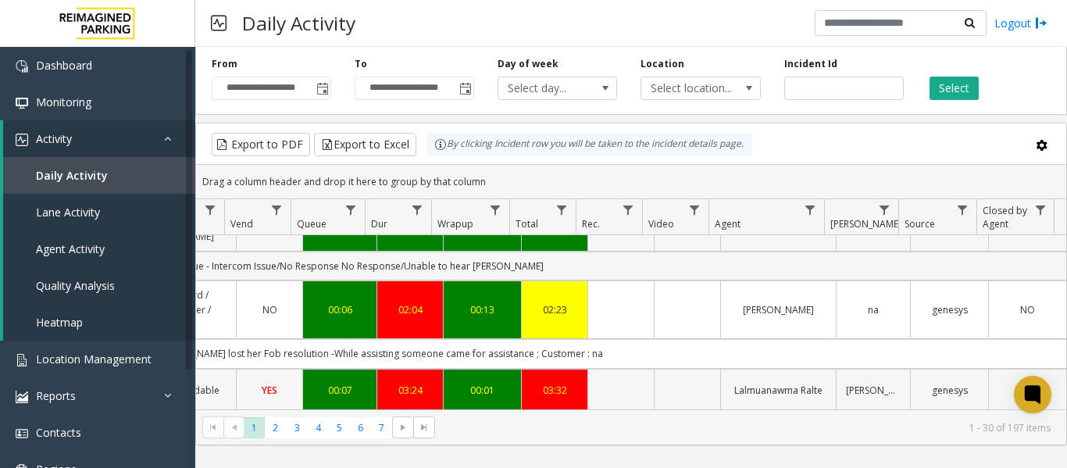
scroll to position [156, 575]
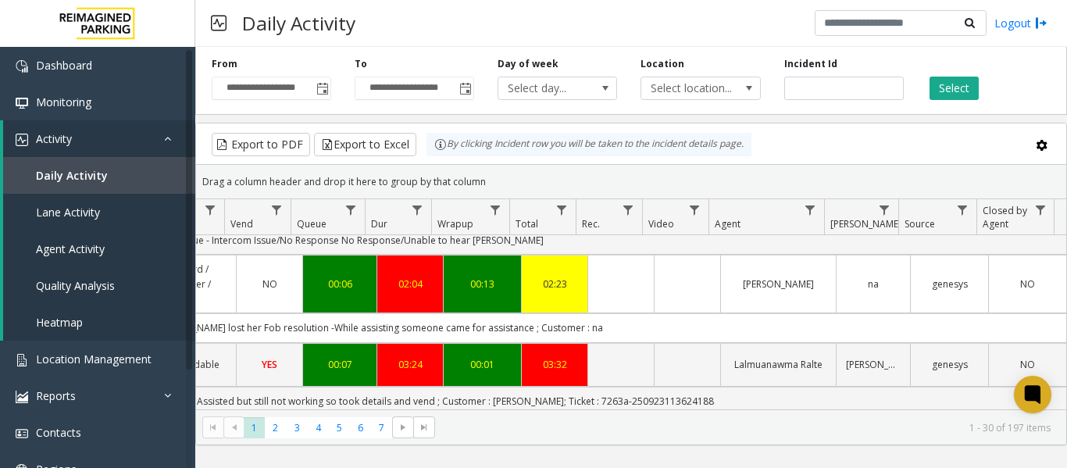
click at [604, 313] on td "ISSUE :- parker lost her Fob resolution -While assisting someone came for assis…" at bounding box center [362, 327] width 1408 height 29
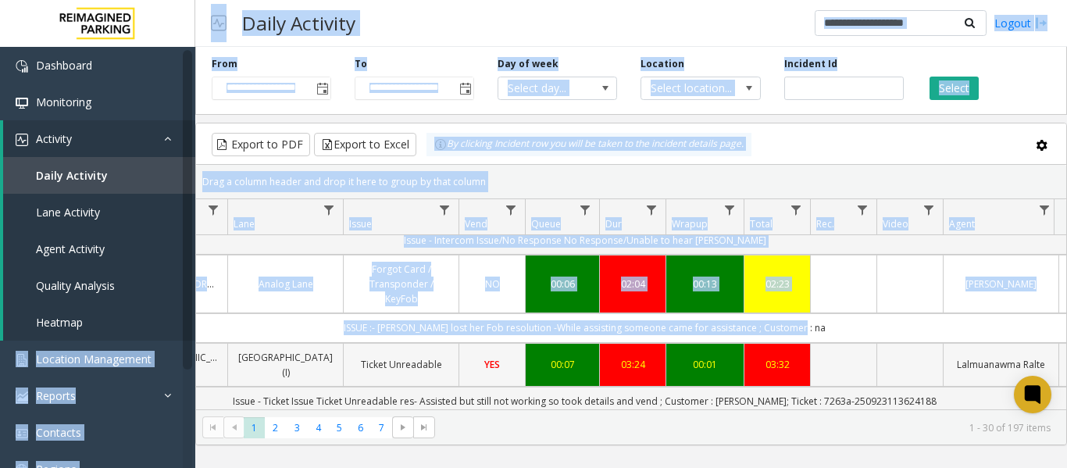
scroll to position [0, 269]
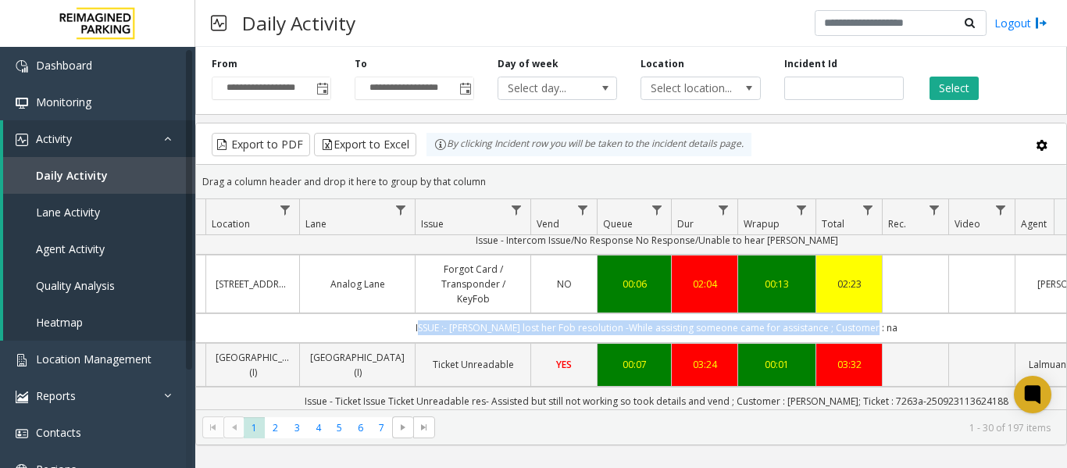
drag, startPoint x: 647, startPoint y: 298, endPoint x: 319, endPoint y: 301, distance: 328.0
click at [319, 313] on td "ISSUE :- parker lost her Fob resolution -While assisting someone came for assis…" at bounding box center [656, 327] width 1408 height 29
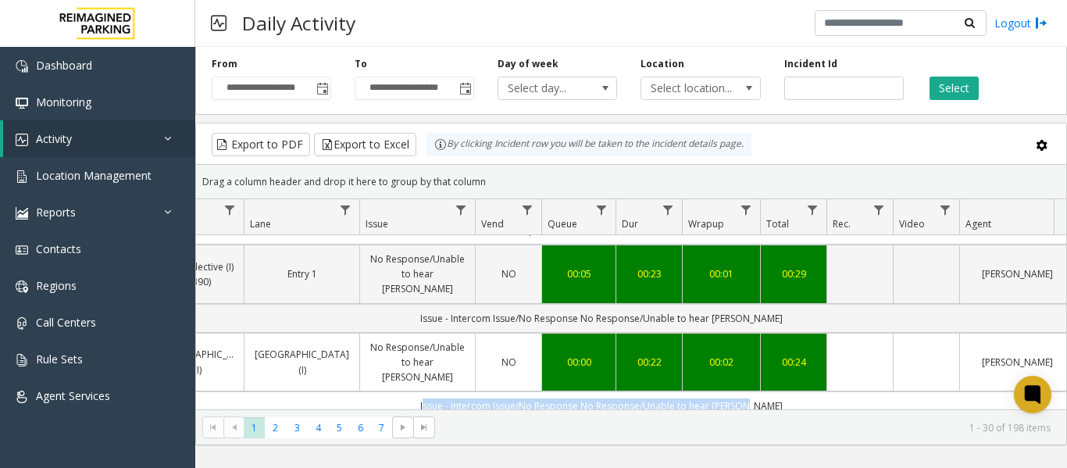
scroll to position [0, 405]
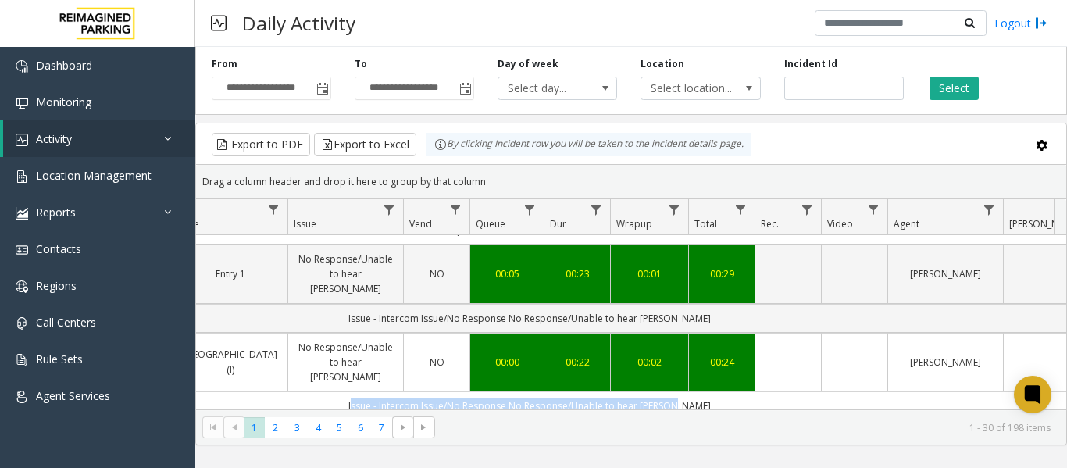
drag, startPoint x: 698, startPoint y: 362, endPoint x: 1048, endPoint y: 358, distance: 349.9
click at [1048, 391] on td "Issue - Intercom Issue/No Response No Response/Unable to hear [PERSON_NAME]" at bounding box center [529, 405] width 1408 height 29
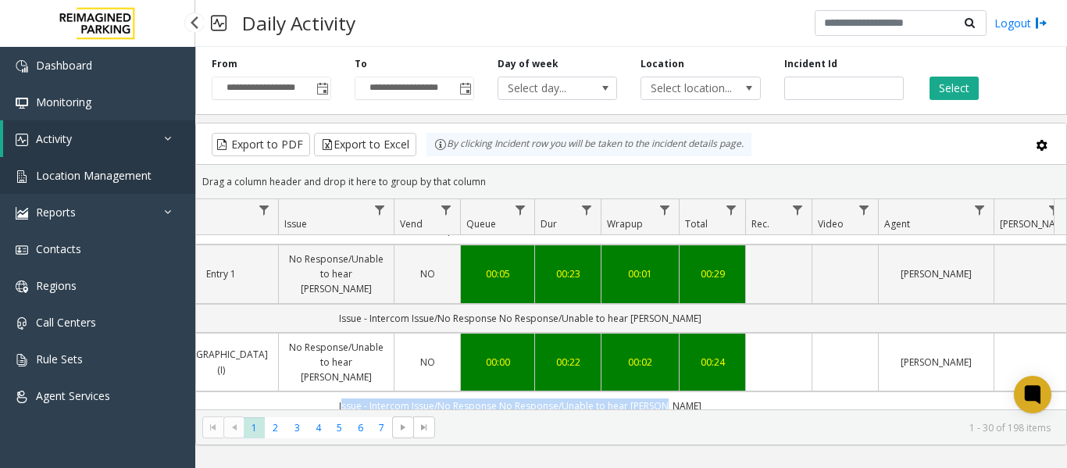
click at [106, 177] on span "Location Management" at bounding box center [94, 175] width 116 height 15
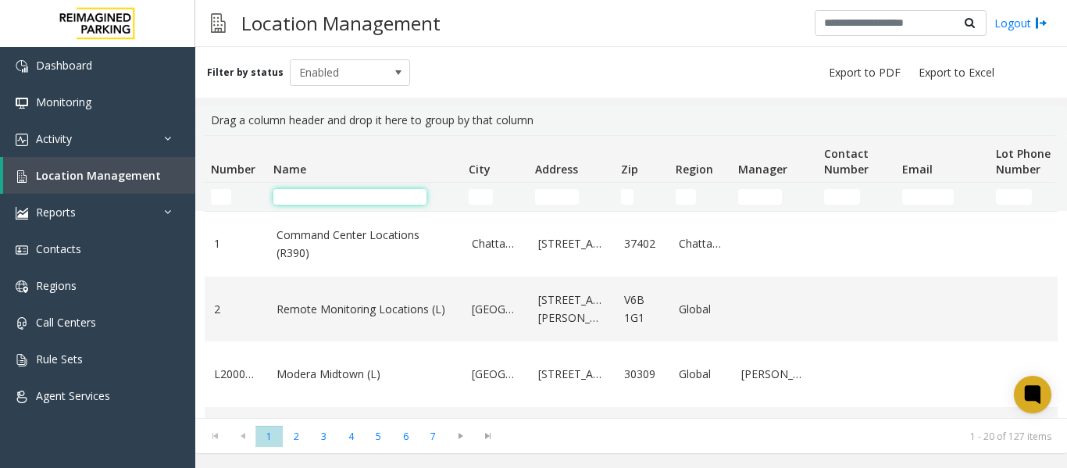
click at [304, 199] on input "Name Filter" at bounding box center [349, 197] width 153 height 16
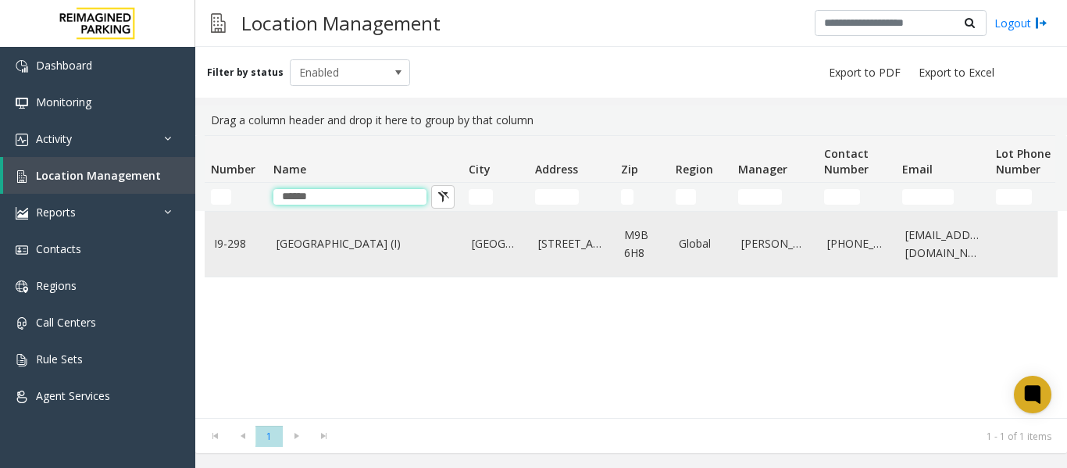
type input "******"
click at [594, 269] on td "[STREET_ADDRESS]" at bounding box center [572, 244] width 86 height 65
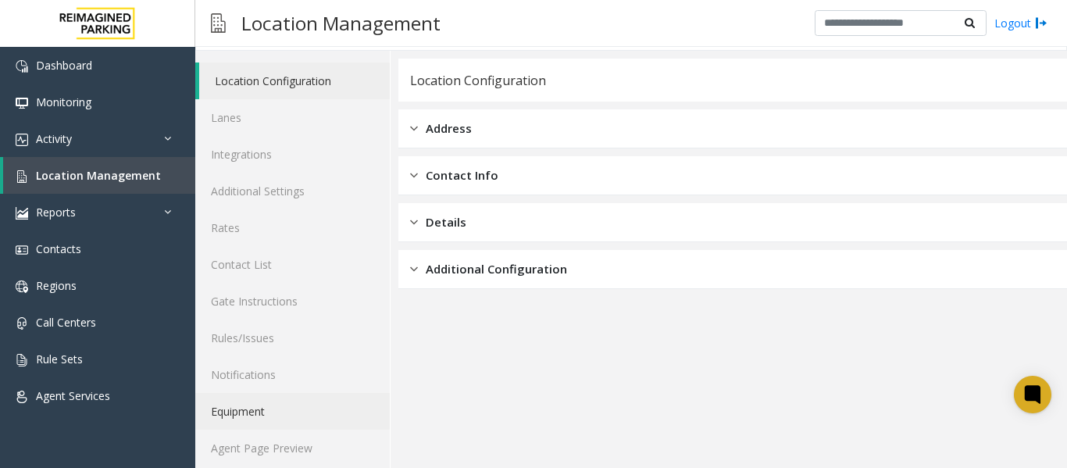
scroll to position [47, 0]
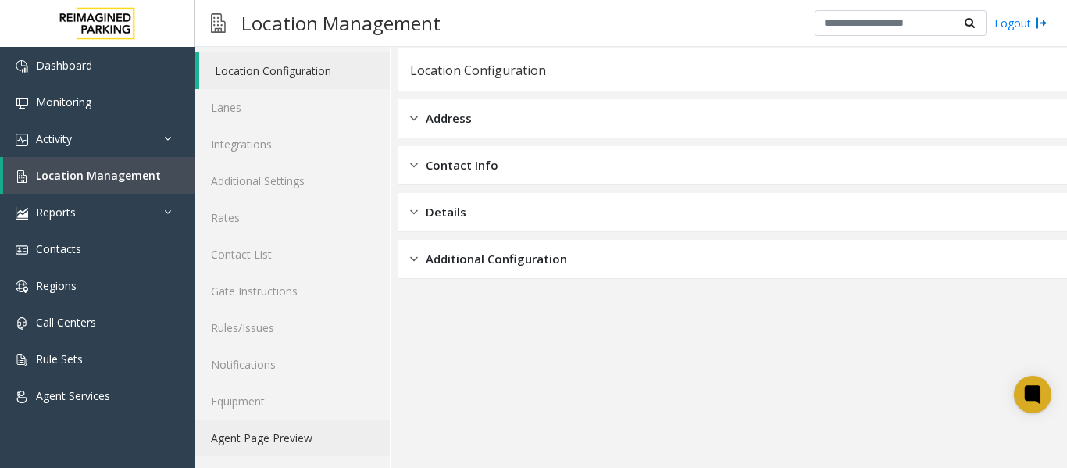
click at [282, 439] on link "Agent Page Preview" at bounding box center [292, 437] width 194 height 37
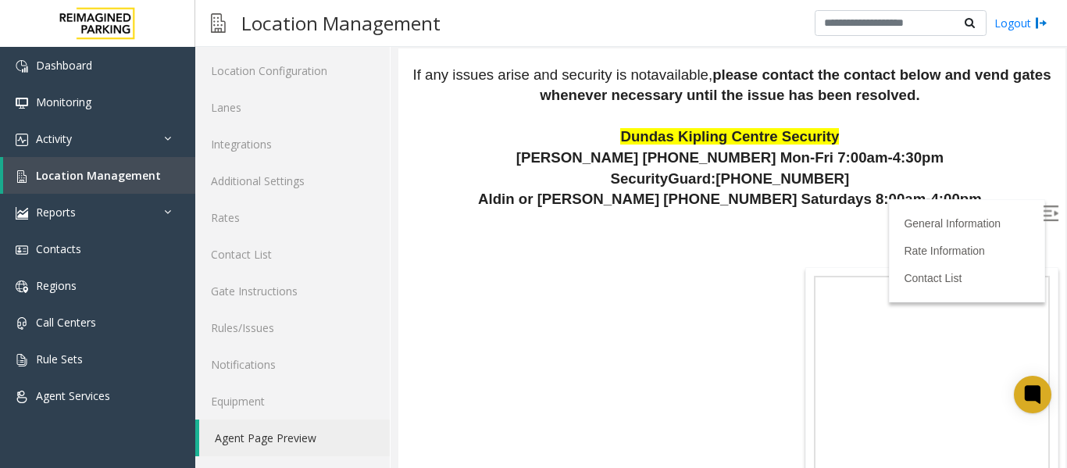
scroll to position [1952, 0]
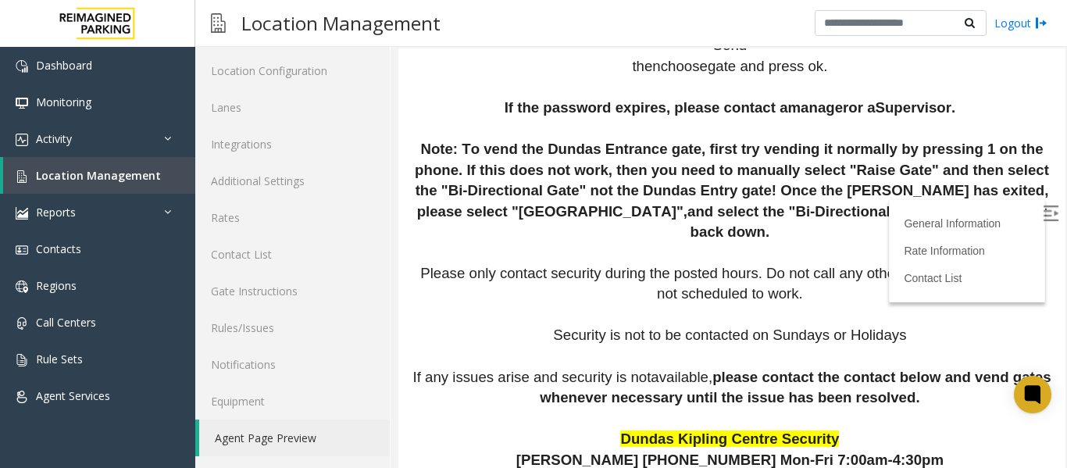
click at [1043, 205] on img at bounding box center [1051, 213] width 16 height 16
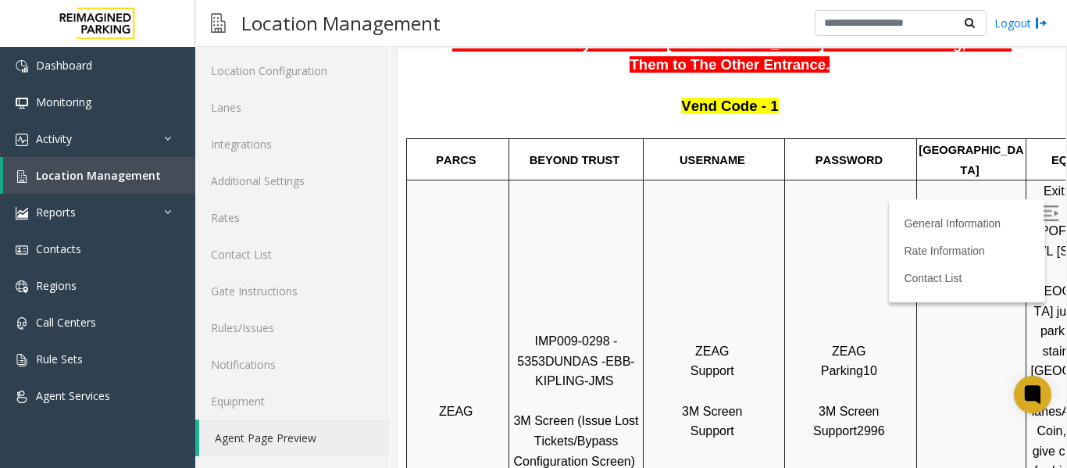
scroll to position [390, 0]
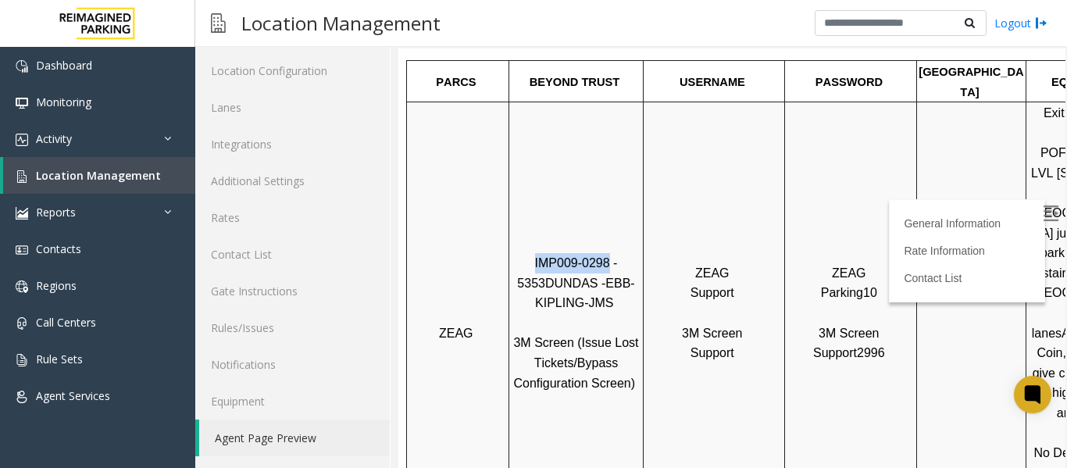
drag, startPoint x: 590, startPoint y: 211, endPoint x: 518, endPoint y: 212, distance: 72.6
click at [518, 253] on p "IMP009-0298 - 5353 DUNDAS - EBB-KIPLING-JMS 3M Screen (Issue Lost Tickets/Bypas…" at bounding box center [576, 333] width 132 height 160
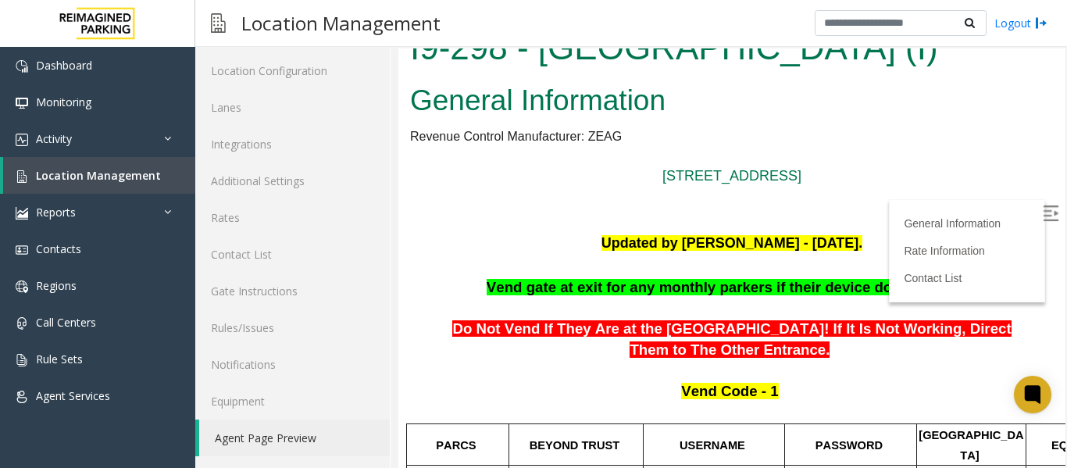
scroll to position [0, 0]
